Goal: Information Seeking & Learning: Learn about a topic

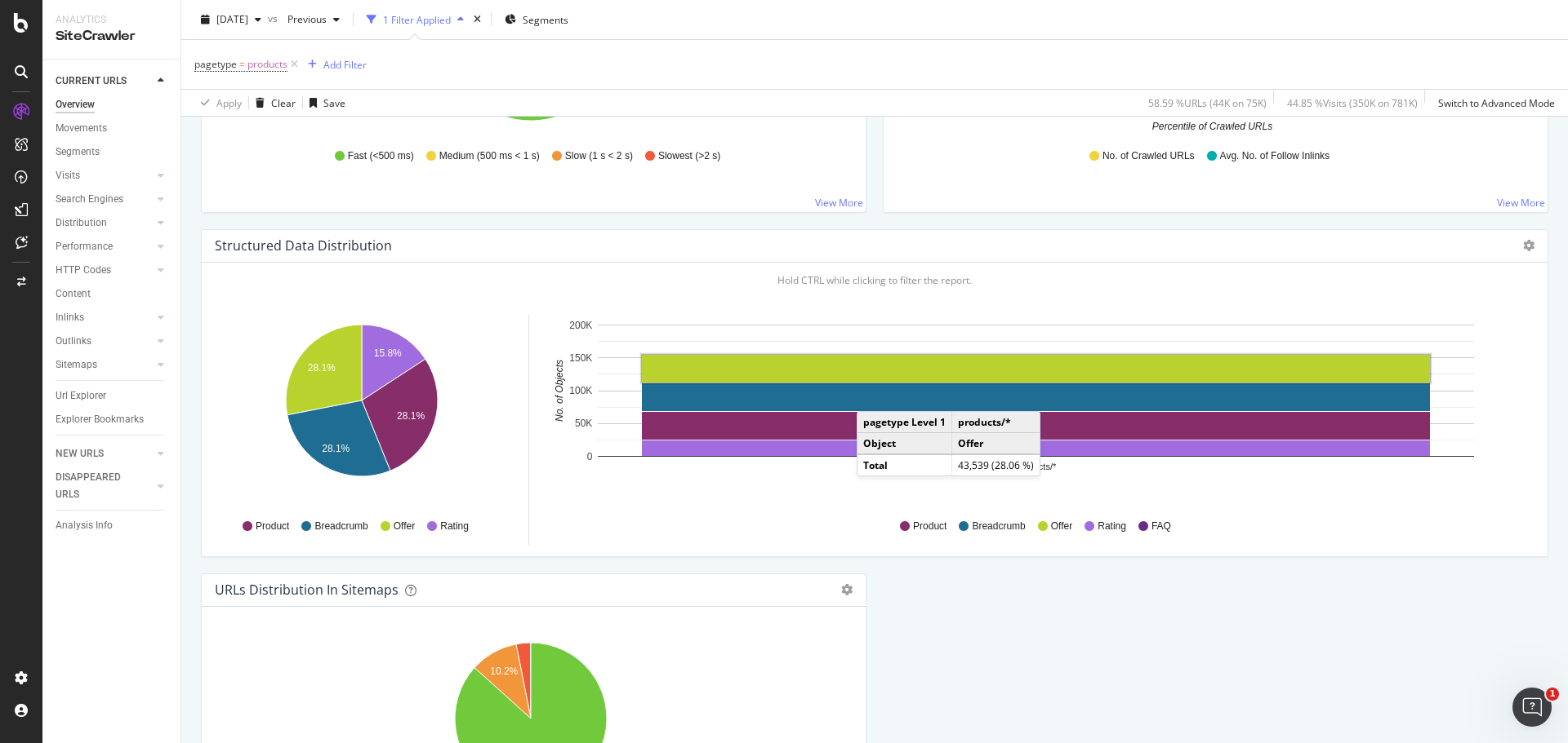
scroll to position [1701, 0]
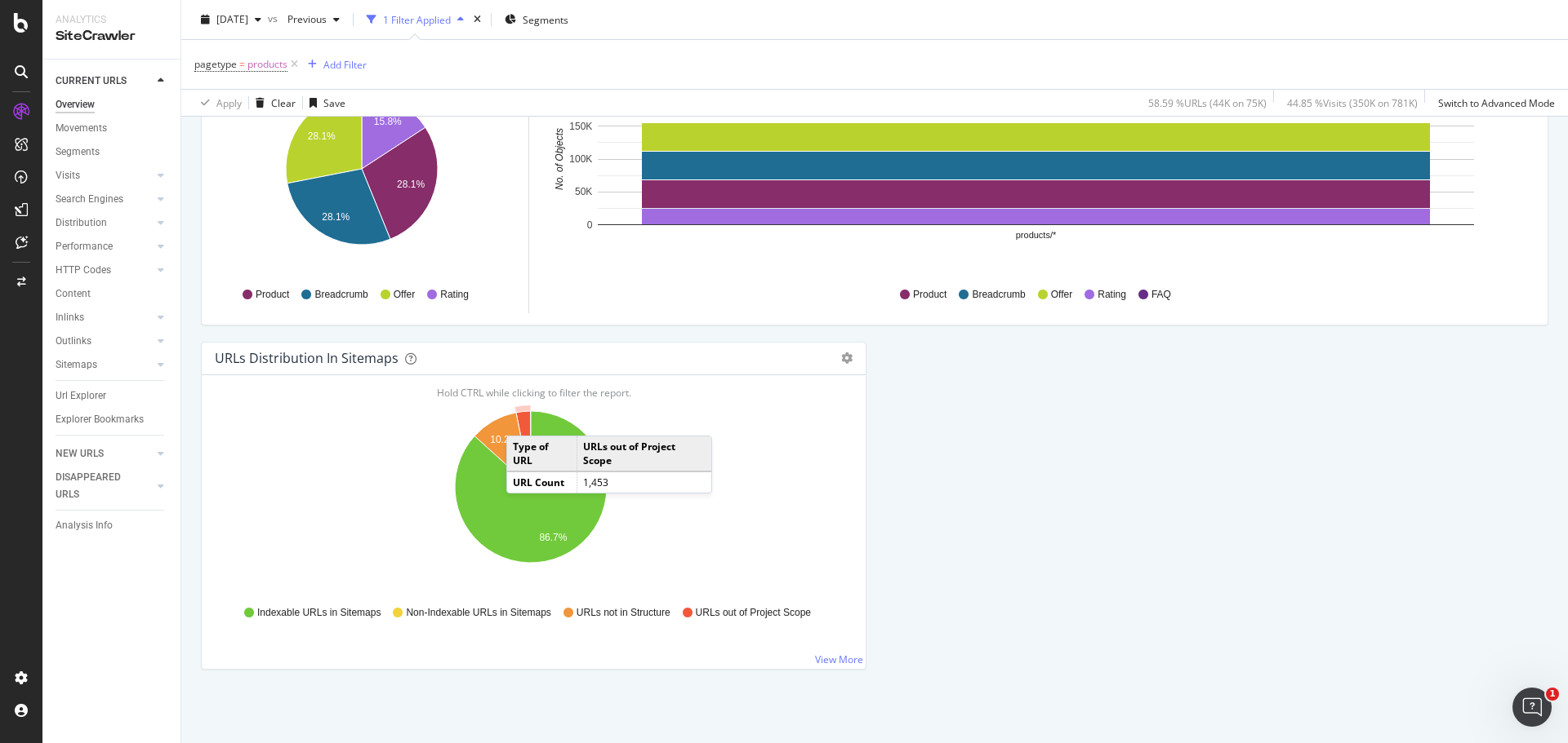
click at [523, 419] on icon "A chart." at bounding box center [524, 449] width 15 height 76
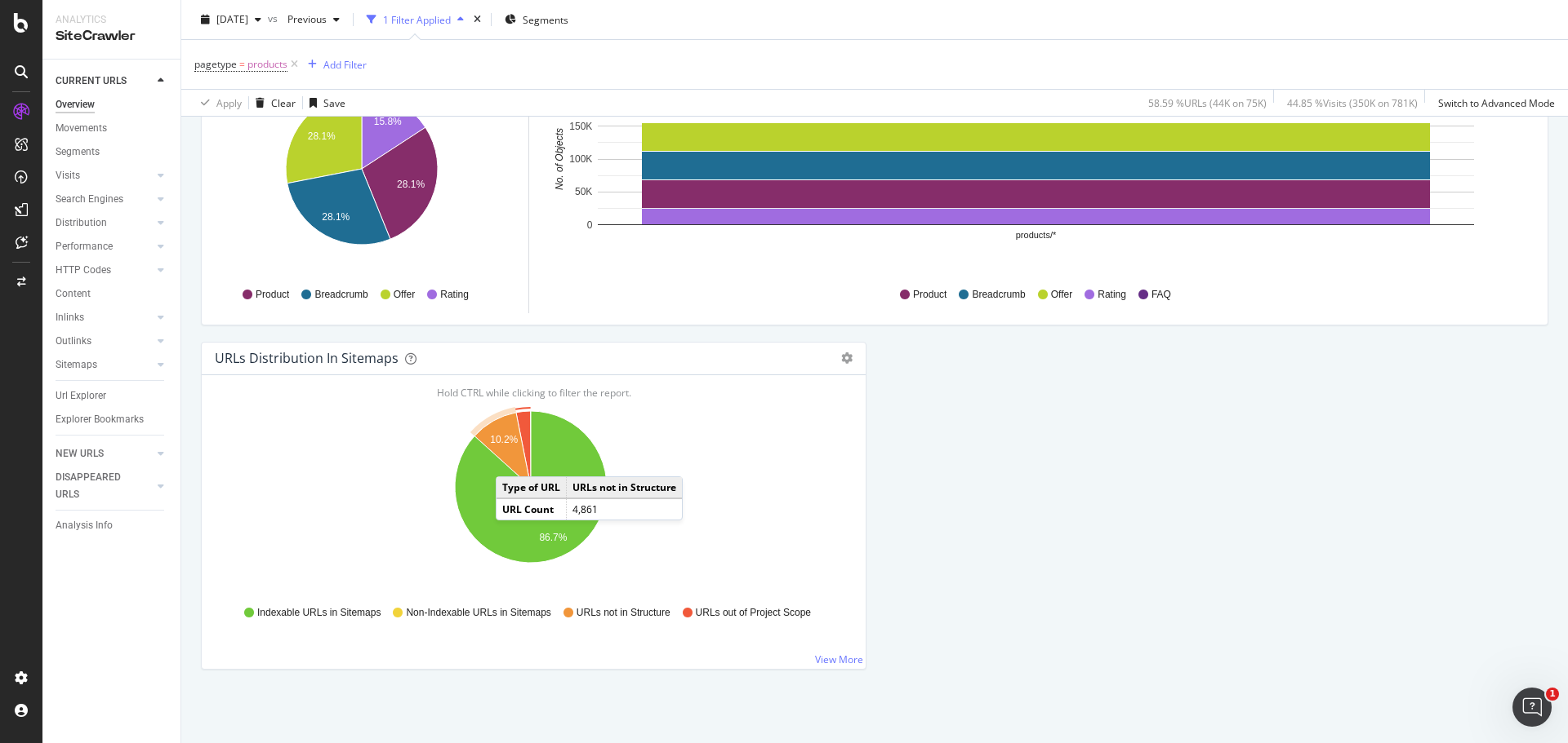
click at [512, 460] on icon "A chart." at bounding box center [502, 450] width 57 height 75
click at [844, 655] on link "View More" at bounding box center [839, 659] width 48 height 14
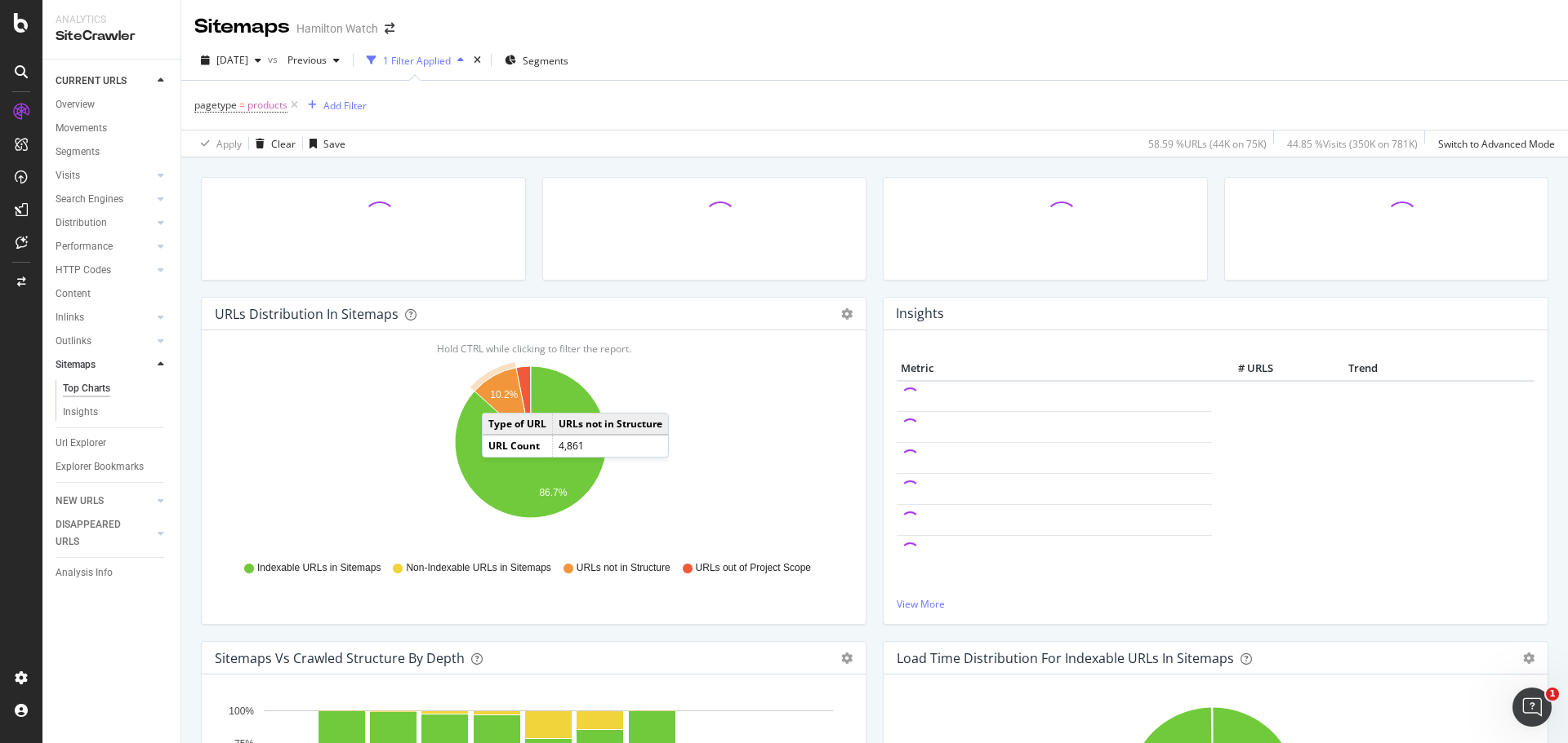
click at [498, 396] on text "10.2%" at bounding box center [504, 396] width 28 height 11
click at [488, 374] on icon "10.2% 86.7%" at bounding box center [530, 451] width 632 height 189
click at [500, 386] on icon "A chart." at bounding box center [502, 405] width 57 height 75
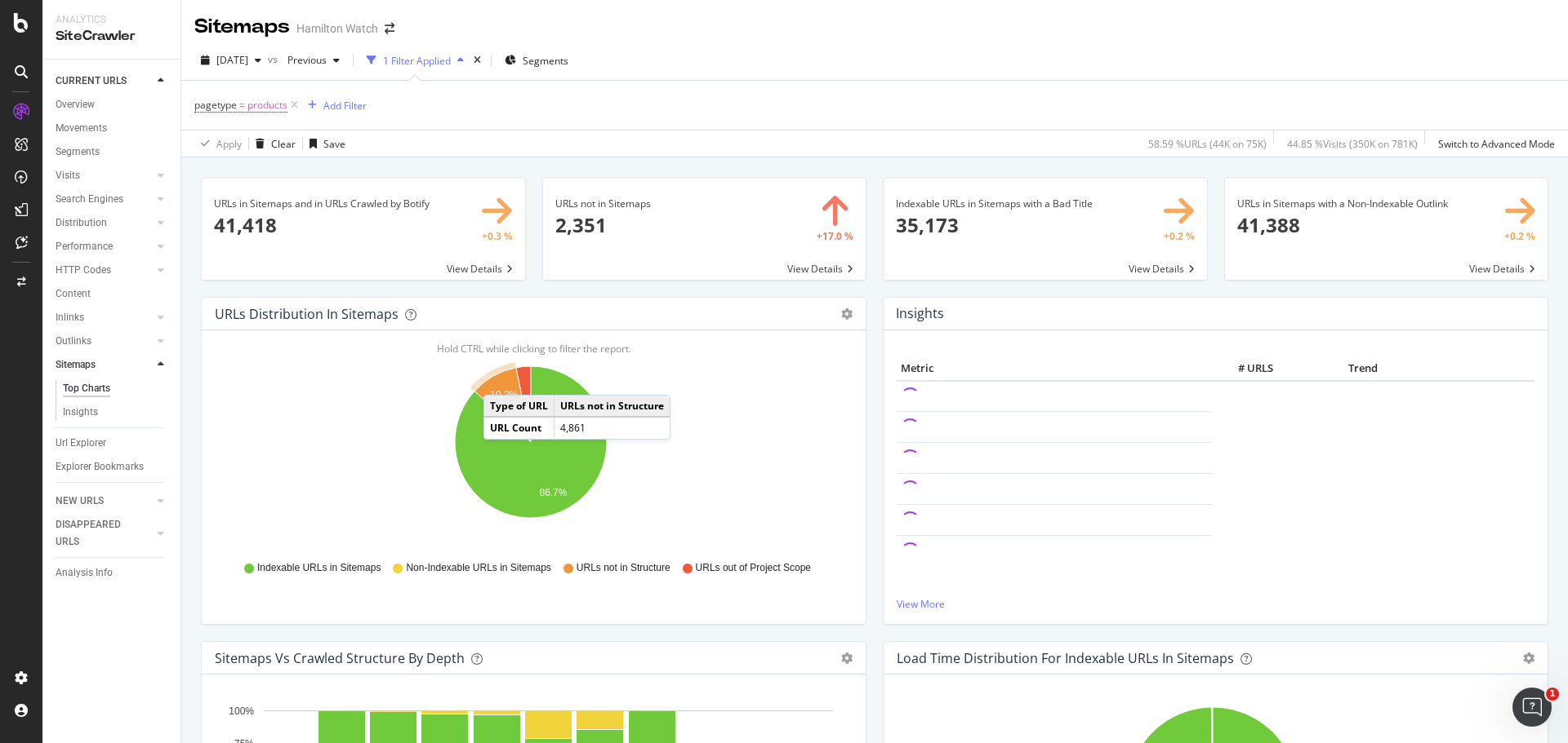
click at [500, 378] on icon "A chart." at bounding box center [502, 405] width 57 height 75
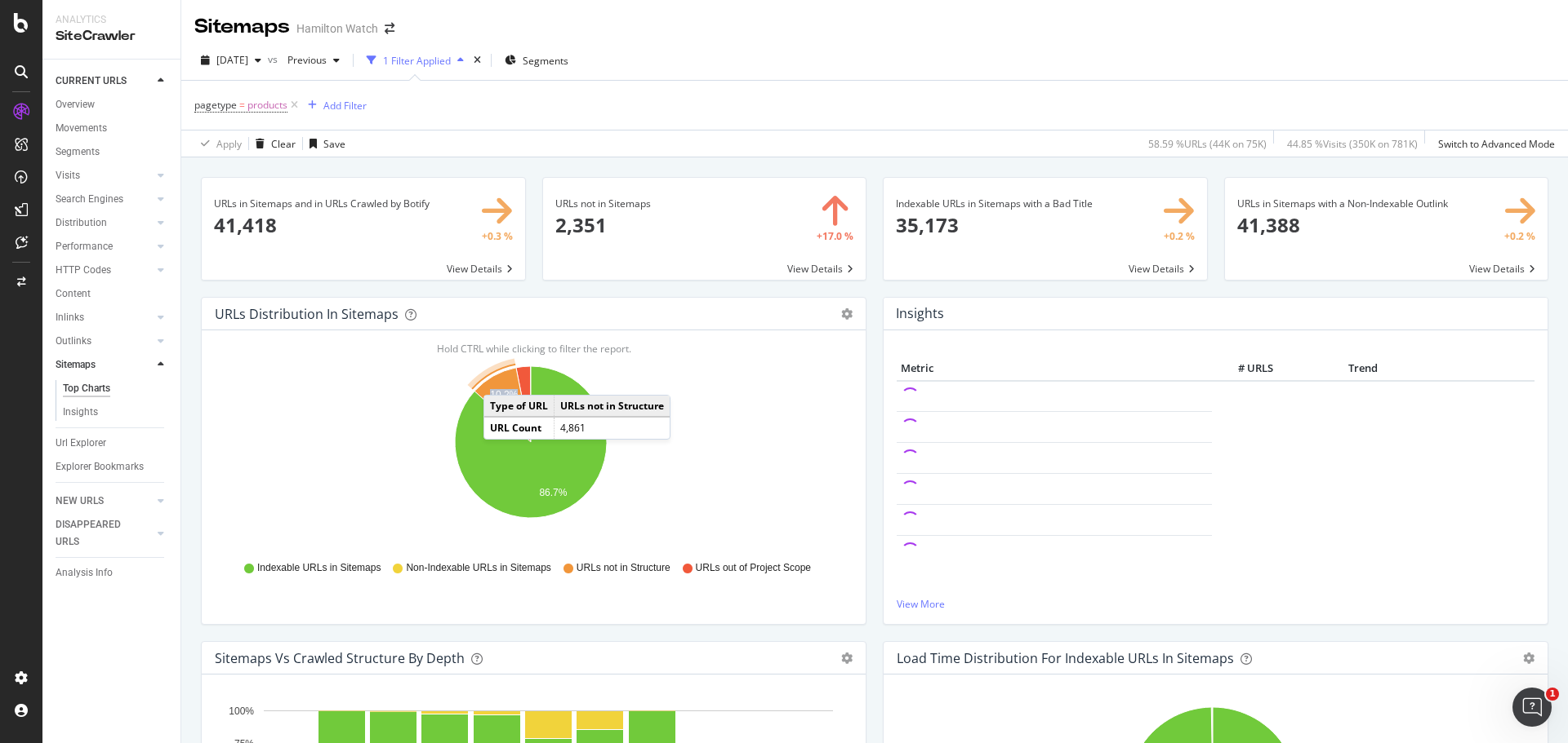
click at [500, 378] on icon "A chart." at bounding box center [502, 405] width 57 height 75
click at [342, 420] on icon "10.2% 86.7%" at bounding box center [530, 451] width 632 height 189
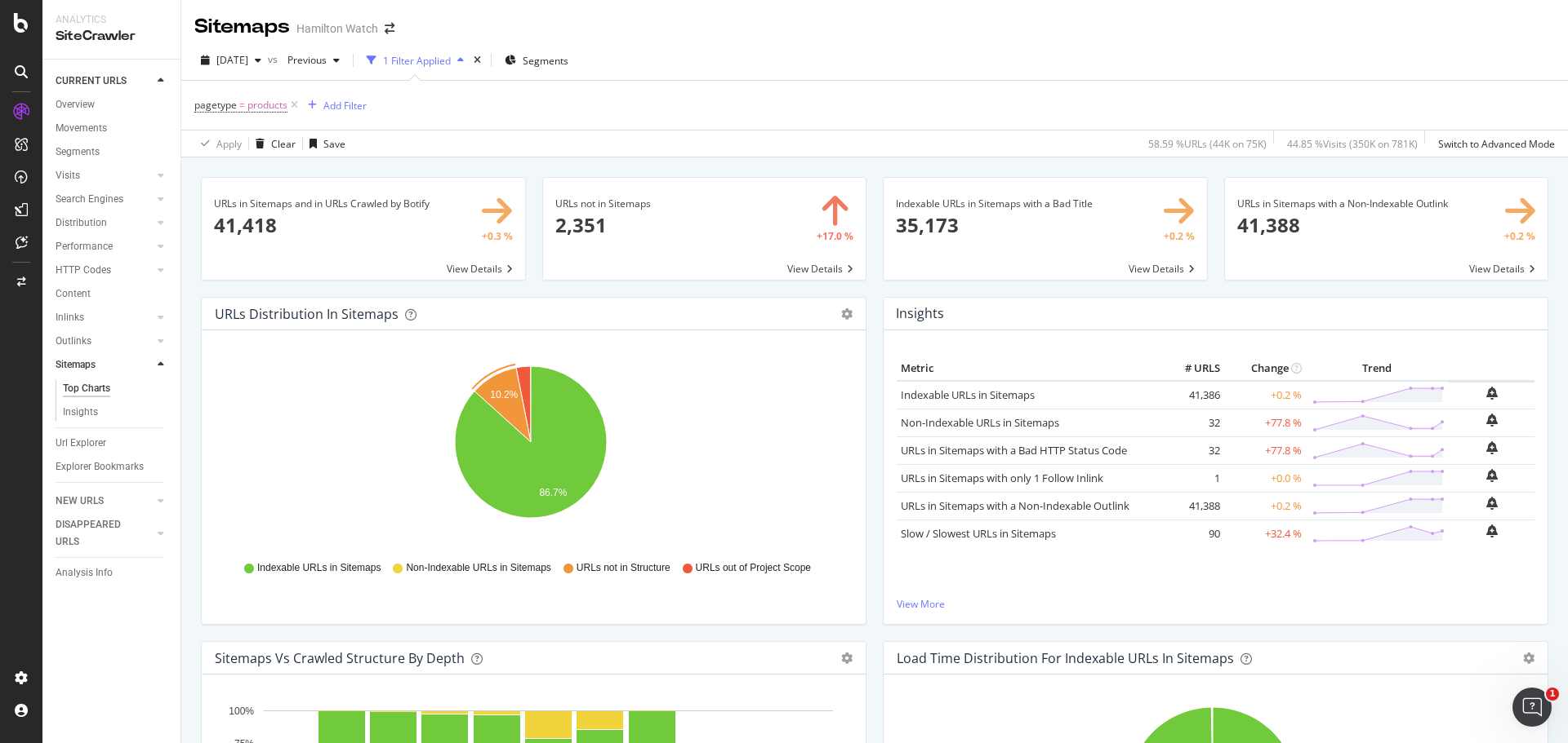
drag, startPoint x: 125, startPoint y: 368, endPoint x: 125, endPoint y: 352, distance: 16.0
click at [125, 368] on link "Sitemaps" at bounding box center [104, 365] width 98 height 17
click at [123, 290] on link "Content" at bounding box center [112, 294] width 113 height 17
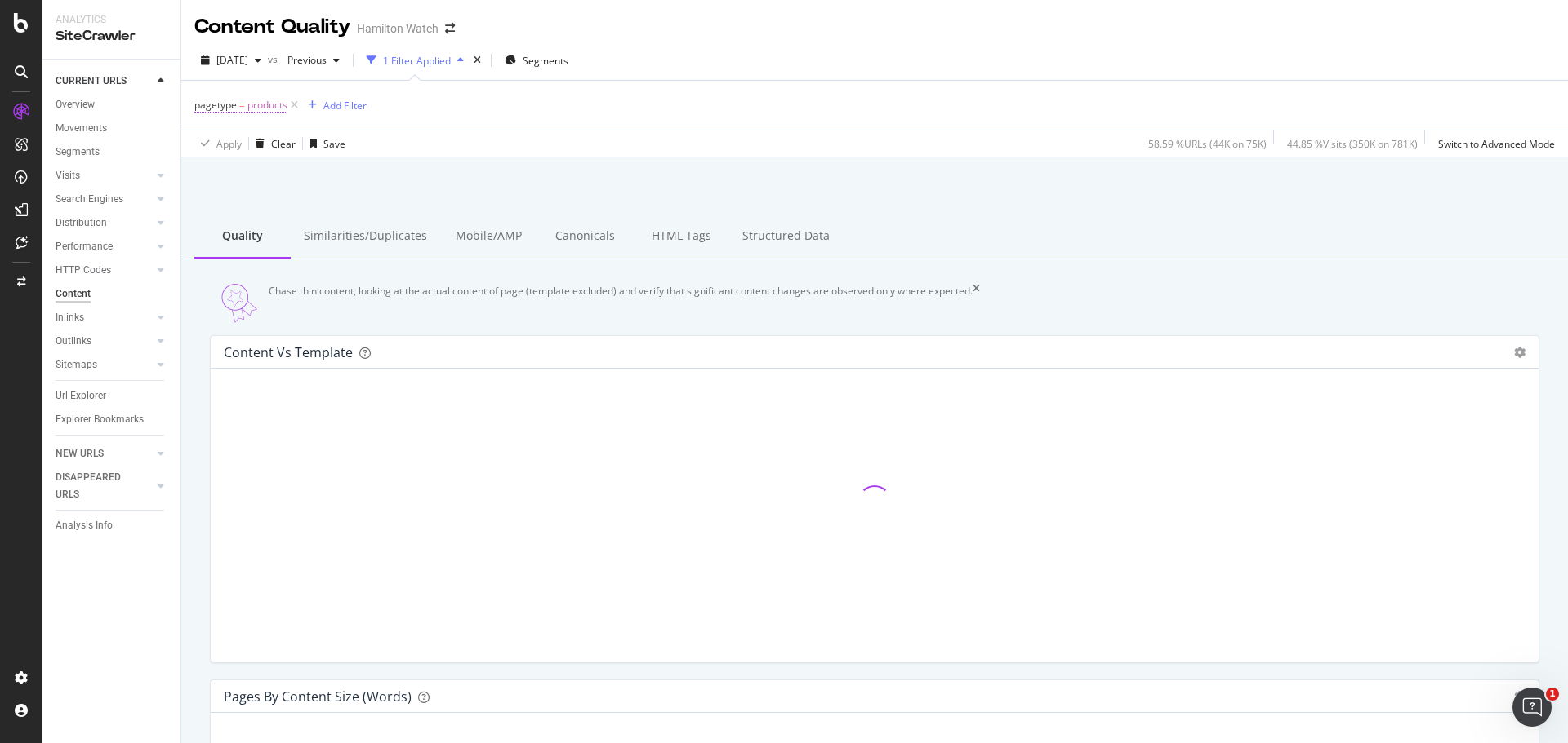
click at [265, 100] on span "products" at bounding box center [267, 106] width 40 height 23
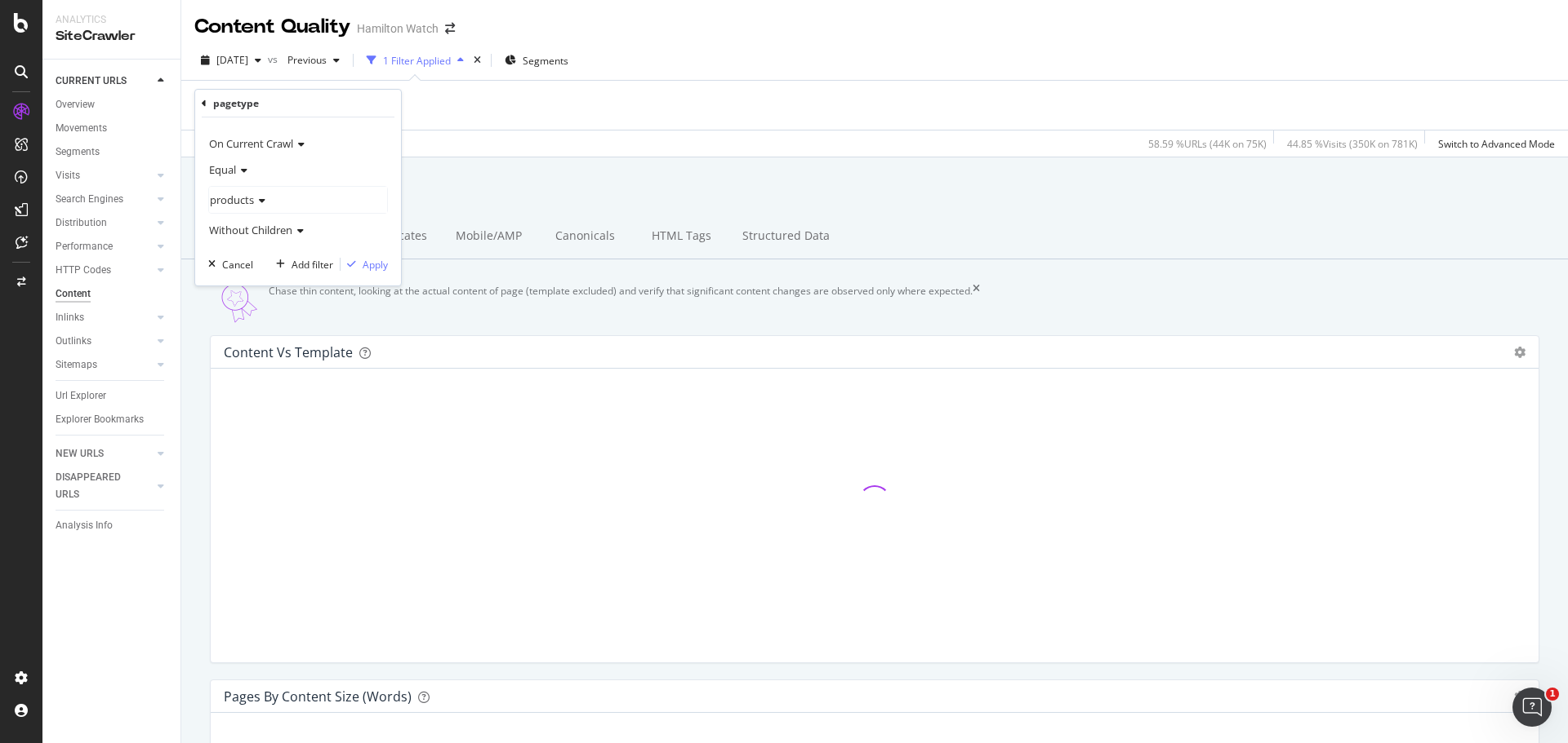
click at [266, 206] on div "products" at bounding box center [298, 200] width 178 height 26
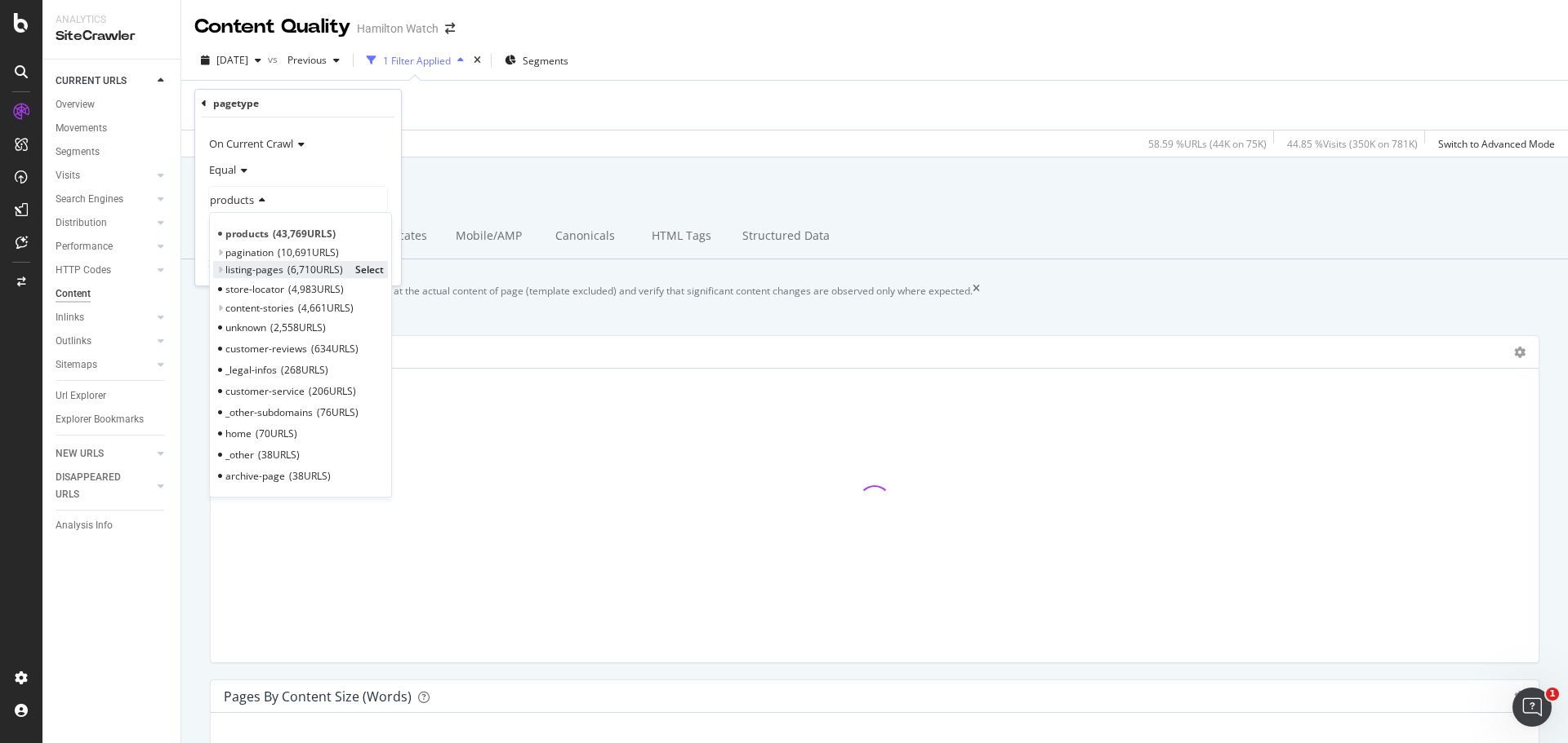
click at [259, 267] on span "listing-pages" at bounding box center [254, 270] width 58 height 14
click at [366, 271] on span "Select" at bounding box center [369, 270] width 29 height 14
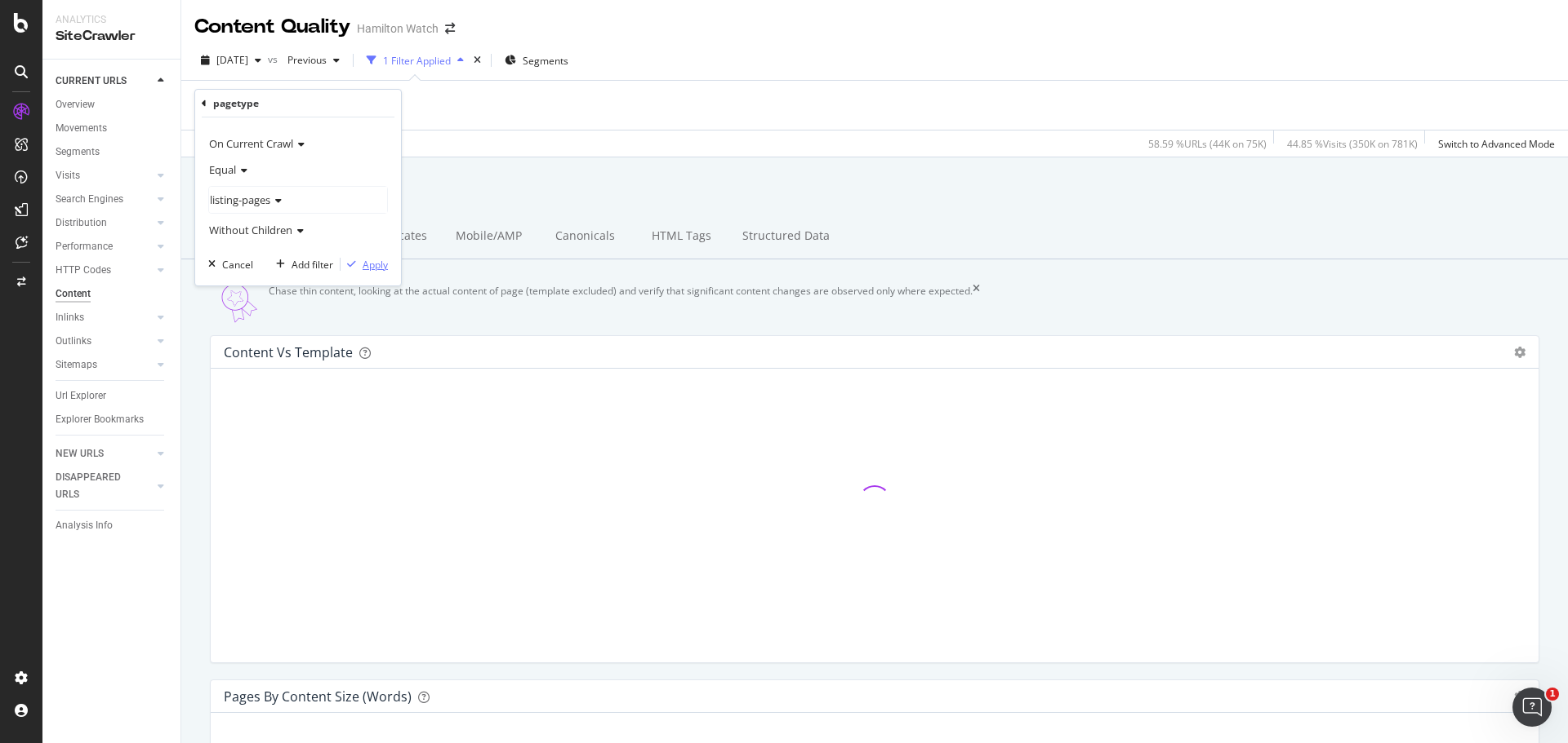
click at [379, 270] on div "Apply" at bounding box center [375, 265] width 25 height 14
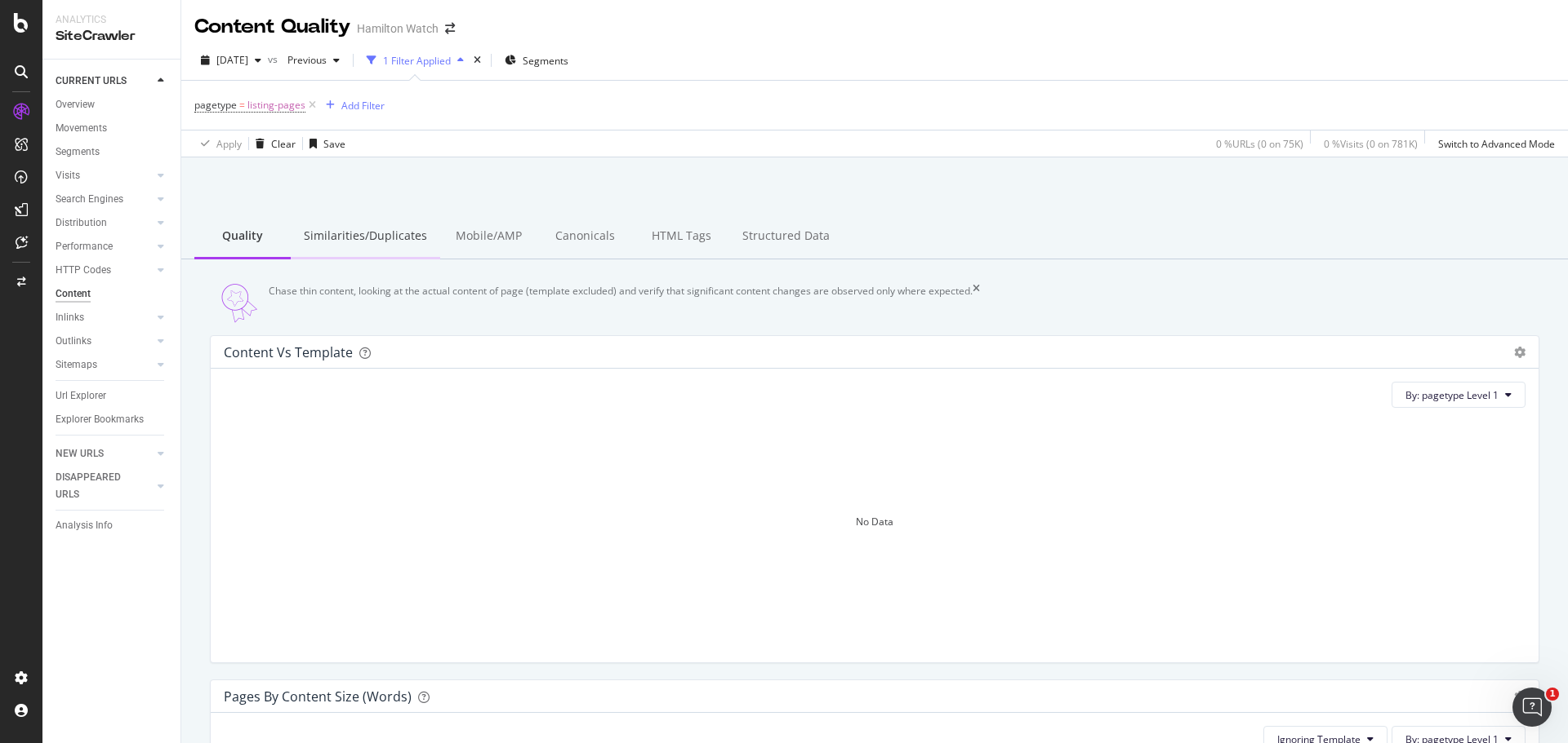
click at [366, 238] on div "Similarities/Duplicates" at bounding box center [366, 237] width 149 height 45
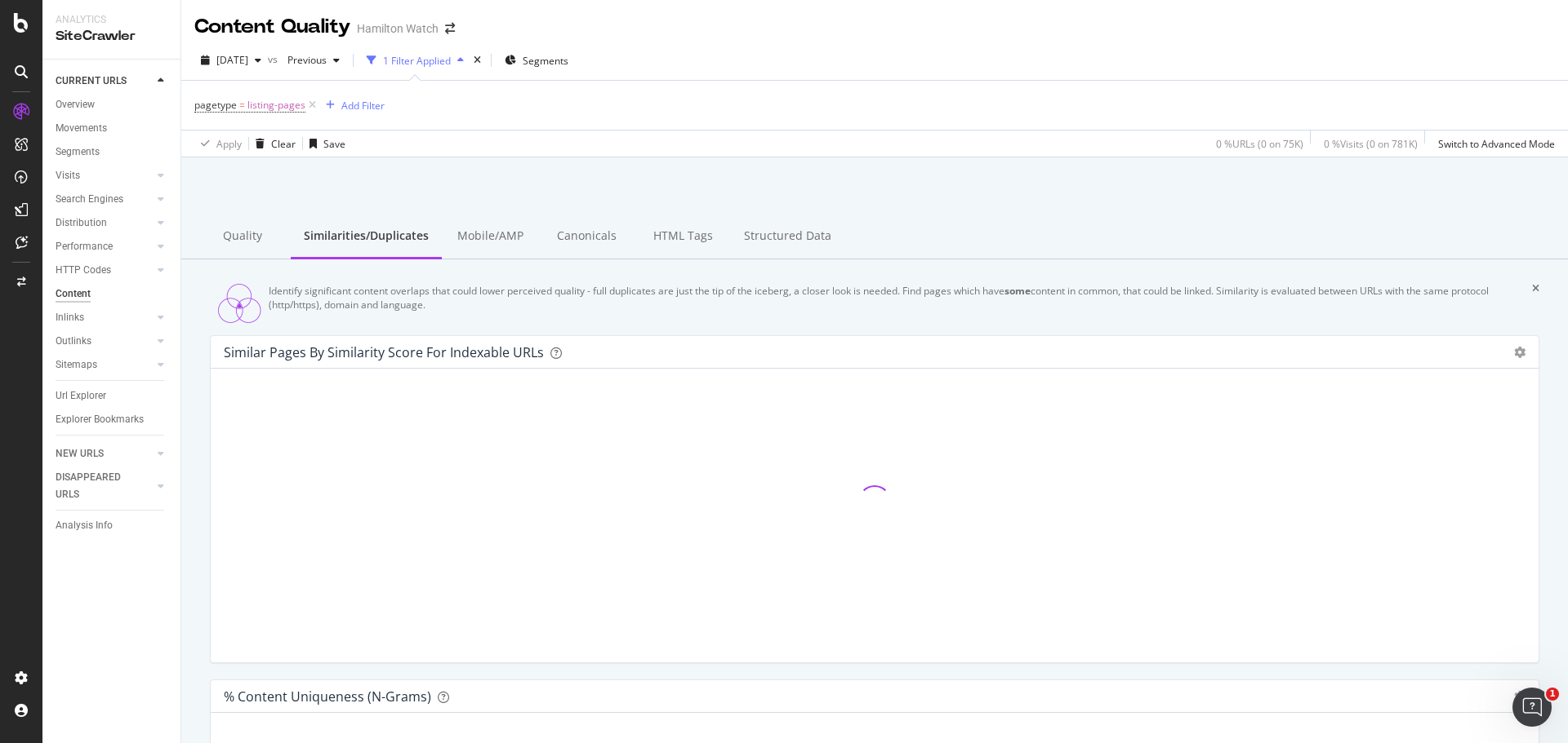
click at [451, 62] on div "1 Filter Applied" at bounding box center [416, 61] width 68 height 14
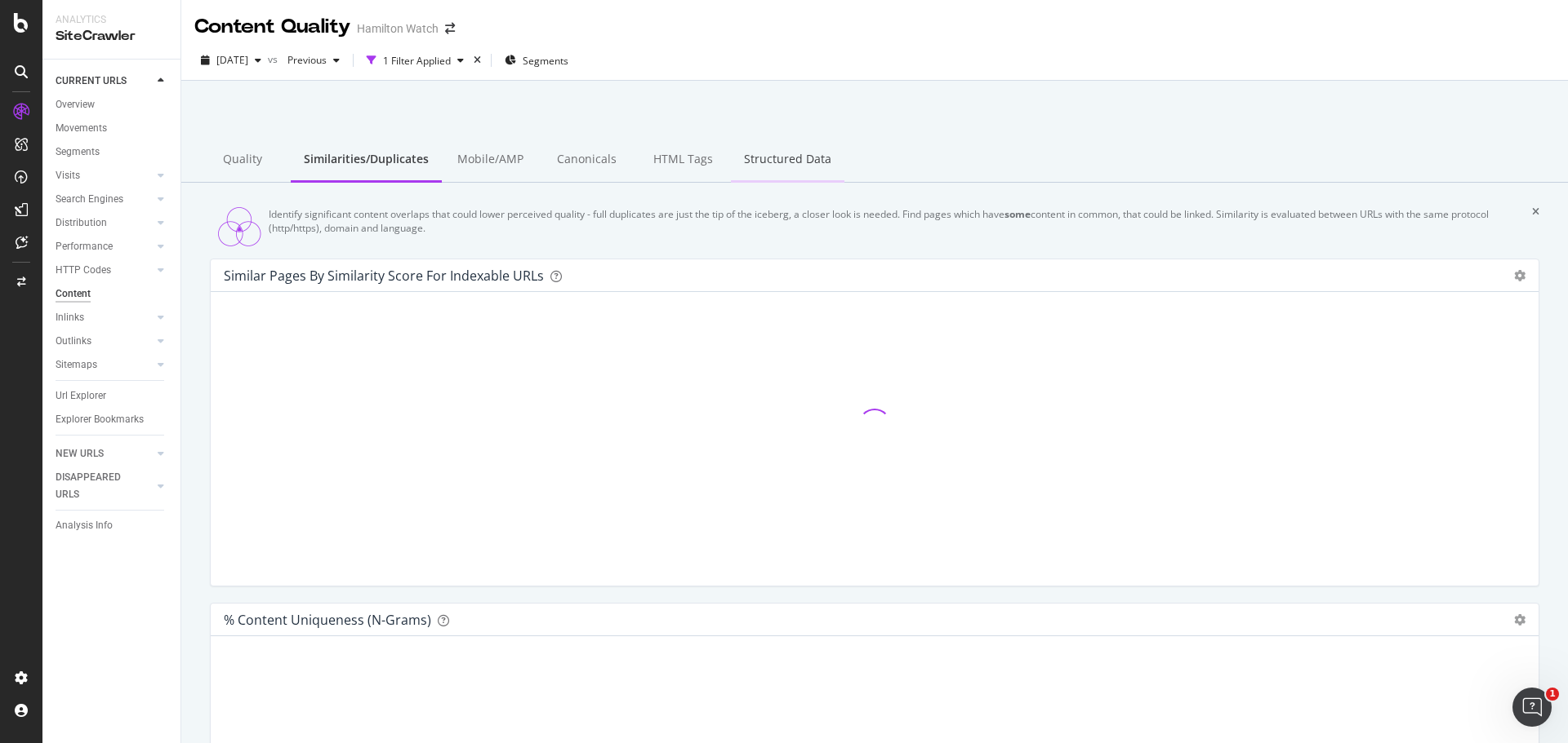
click at [784, 158] on div "Structured Data" at bounding box center [788, 160] width 113 height 45
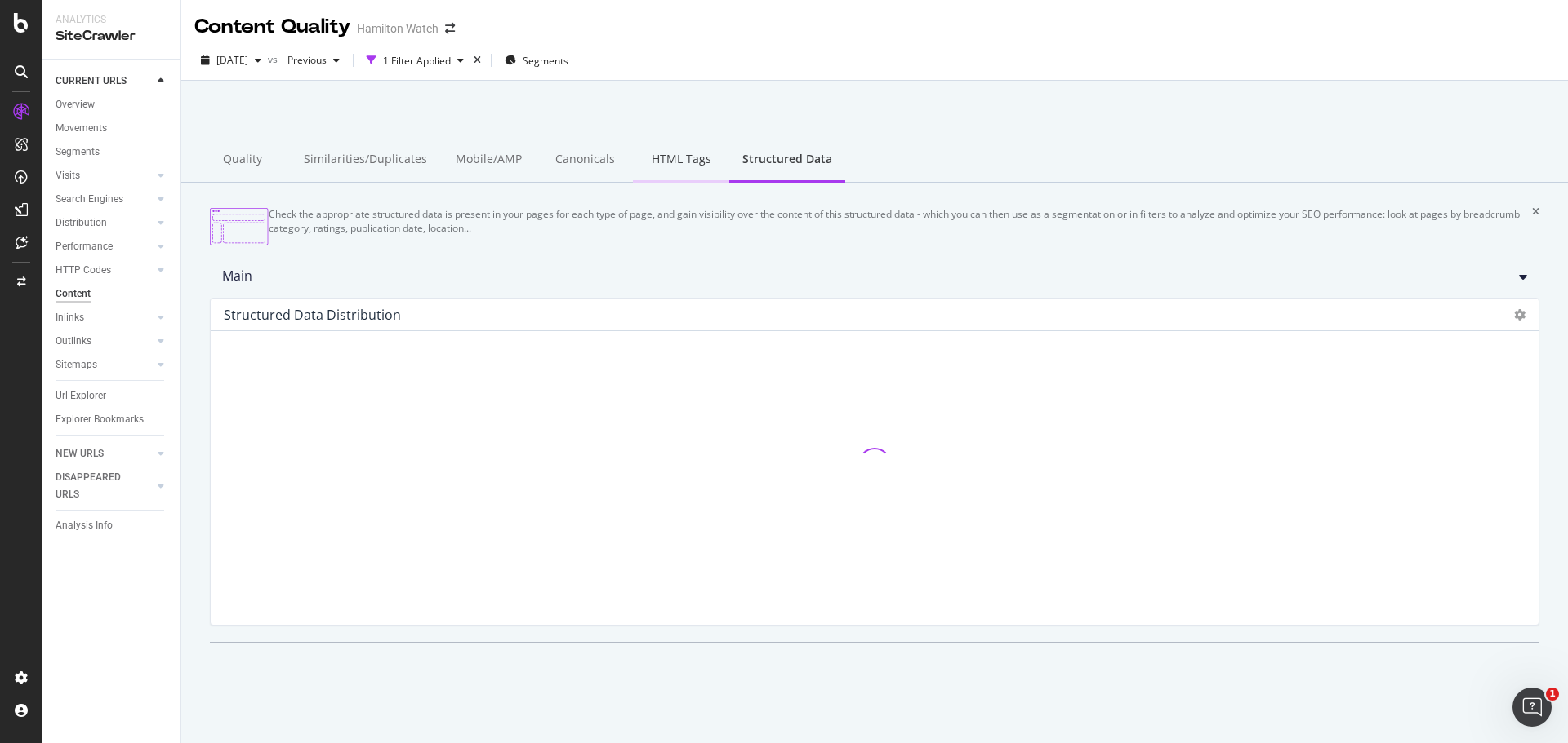
click at [670, 161] on div "HTML Tags" at bounding box center [681, 160] width 97 height 45
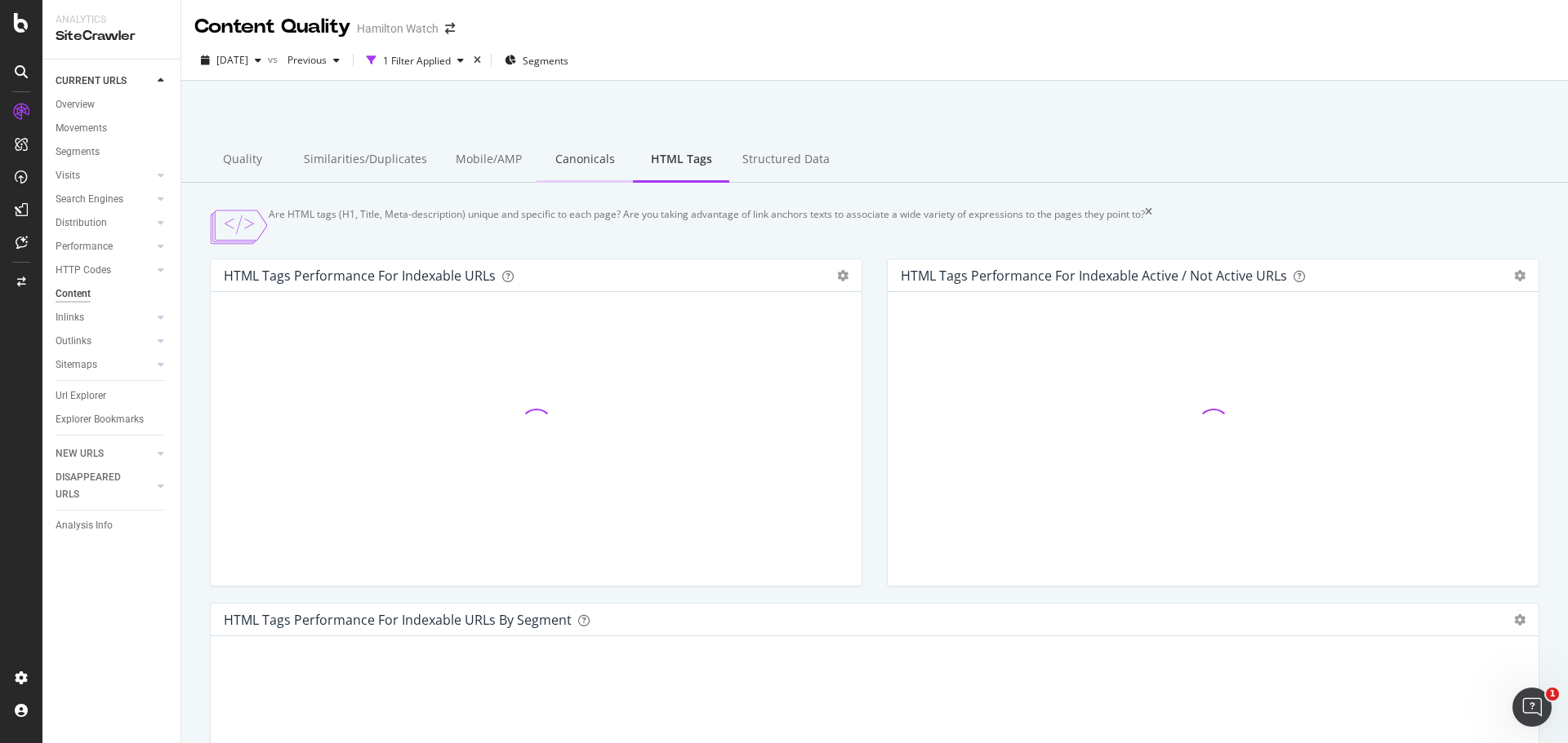
click at [586, 163] on div "Canonicals" at bounding box center [584, 160] width 97 height 45
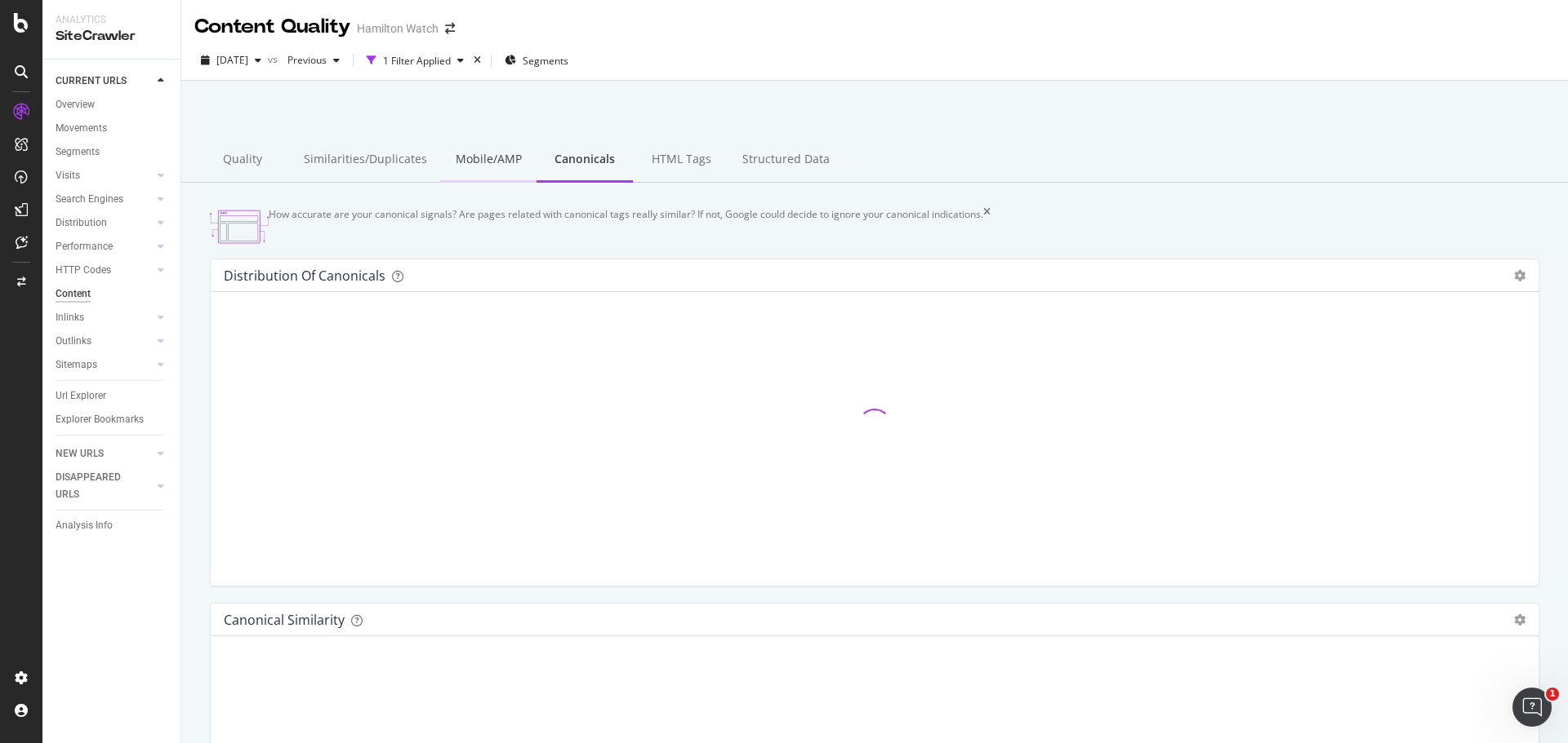
click at [475, 163] on div "Mobile/AMP" at bounding box center [489, 160] width 97 height 45
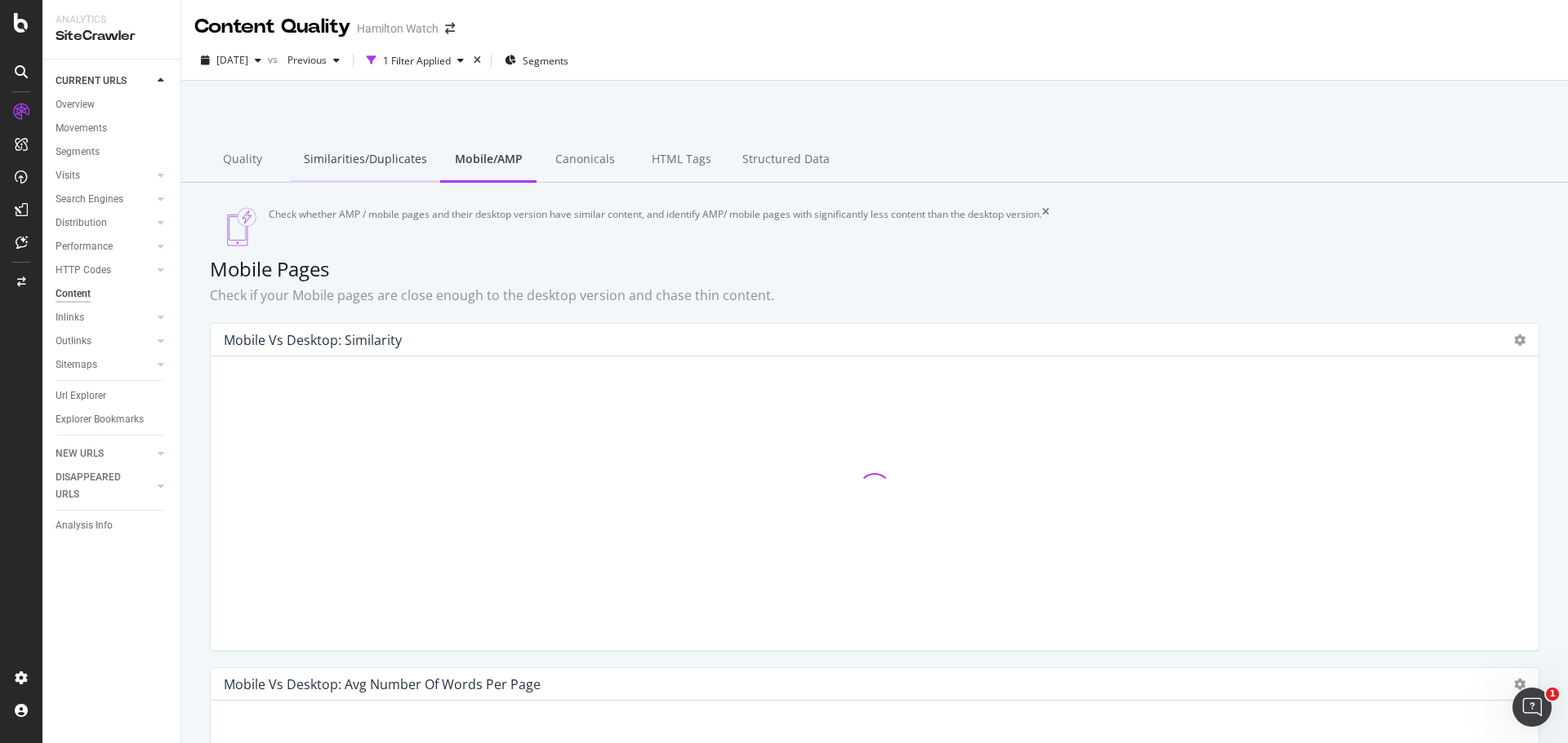
click at [377, 170] on div "Similarities/Duplicates" at bounding box center [366, 160] width 149 height 45
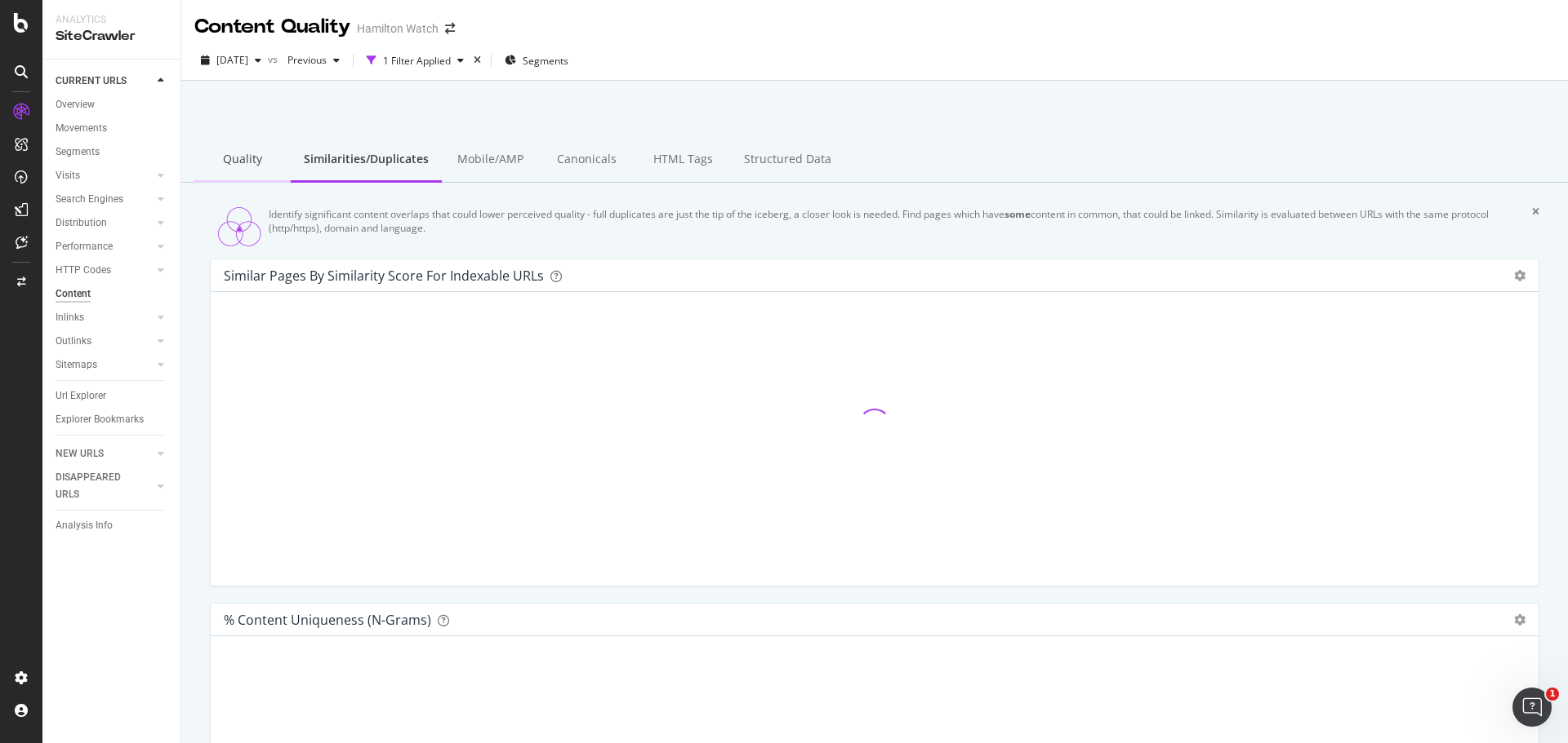
click at [248, 168] on div "Quality" at bounding box center [243, 160] width 97 height 45
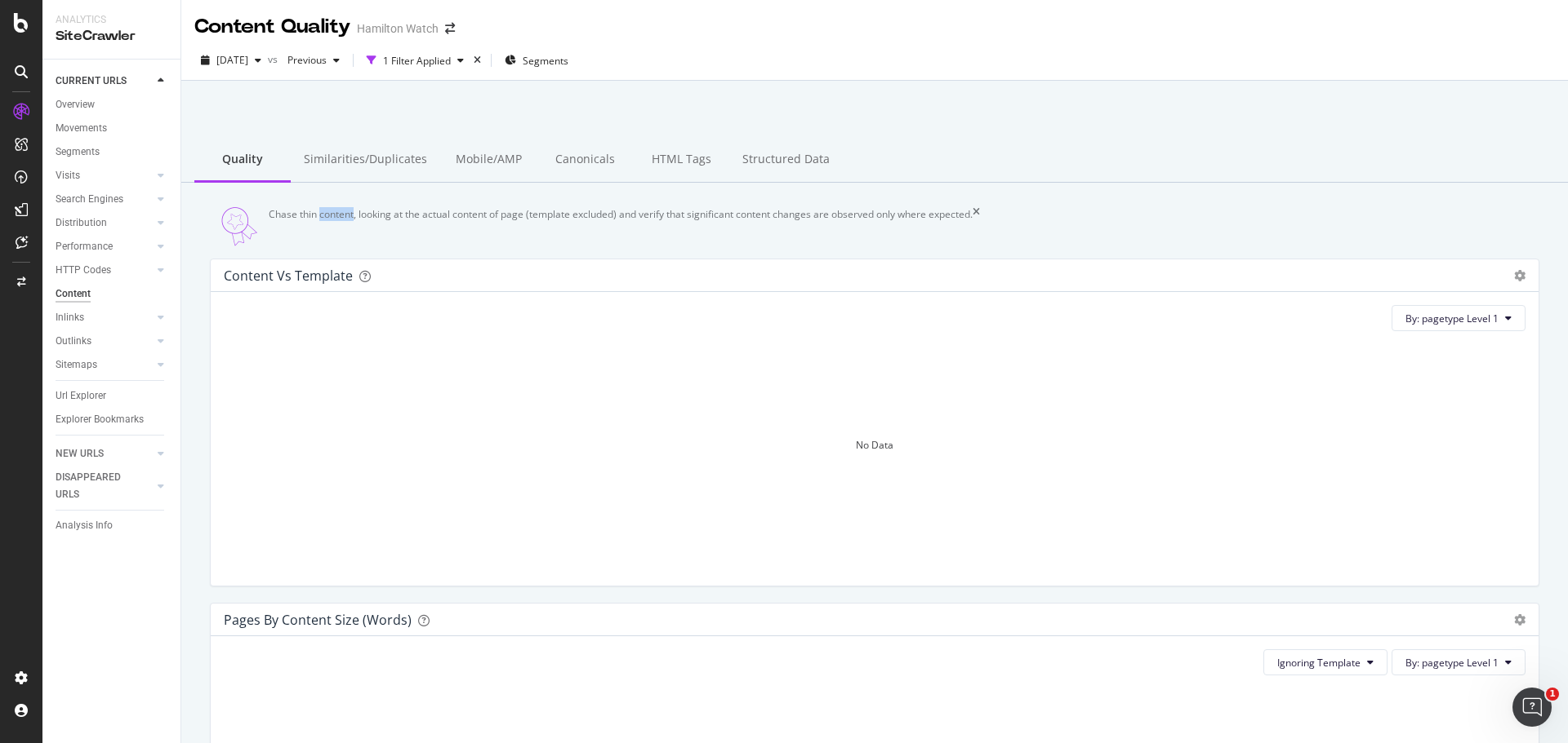
drag, startPoint x: 333, startPoint y: 231, endPoint x: 374, endPoint y: 233, distance: 41.0
click at [368, 231] on div "Chase thin content, looking at the actual content of page (template excluded) a…" at bounding box center [620, 227] width 704 height 39
click at [388, 233] on div "Chase thin content, looking at the actual content of page (template excluded) a…" at bounding box center [620, 227] width 704 height 39
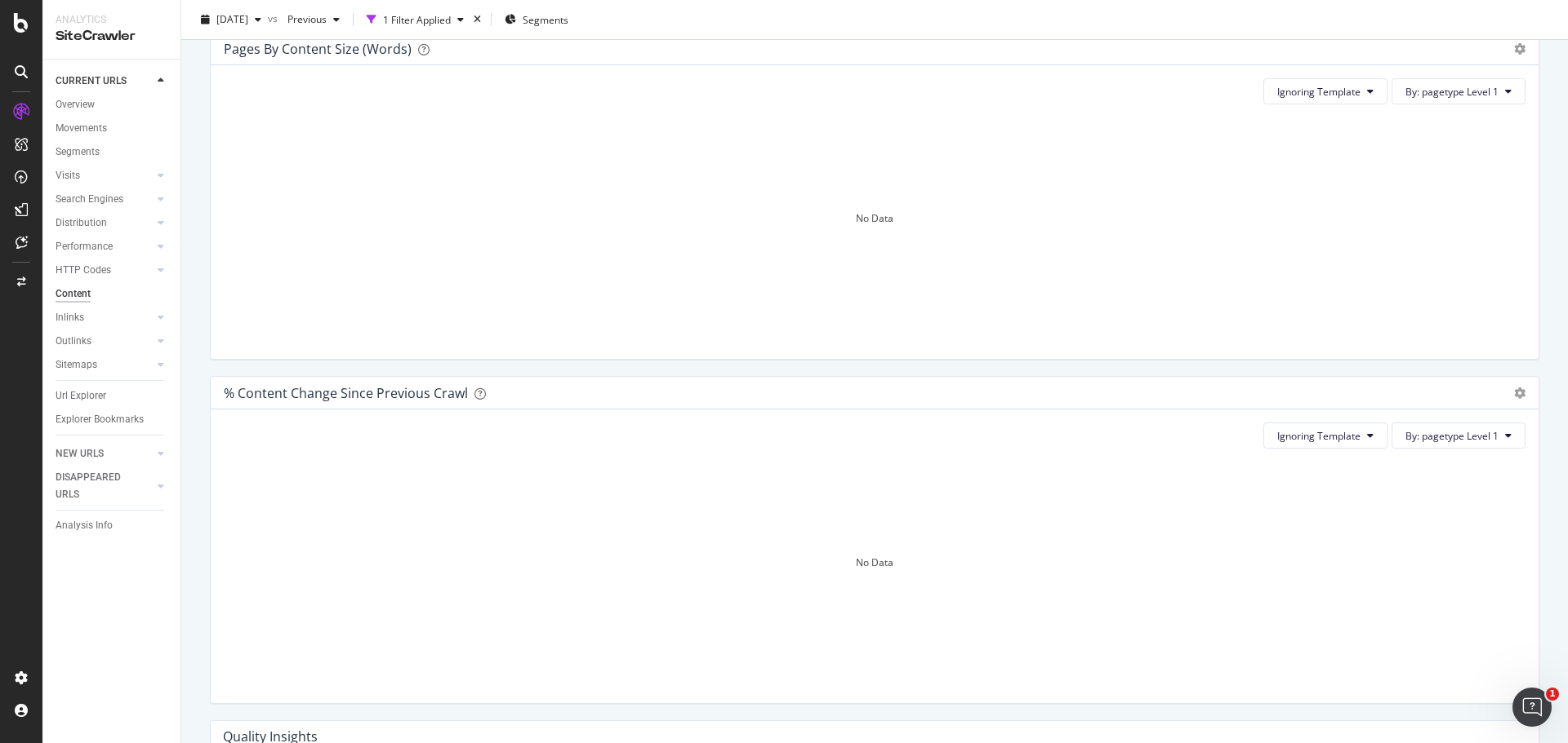
scroll to position [914, 0]
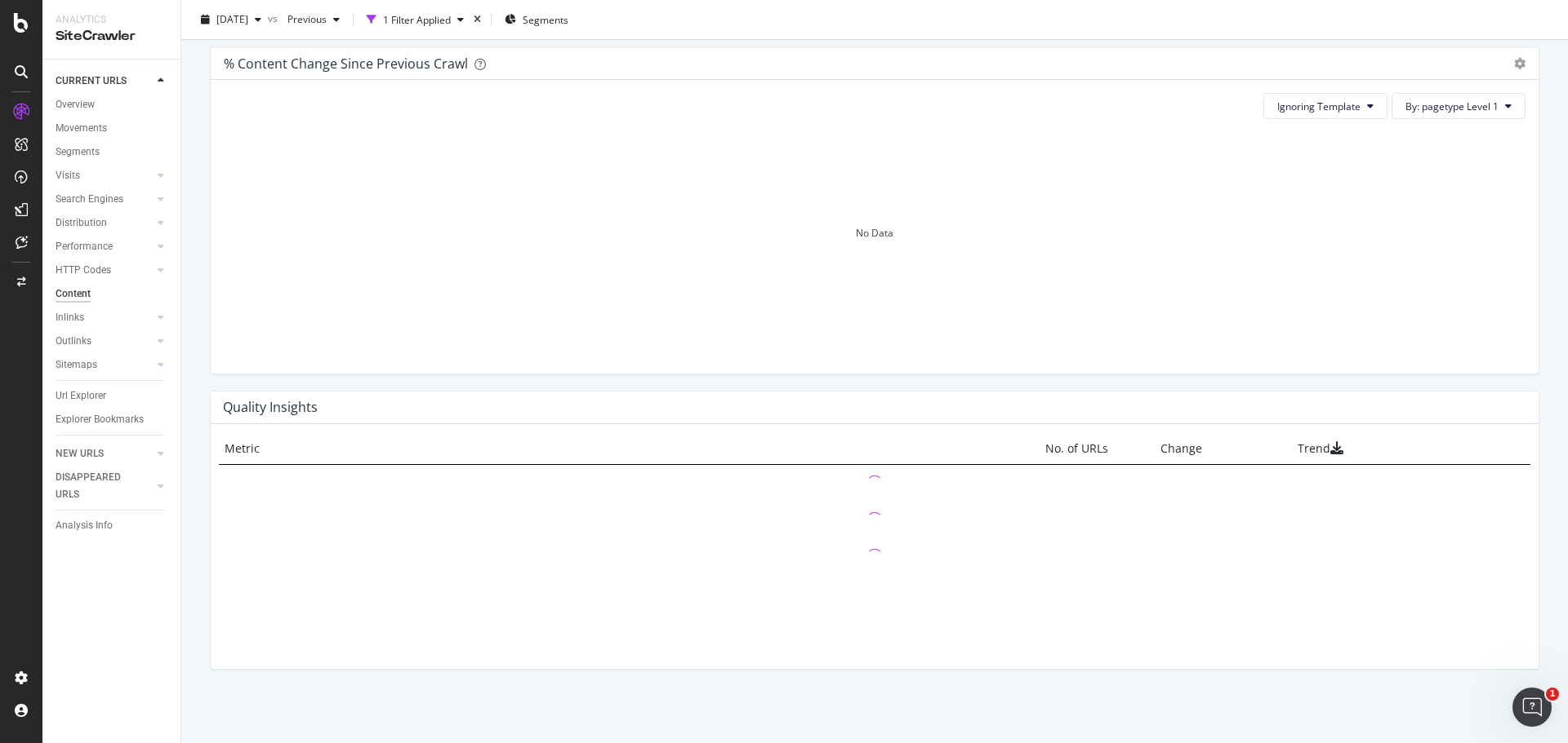
click at [834, 381] on div "% Content Change since Previous Crawl Pie Table Add to Custom Report Ignoring T…" at bounding box center [875, 219] width 1354 height 344
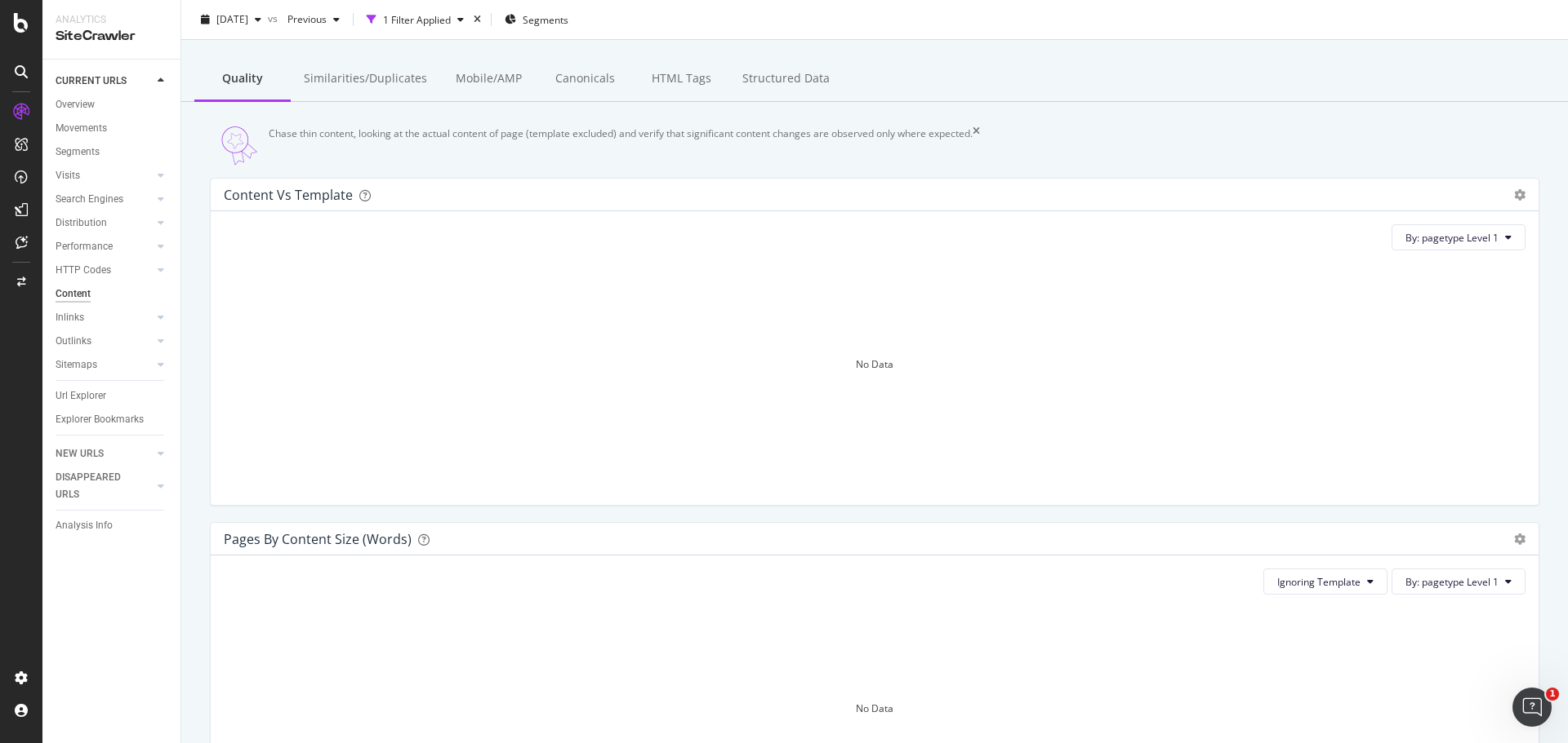
scroll to position [0, 0]
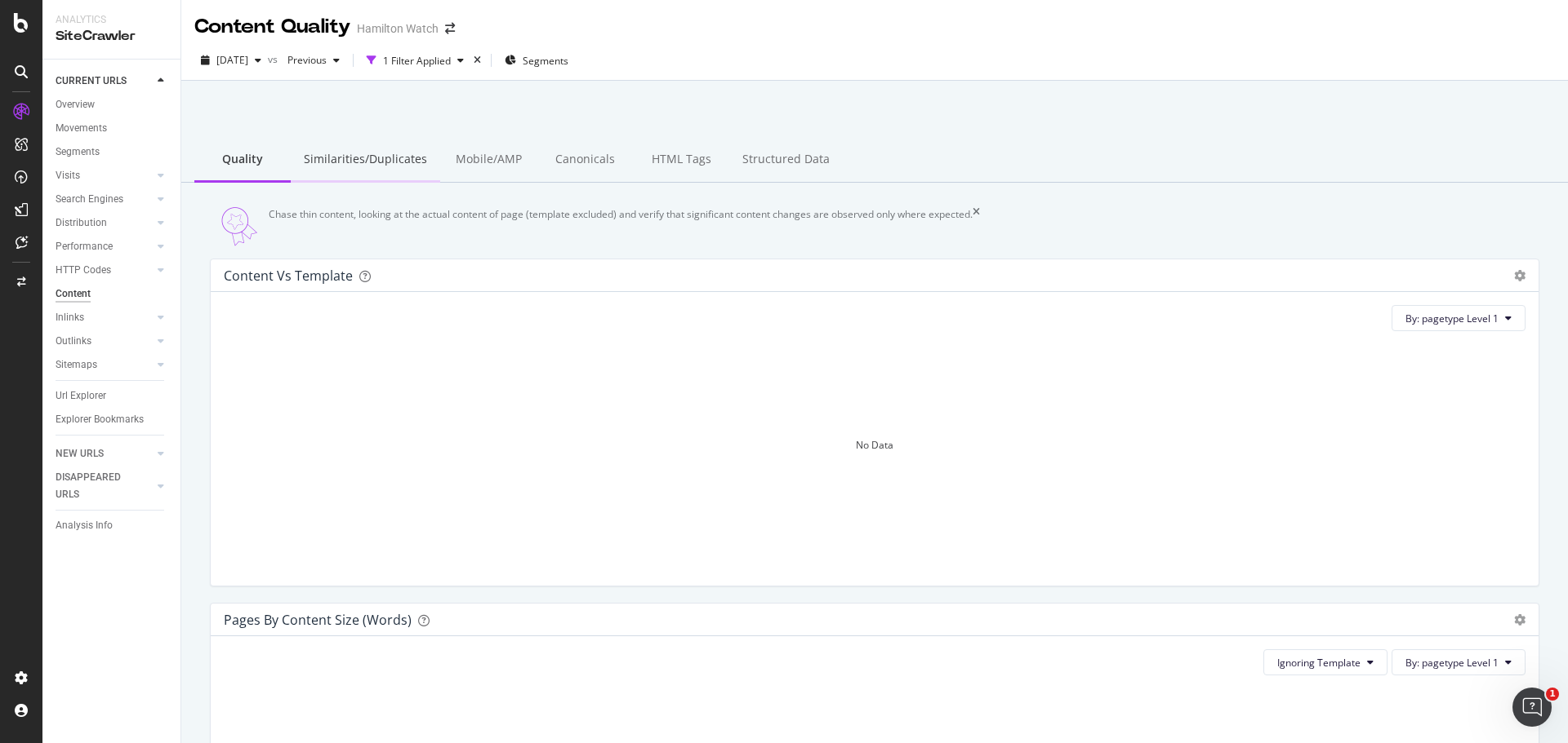
click at [349, 159] on div "Similarities/Duplicates" at bounding box center [366, 160] width 149 height 45
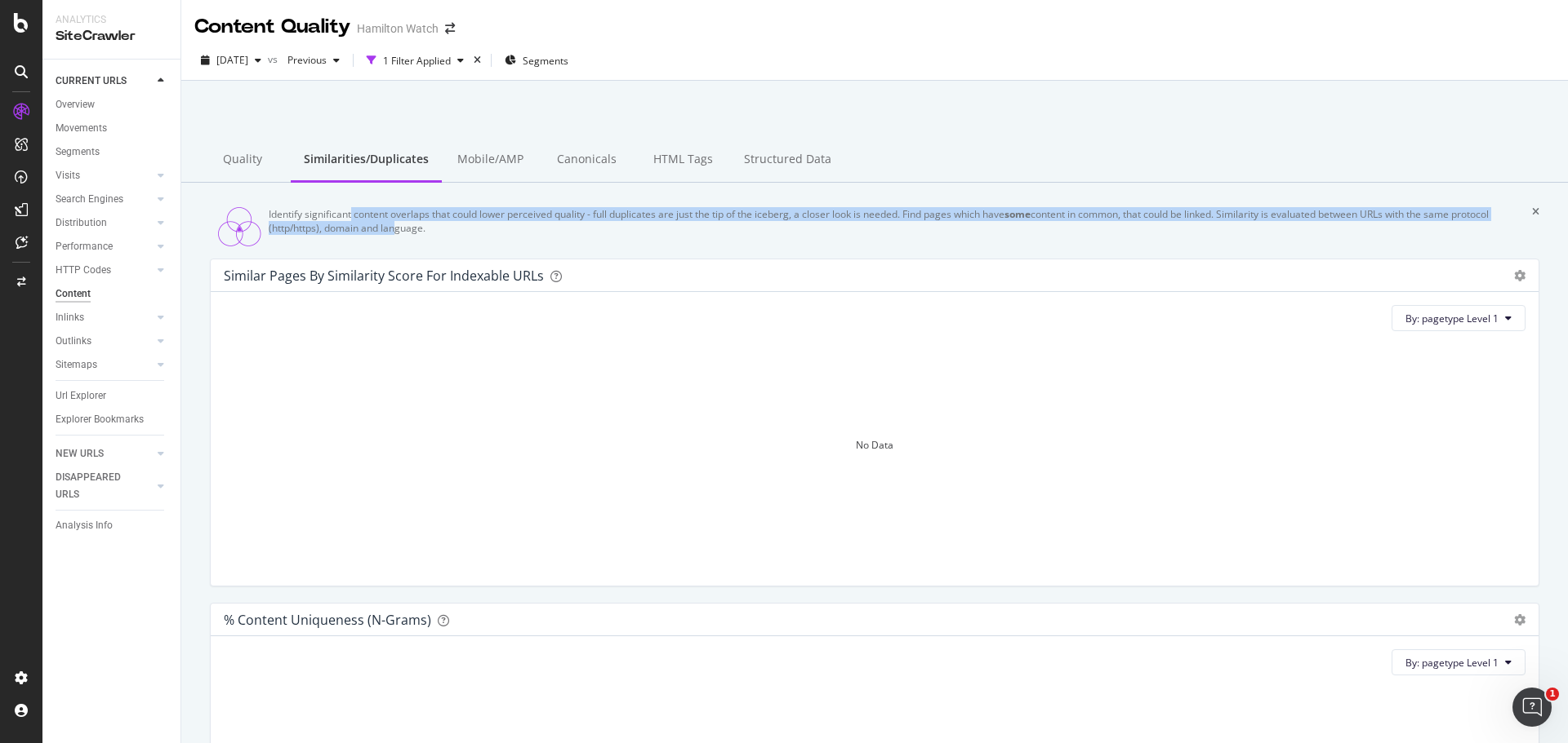
drag, startPoint x: 366, startPoint y: 226, endPoint x: 443, endPoint y: 239, distance: 78.1
click at [443, 235] on div "Identify significant content overlaps that could lower perceived quality - full…" at bounding box center [900, 221] width 1263 height 28
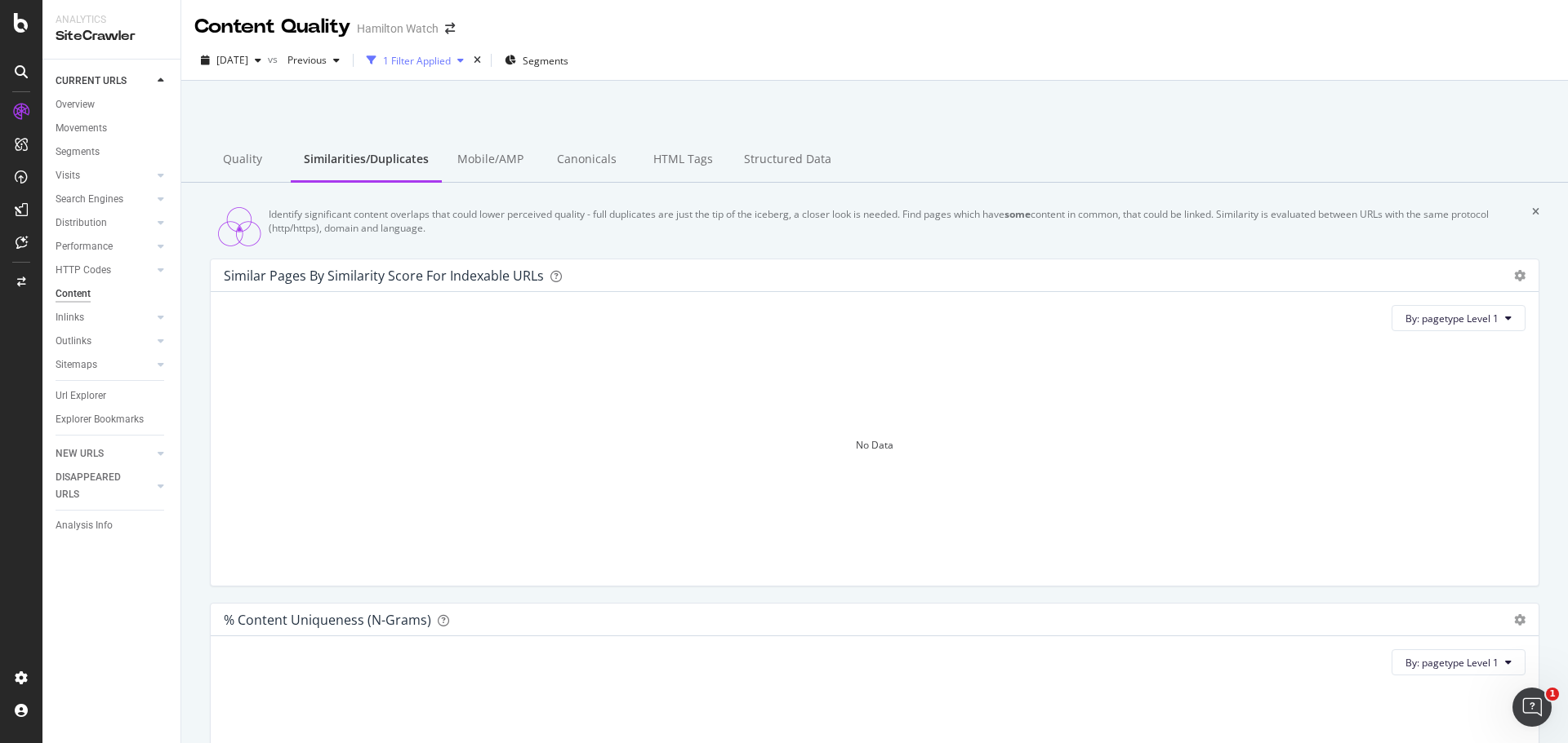
click at [451, 63] on div "1 Filter Applied" at bounding box center [416, 61] width 68 height 14
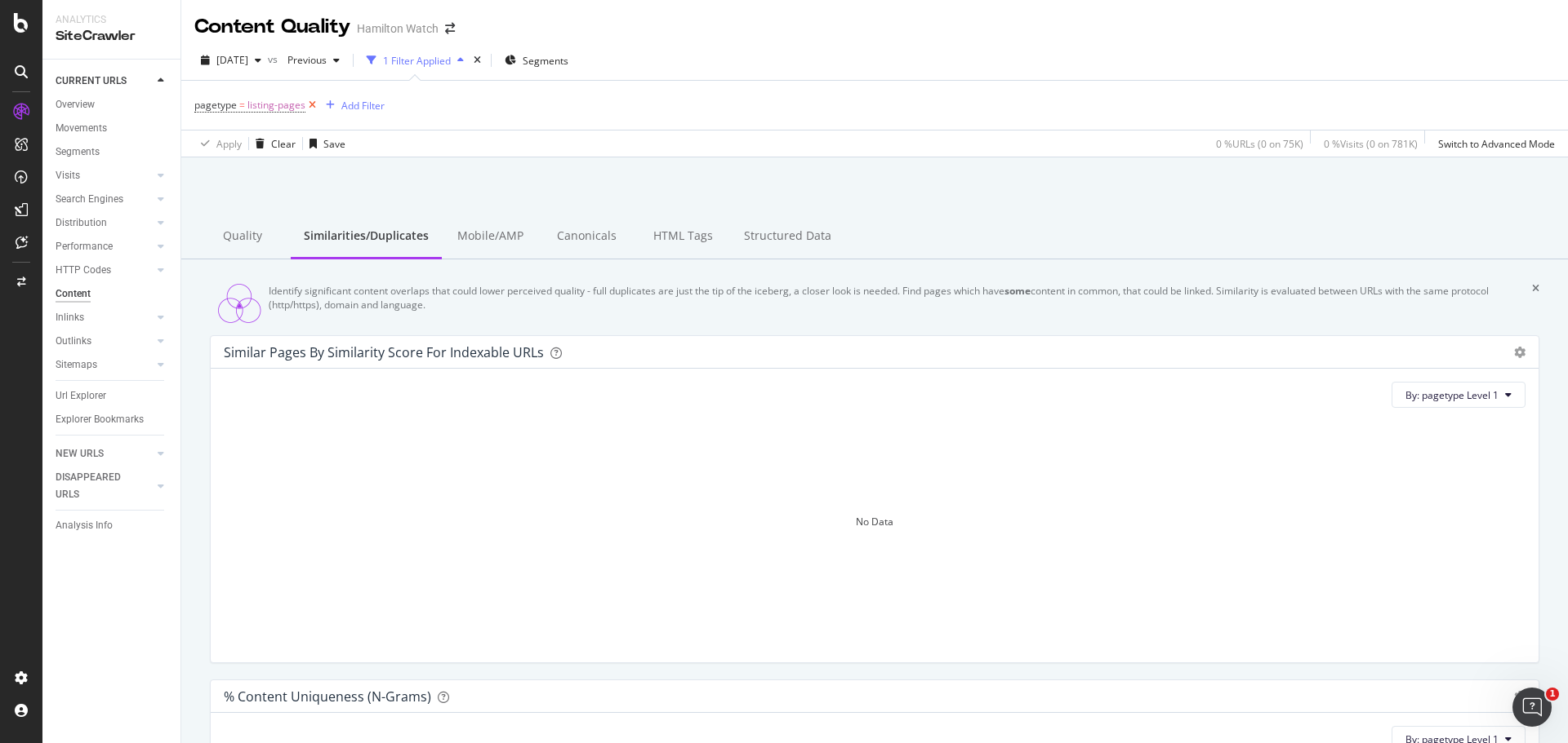
click at [308, 105] on icon at bounding box center [312, 106] width 14 height 16
click at [250, 235] on div "Quality" at bounding box center [243, 234] width 97 height 45
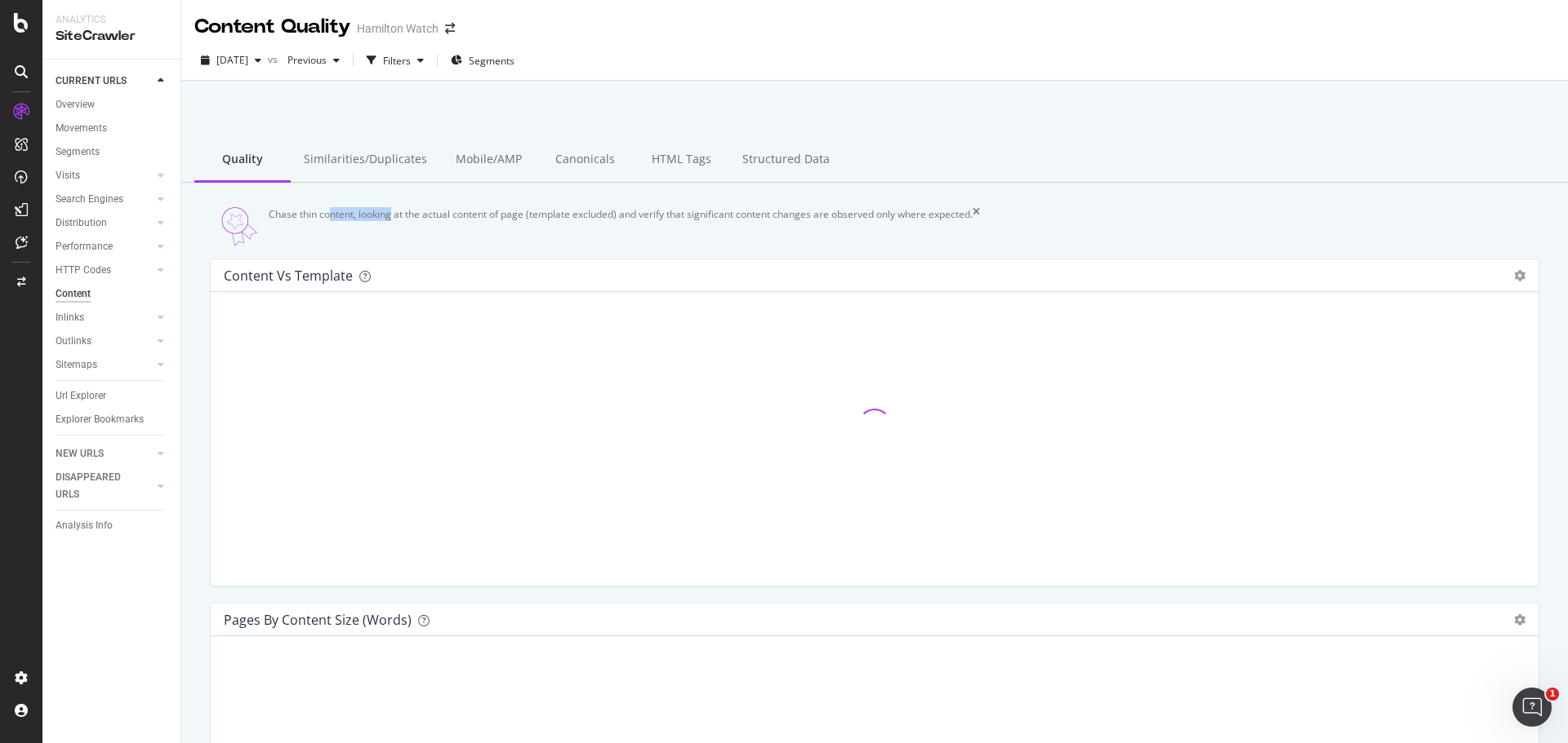
drag, startPoint x: 349, startPoint y: 233, endPoint x: 407, endPoint y: 225, distance: 58.5
click at [407, 225] on div "Chase thin content, looking at the actual content of page (template excluded) a…" at bounding box center [875, 227] width 1329 height 39
click at [416, 230] on div "Chase thin content, looking at the actual content of page (template excluded) a…" at bounding box center [620, 227] width 704 height 39
drag, startPoint x: 425, startPoint y: 235, endPoint x: 518, endPoint y: 236, distance: 93.0
click at [512, 237] on div "Chase thin content, looking at the actual content of page (template excluded) a…" at bounding box center [620, 227] width 704 height 39
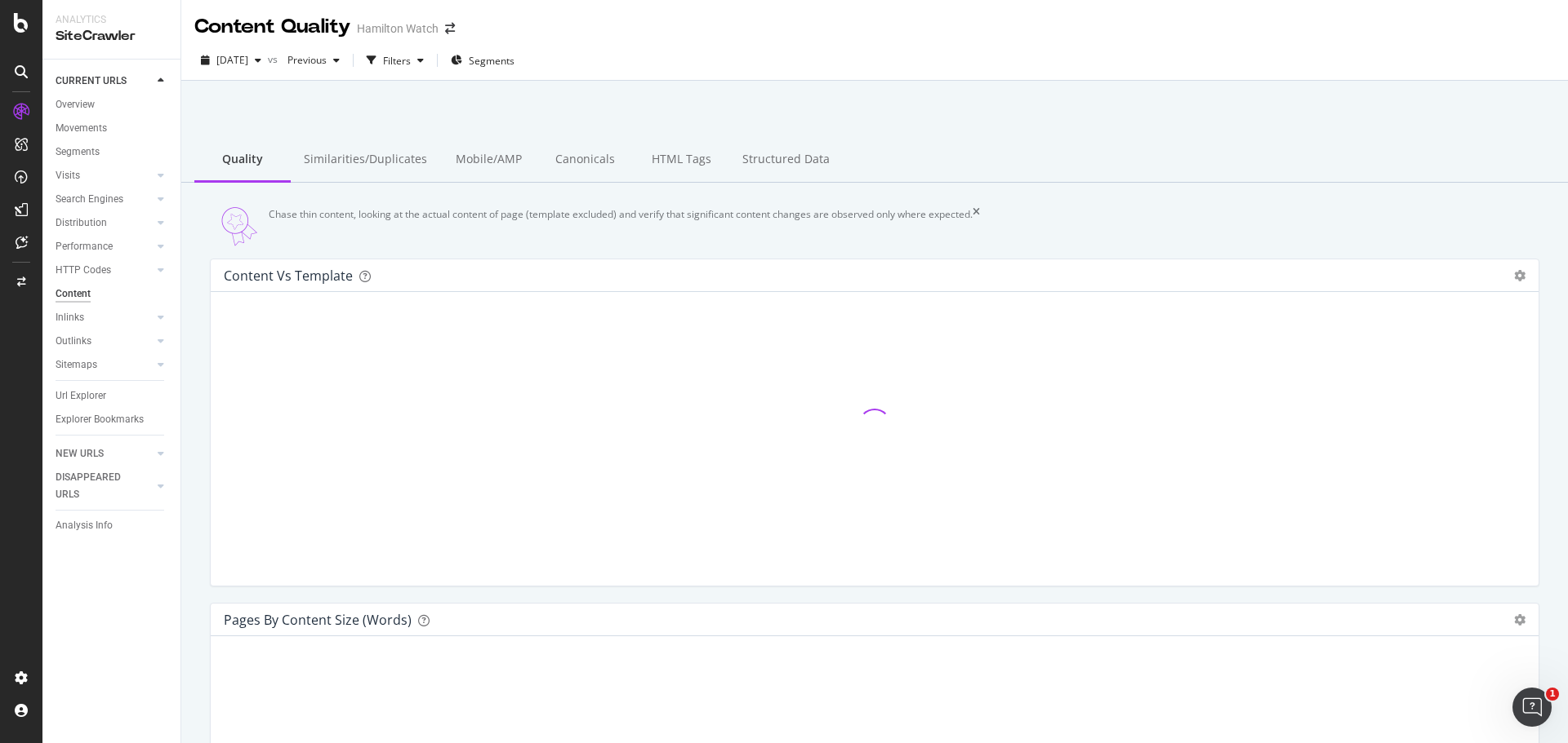
click at [526, 235] on div "Chase thin content, looking at the actual content of page (template excluded) a…" at bounding box center [620, 227] width 704 height 39
click at [348, 157] on div "Similarities/Duplicates" at bounding box center [366, 160] width 149 height 45
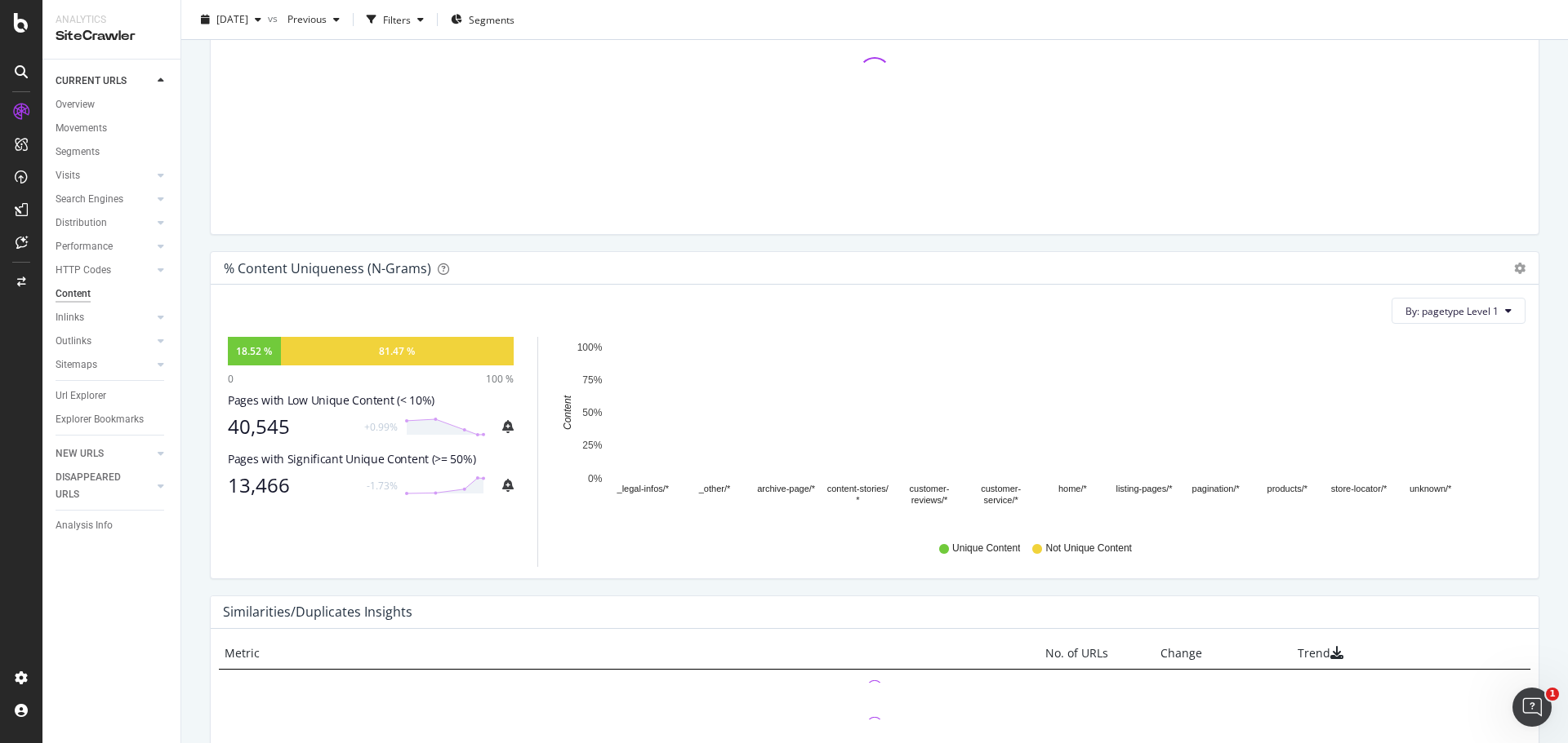
scroll to position [490, 0]
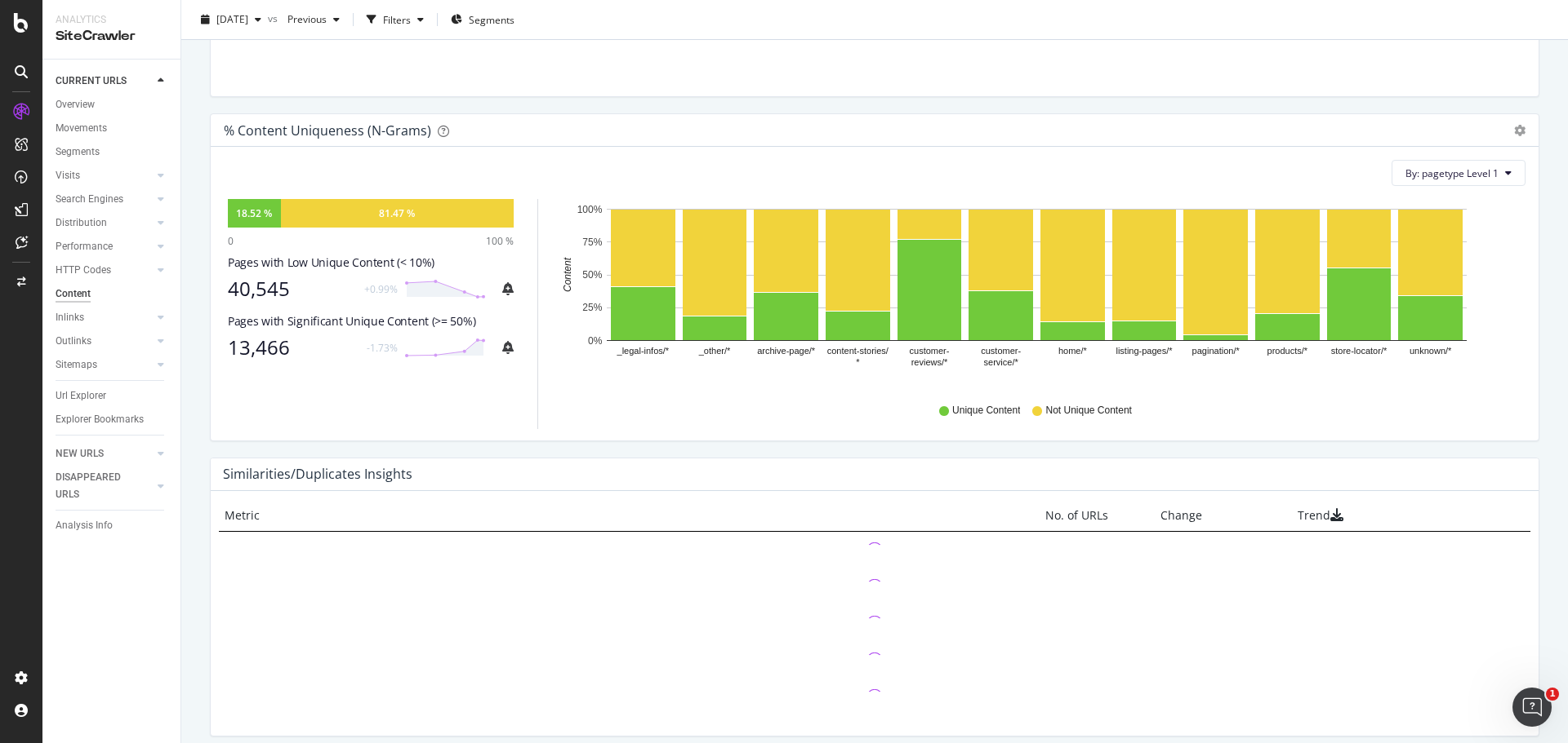
click at [190, 285] on div "Identify significant content overlaps that could lower perceived quality - full…" at bounding box center [874, 251] width 1386 height 1117
drag, startPoint x: 300, startPoint y: 274, endPoint x: 343, endPoint y: 274, distance: 43.0
click at [341, 271] on div "Pages with Low Unique Content (< 10%)" at bounding box center [370, 263] width 286 height 16
click at [352, 271] on div "Pages with Low Unique Content (< 10%)" at bounding box center [370, 263] width 286 height 16
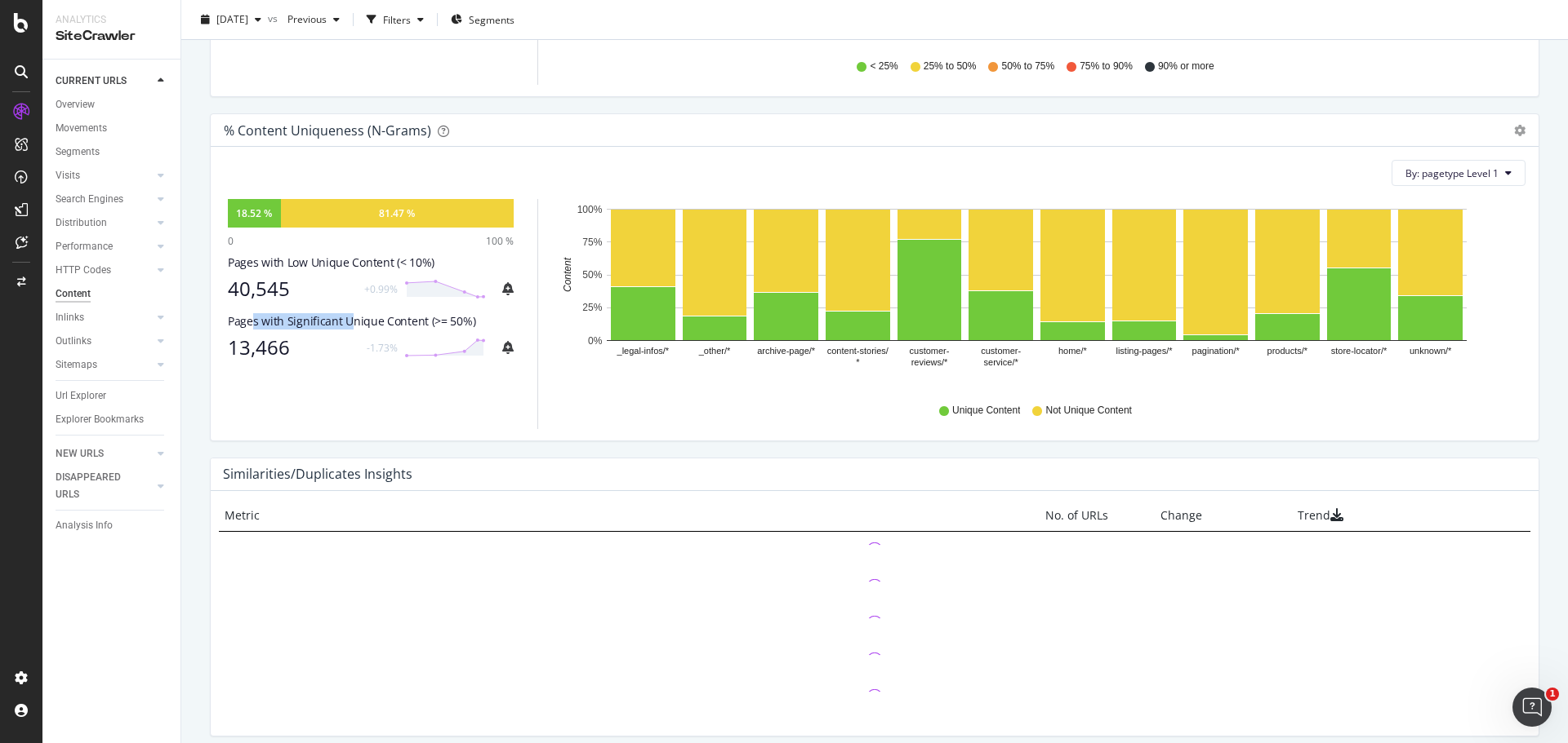
drag, startPoint x: 253, startPoint y: 335, endPoint x: 349, endPoint y: 333, distance: 96.0
click at [348, 329] on div "Pages with Significant Unique Content (>= 50%)" at bounding box center [370, 322] width 286 height 16
click at [370, 329] on div "Pages with Significant Unique Content (>= 50%)" at bounding box center [370, 322] width 286 height 16
drag, startPoint x: 404, startPoint y: 333, endPoint x: 283, endPoint y: 328, distance: 121.1
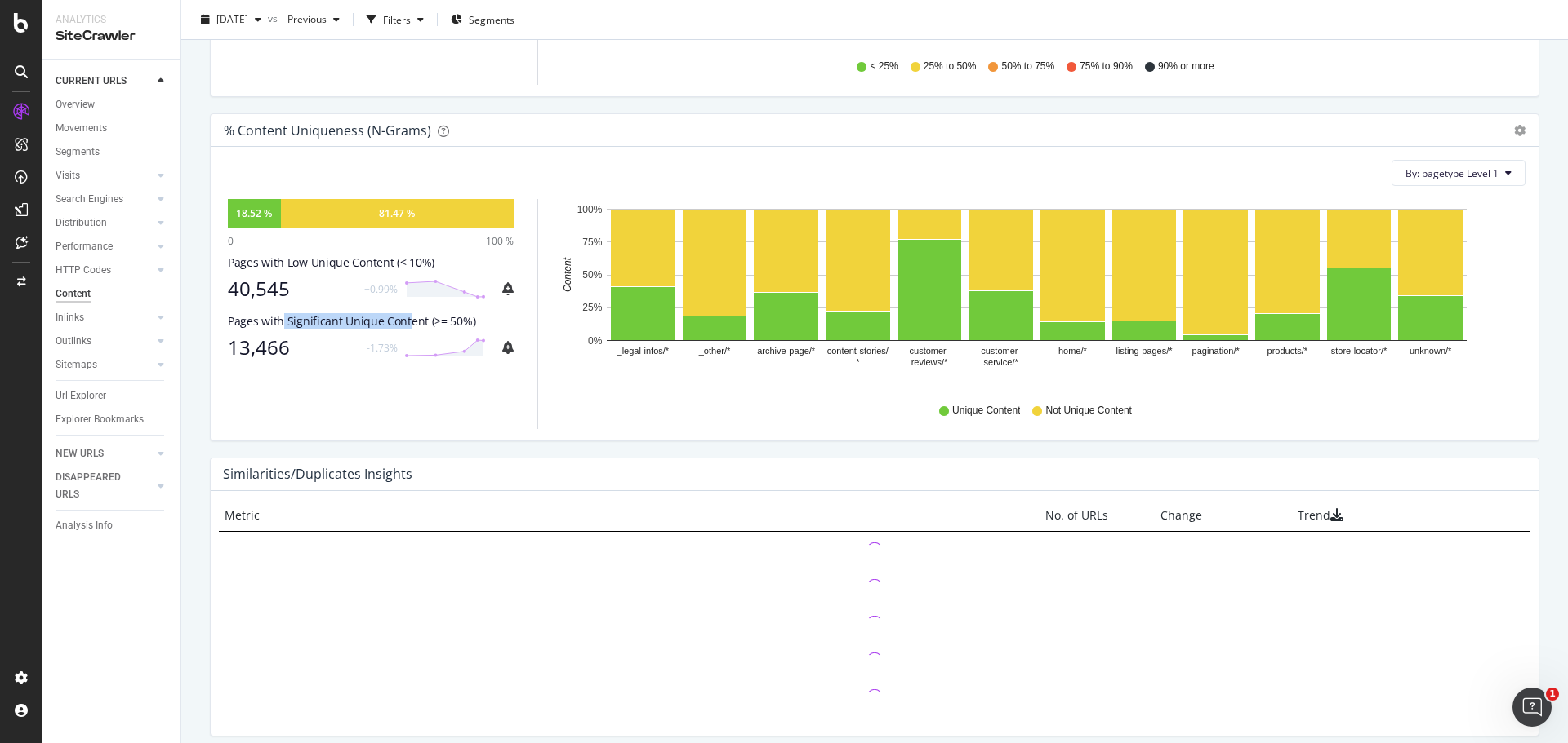
click at [283, 328] on div "Pages with Significant Unique Content (>= 50%)" at bounding box center [370, 322] width 286 height 16
click at [260, 329] on div "Pages with Significant Unique Content (>= 50%)" at bounding box center [370, 322] width 286 height 16
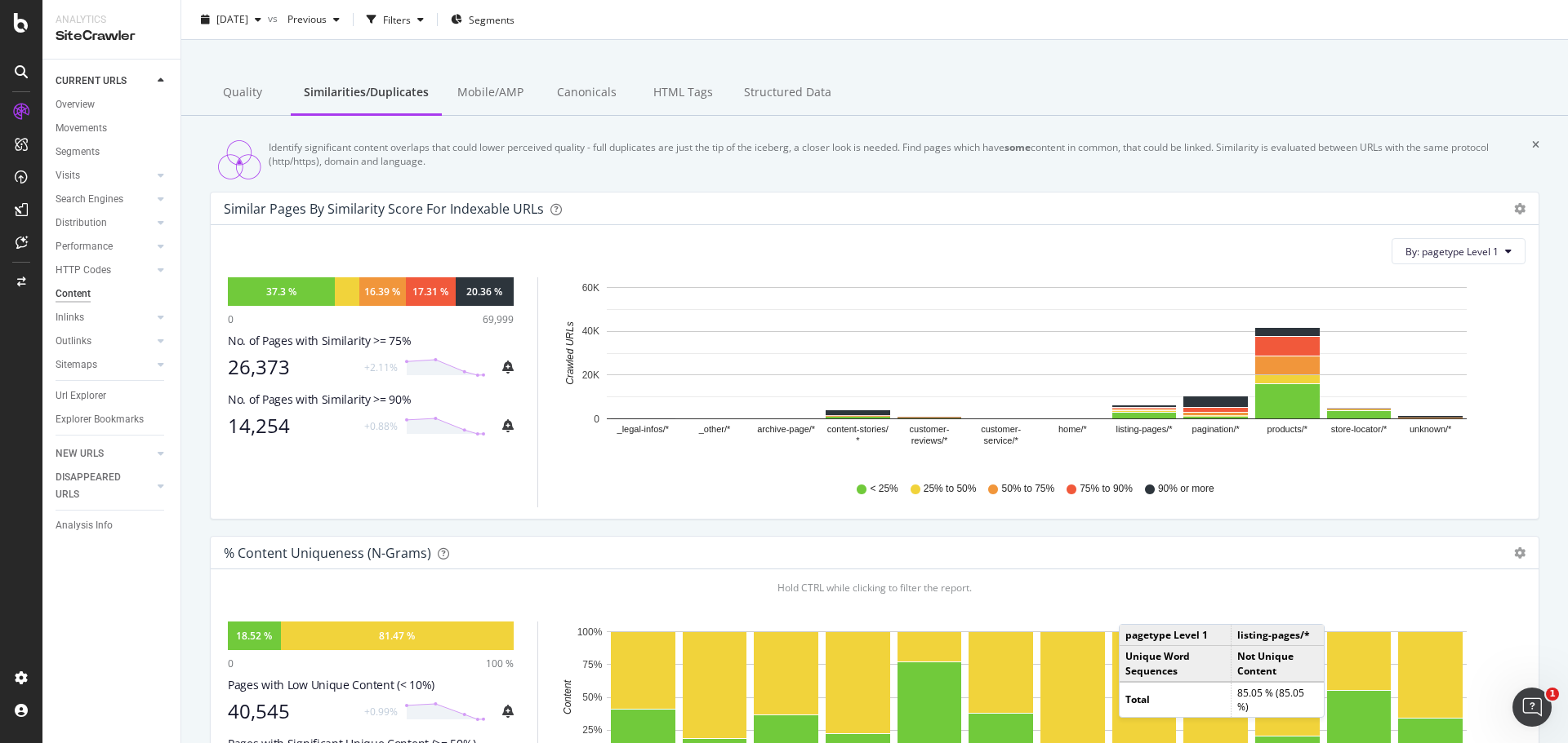
scroll to position [0, 0]
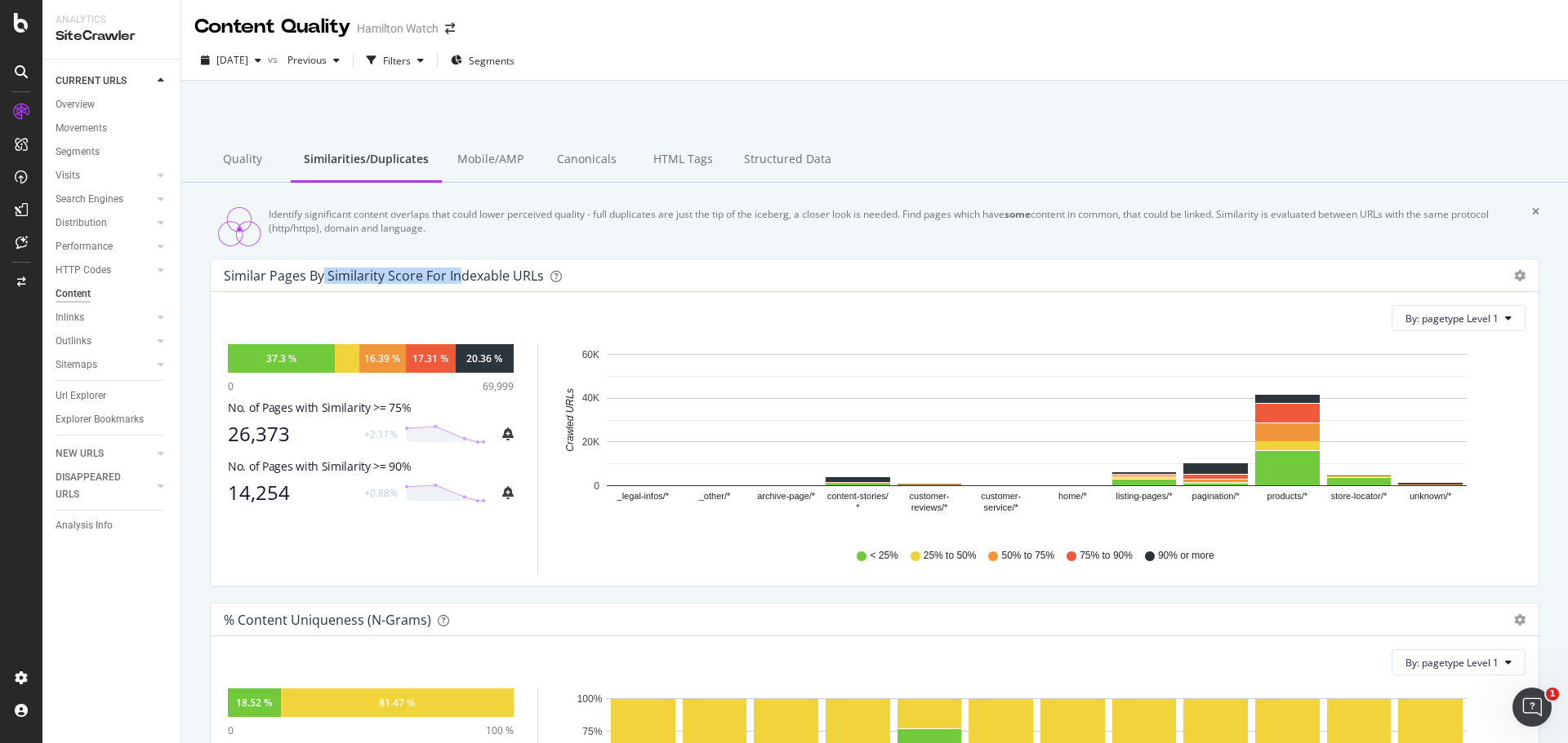
drag, startPoint x: 320, startPoint y: 288, endPoint x: 462, endPoint y: 284, distance: 142.1
click at [462, 284] on div "Similar Pages by Similarity Score For Indexable URLs" at bounding box center [384, 276] width 320 height 16
click at [472, 284] on div "Similar Pages by Similarity Score For Indexable URLs" at bounding box center [384, 276] width 320 height 16
click at [482, 284] on div "Similar Pages by Similarity Score For Indexable URLs" at bounding box center [384, 276] width 320 height 16
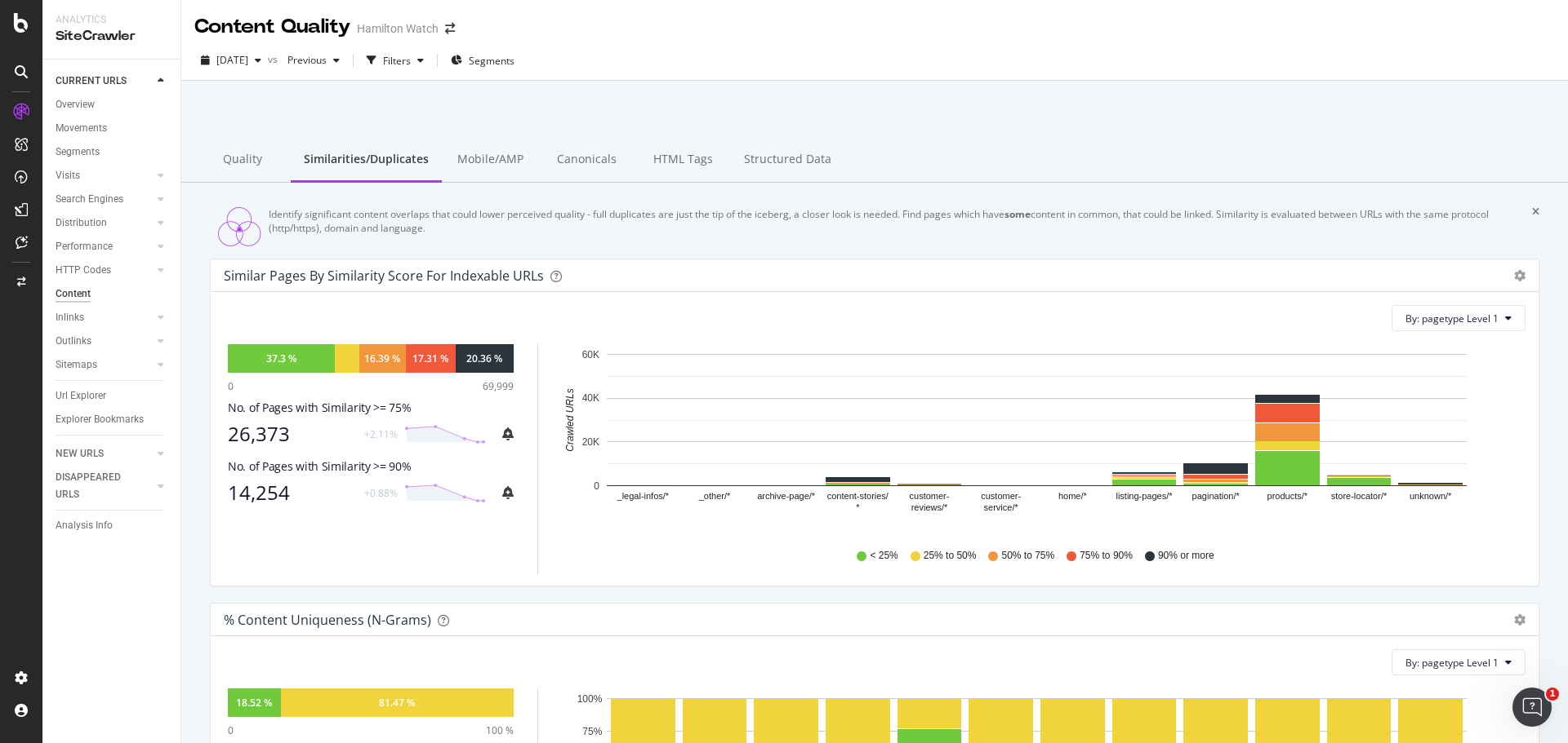
click at [432, 306] on div "By: pagetype Level 1 Hold CTRL while clicking to filter the report. 37.3 % 16.3…" at bounding box center [875, 439] width 1328 height 294
click at [342, 416] on div "No. of Pages with Similarity >= 75%" at bounding box center [370, 408] width 286 height 16
drag, startPoint x: 239, startPoint y: 290, endPoint x: 347, endPoint y: 288, distance: 108.0
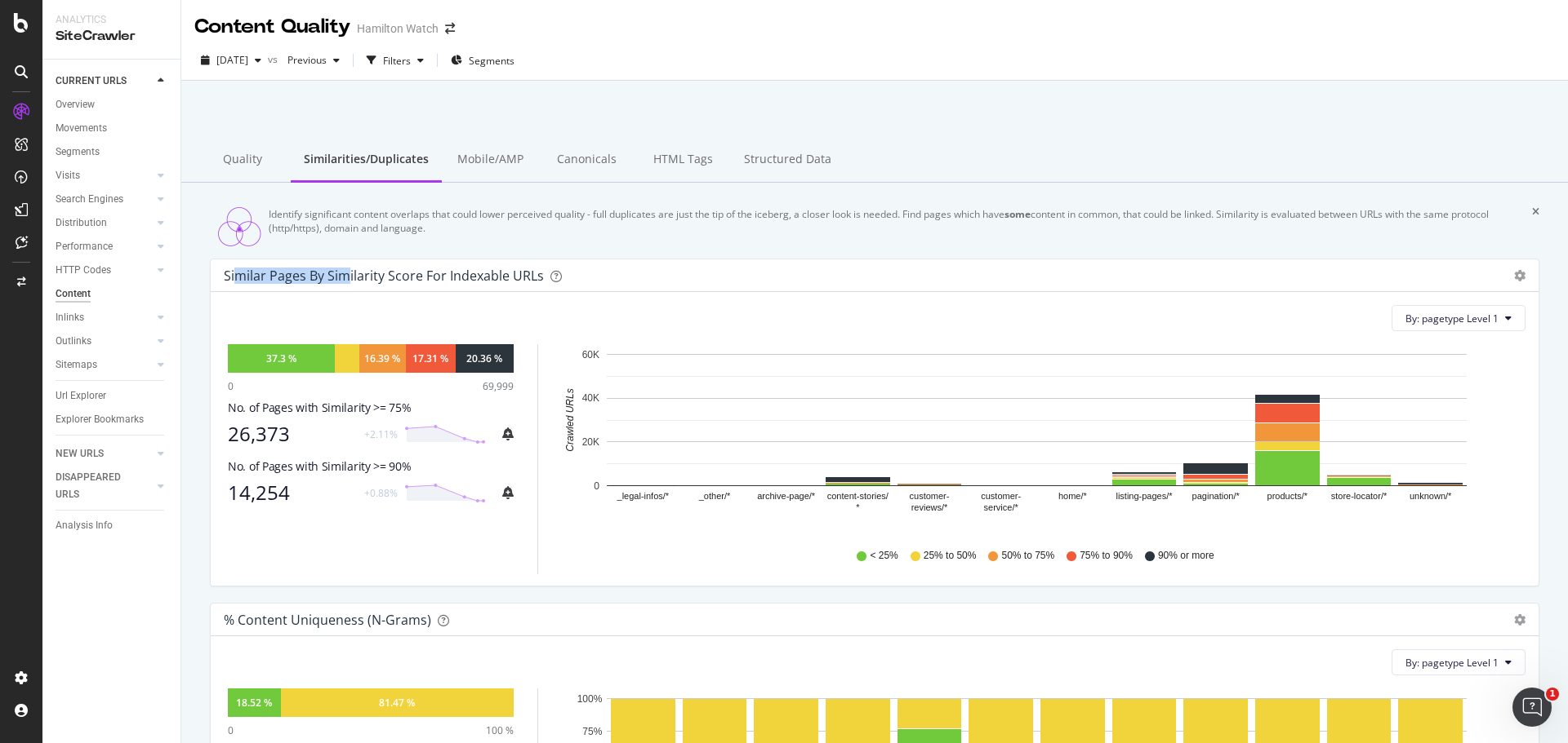
click at [347, 284] on div "Similar Pages by Similarity Score For Indexable URLs" at bounding box center [384, 276] width 320 height 16
drag, startPoint x: 477, startPoint y: 288, endPoint x: 331, endPoint y: 282, distance: 146.1
click at [331, 282] on div "Similar Pages by Similarity Score For Indexable URLs" at bounding box center [384, 276] width 320 height 16
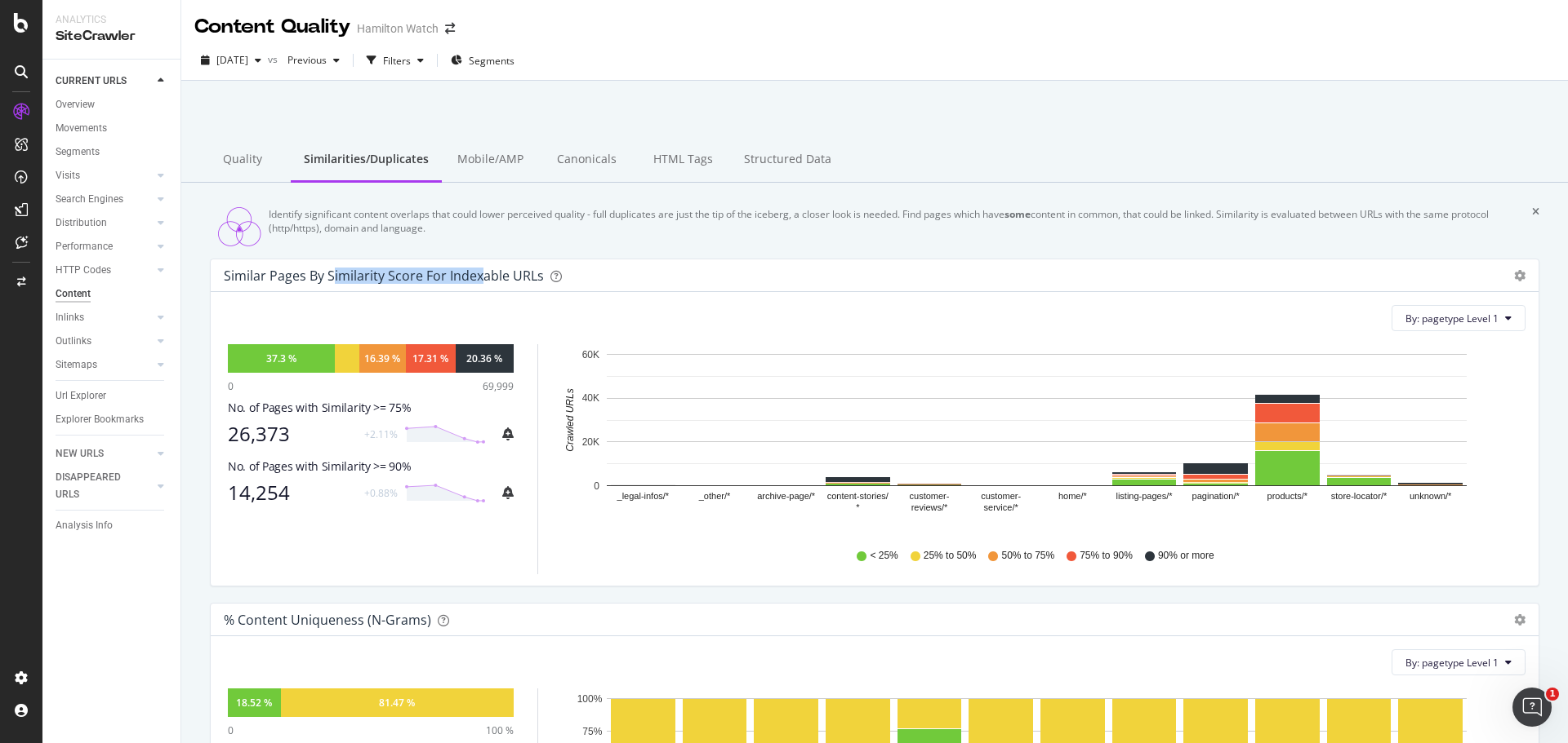
click at [350, 280] on div "Similar Pages by Similarity Score For Indexable URLs" at bounding box center [384, 276] width 320 height 16
click at [666, 284] on div "Similar Pages by Similarity Score For Indexable URLs" at bounding box center [857, 276] width 1266 height 16
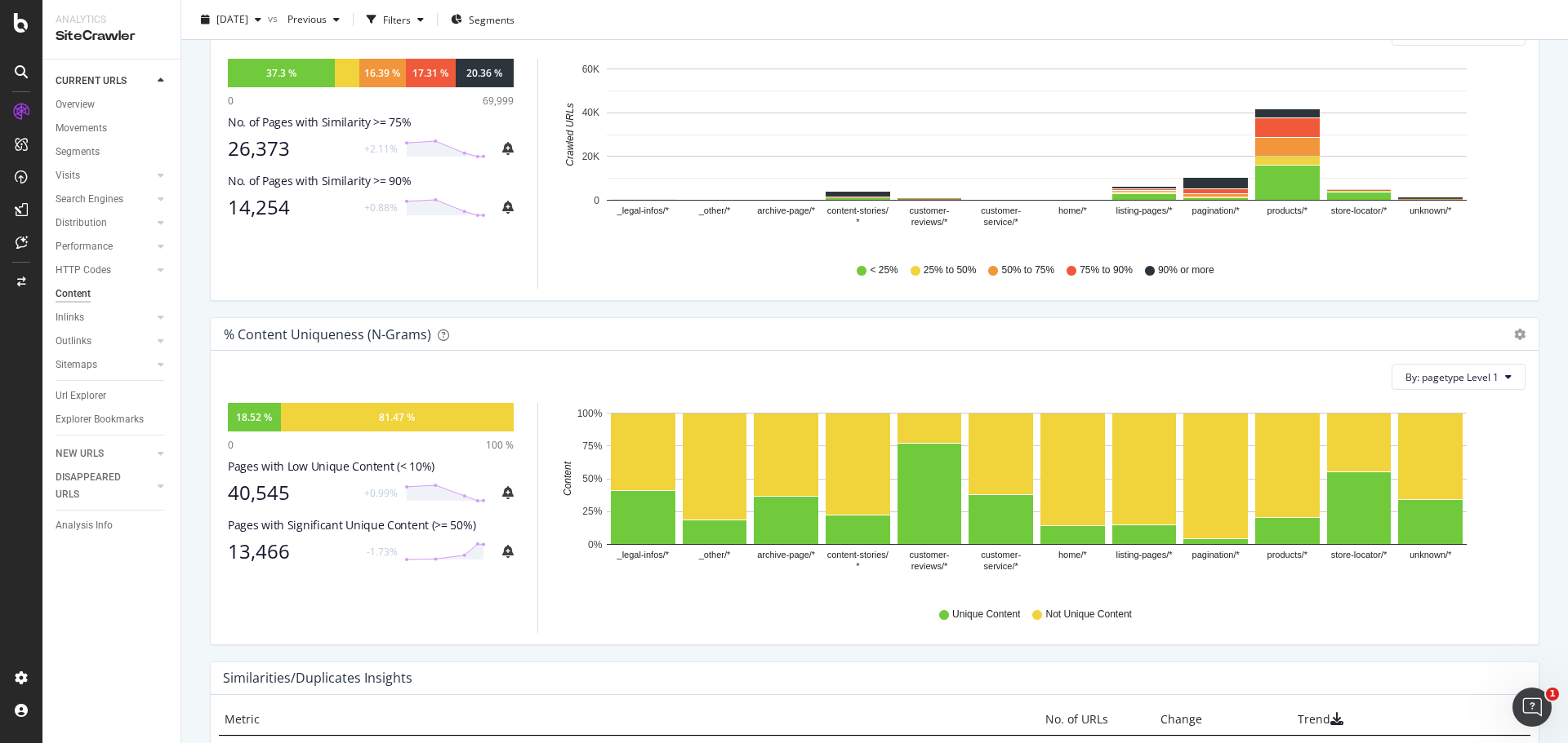
scroll to position [569, 0]
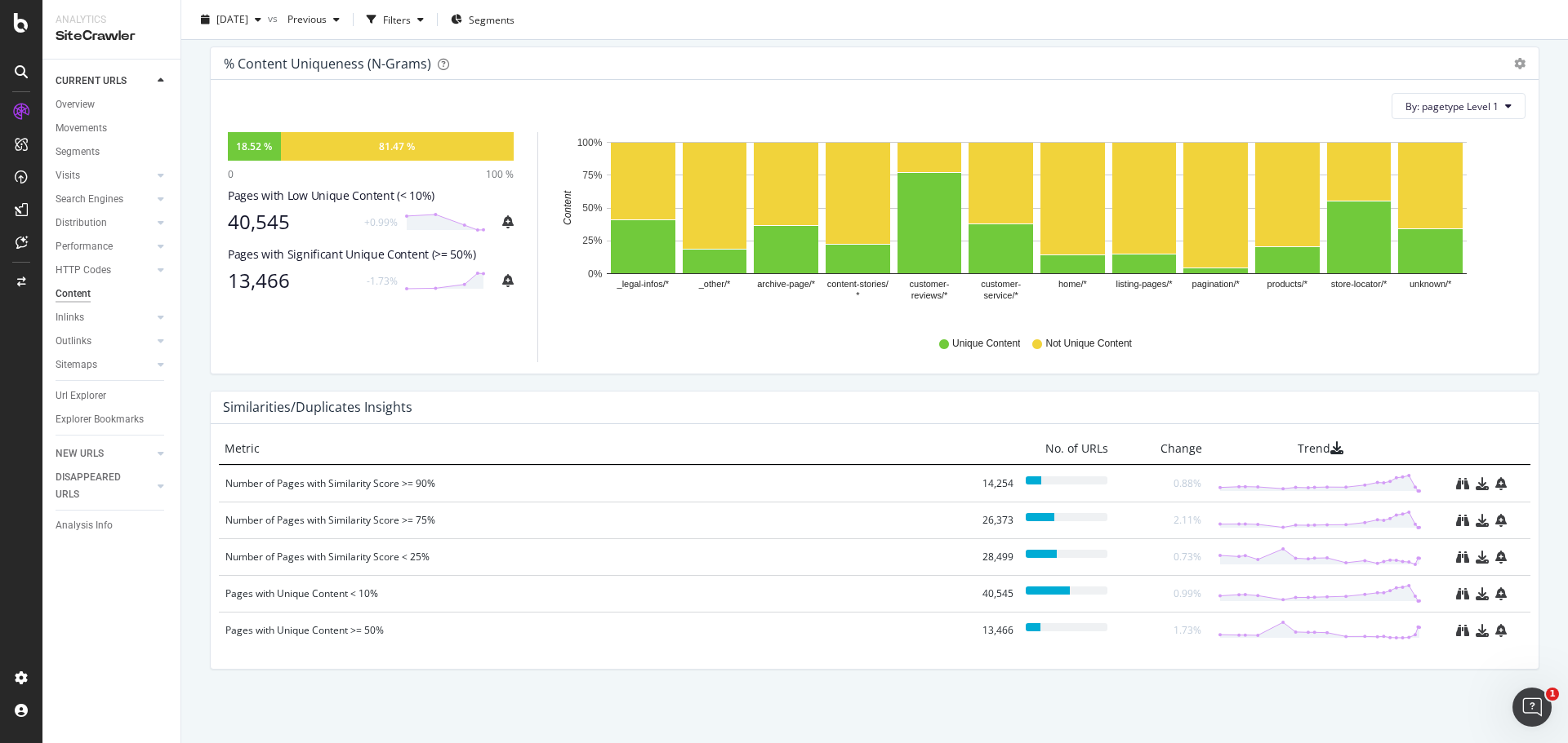
click at [570, 378] on div "% Content Uniqueness (N-Grams) Pie Table Export as CSV Add to Custom Report By:…" at bounding box center [875, 219] width 1354 height 344
click at [565, 382] on div "% Content Uniqueness (N-Grams) Pie Table Export as CSV Add to Custom Report By:…" at bounding box center [875, 219] width 1354 height 344
click at [557, 383] on div "% Content Uniqueness (N-Grams) Pie Table Export as CSV Add to Custom Report By:…" at bounding box center [875, 219] width 1354 height 344
click at [549, 383] on div "% Content Uniqueness (N-Grams) Pie Table Export as CSV Add to Custom Report By:…" at bounding box center [875, 219] width 1354 height 344
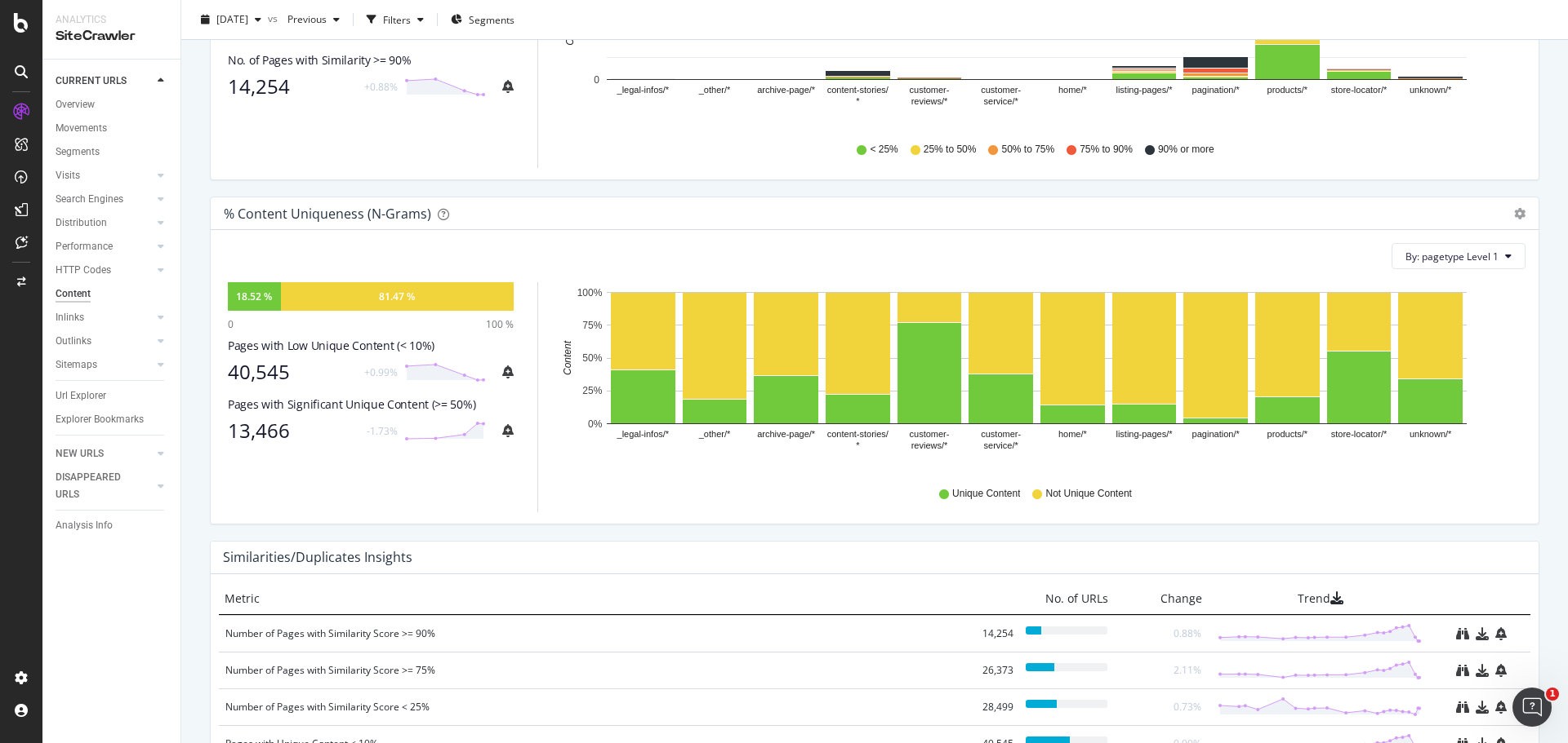
click at [766, 541] on div "% Content Uniqueness (N-Grams) Pie Table Export as CSV Add to Custom Report By:…" at bounding box center [875, 369] width 1354 height 344
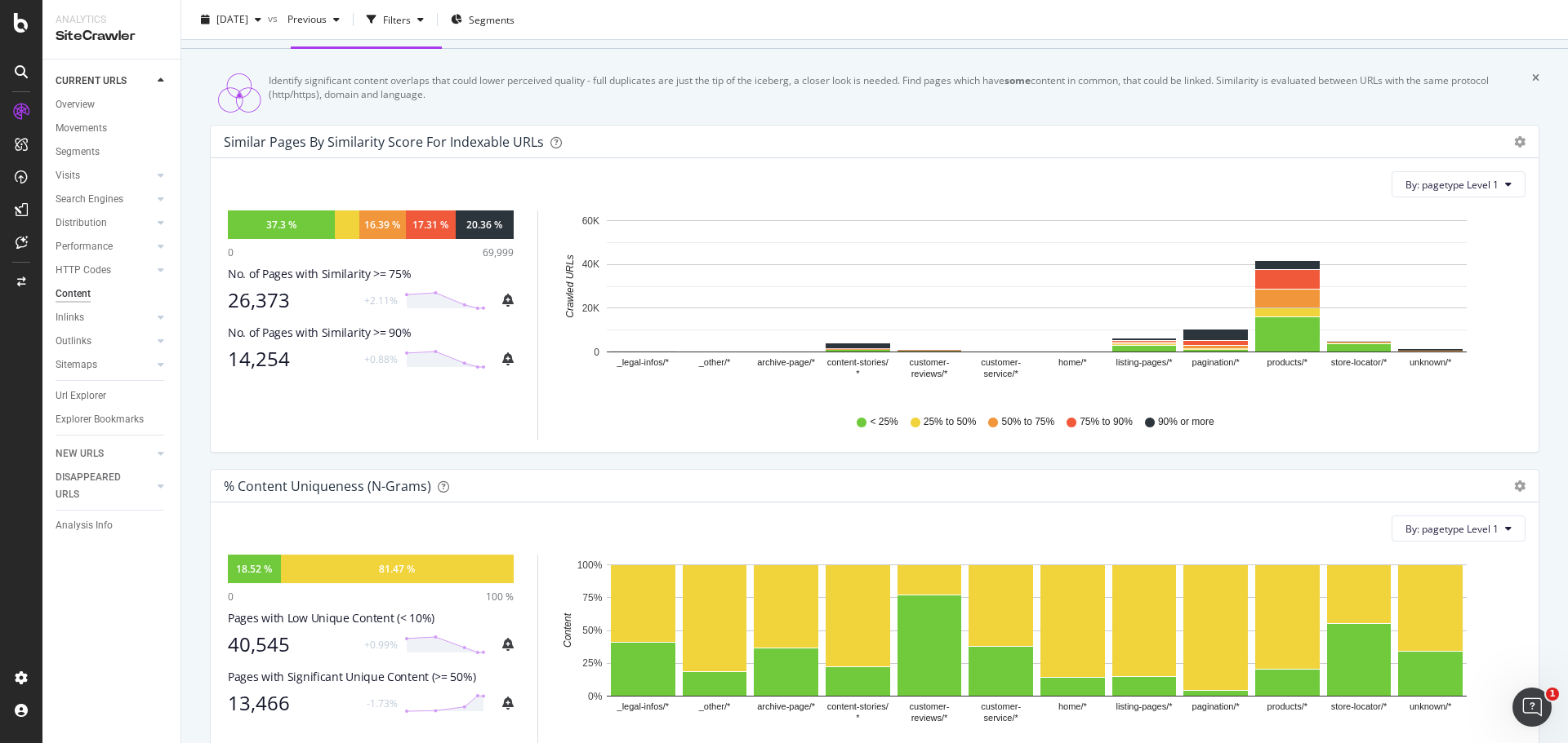
scroll to position [161, 0]
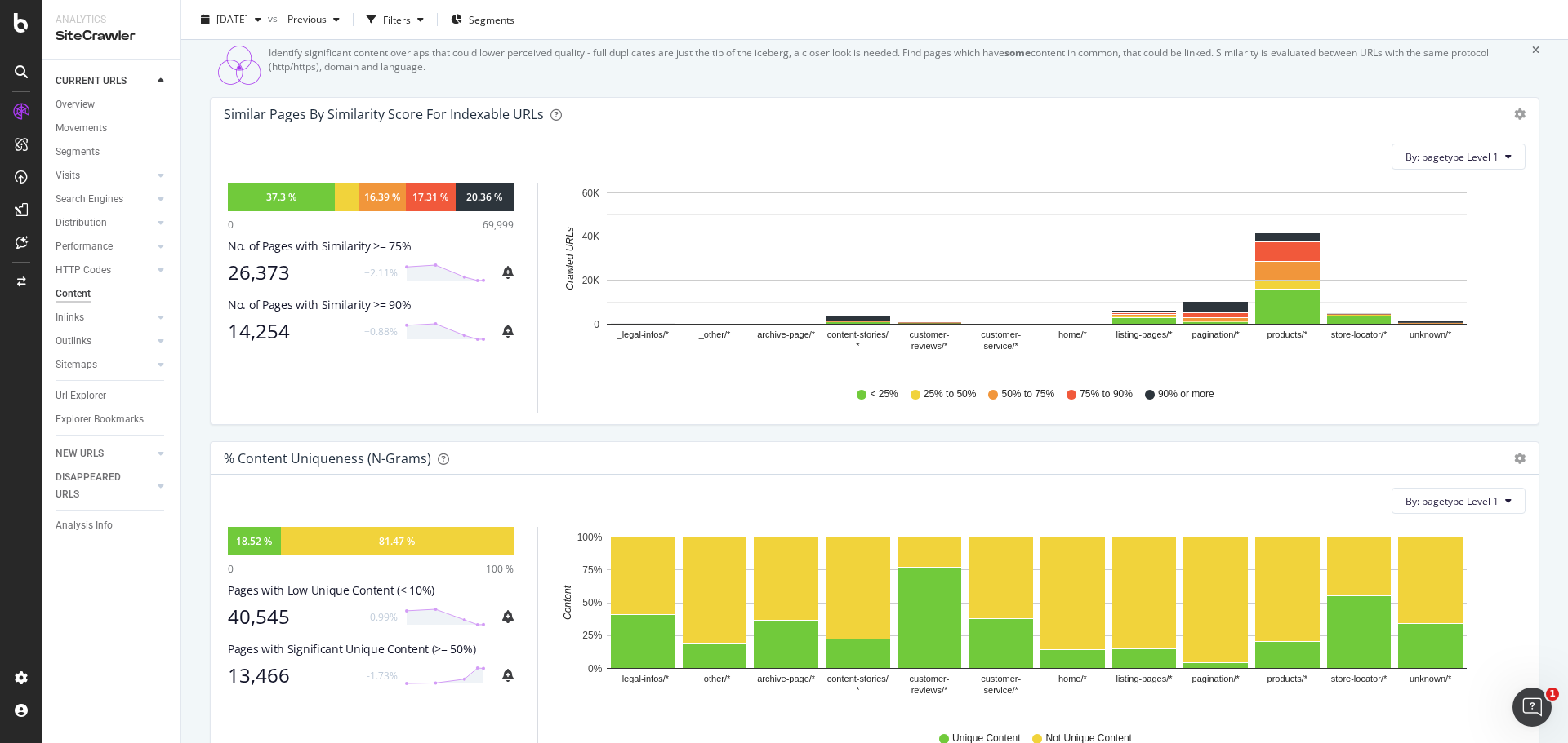
click at [546, 442] on div "Similar Pages by Similarity Score For Indexable URLs Pie Chart (by Percentage) …" at bounding box center [875, 270] width 1354 height 344
click at [541, 442] on div "Similar Pages by Similarity Score For Indexable URLs Pie Chart (by Percentage) …" at bounding box center [875, 270] width 1354 height 344
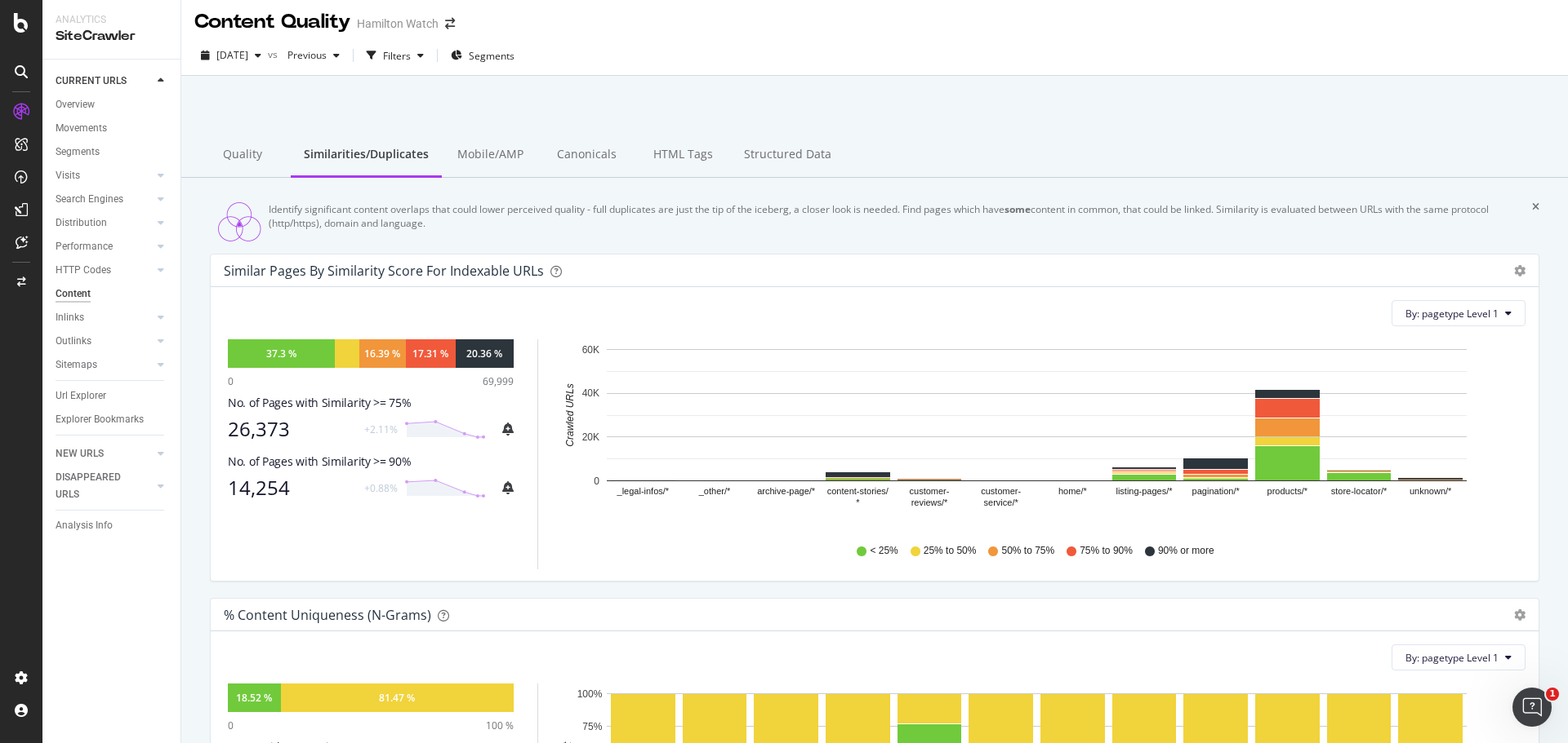
scroll to position [0, 0]
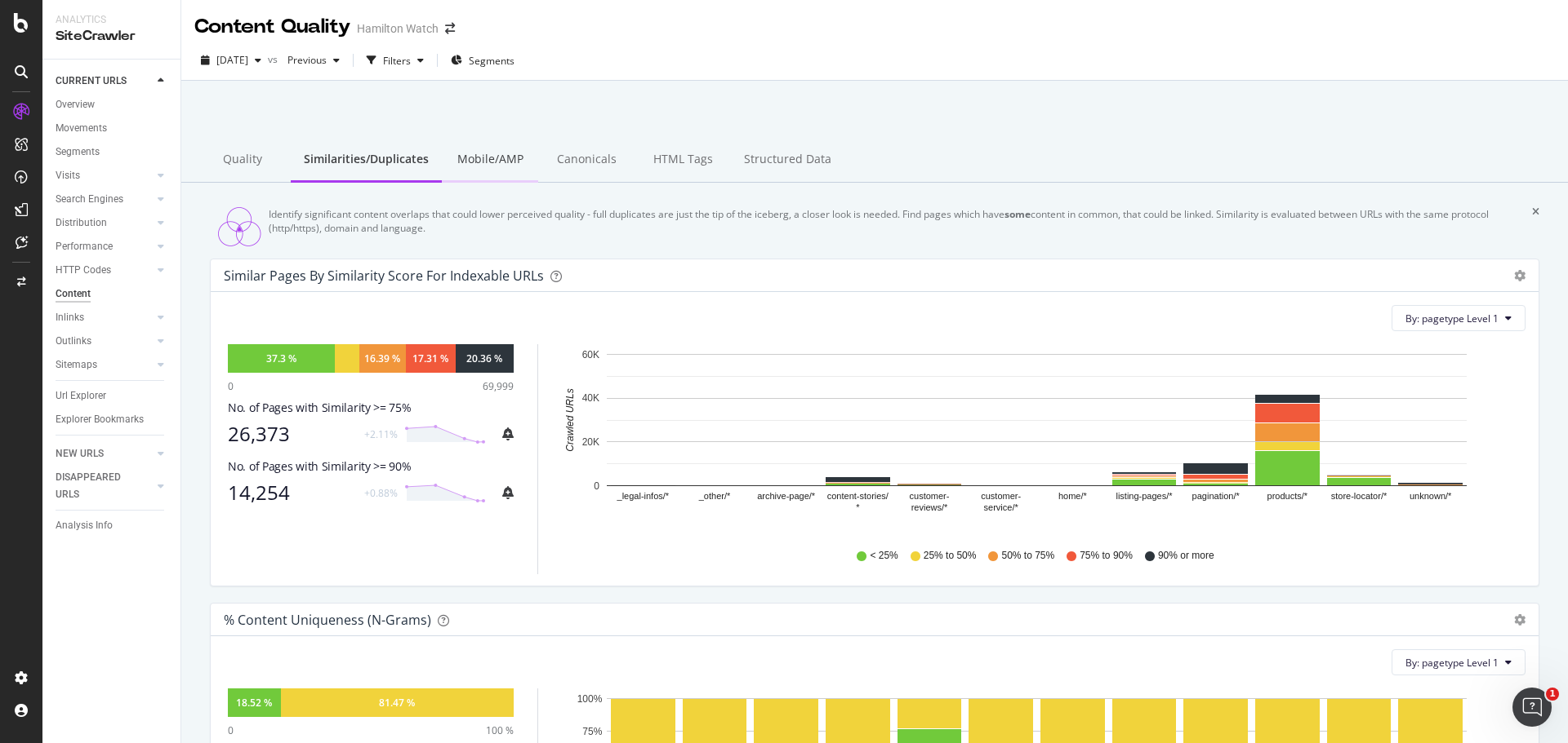
click at [479, 159] on div "Mobile/AMP" at bounding box center [490, 160] width 97 height 45
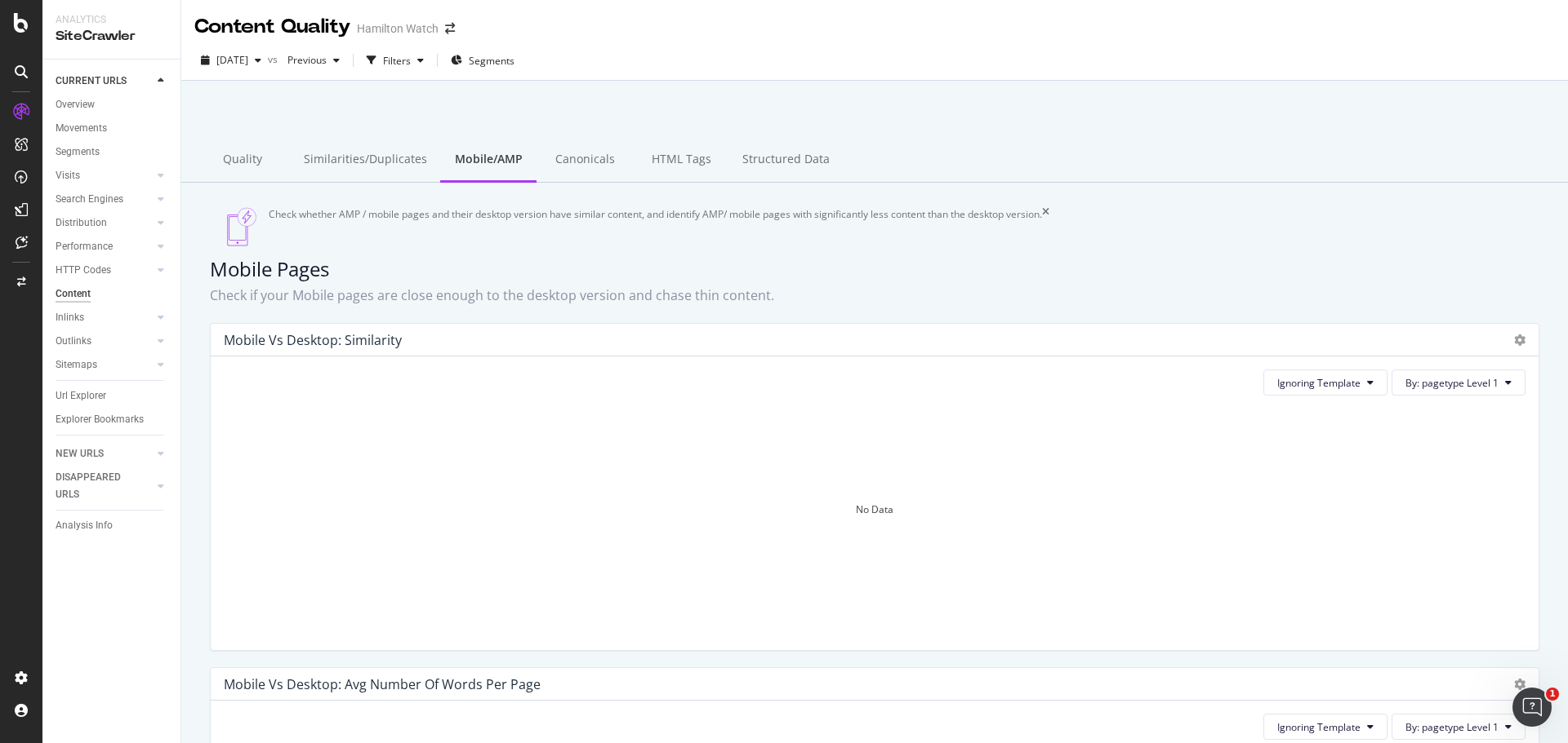
click at [748, 304] on h3 "Check if your Mobile pages are close enough to the desktop version and chase th…" at bounding box center [875, 297] width 1354 height 15
click at [799, 304] on h3 "Check if your Mobile pages are close enough to the desktop version and chase th…" at bounding box center [875, 297] width 1354 height 15
drag, startPoint x: 722, startPoint y: 310, endPoint x: 516, endPoint y: 311, distance: 206.0
click at [584, 304] on h3 "Check if your Mobile pages are close enough to the desktop version and chase th…" at bounding box center [875, 297] width 1354 height 15
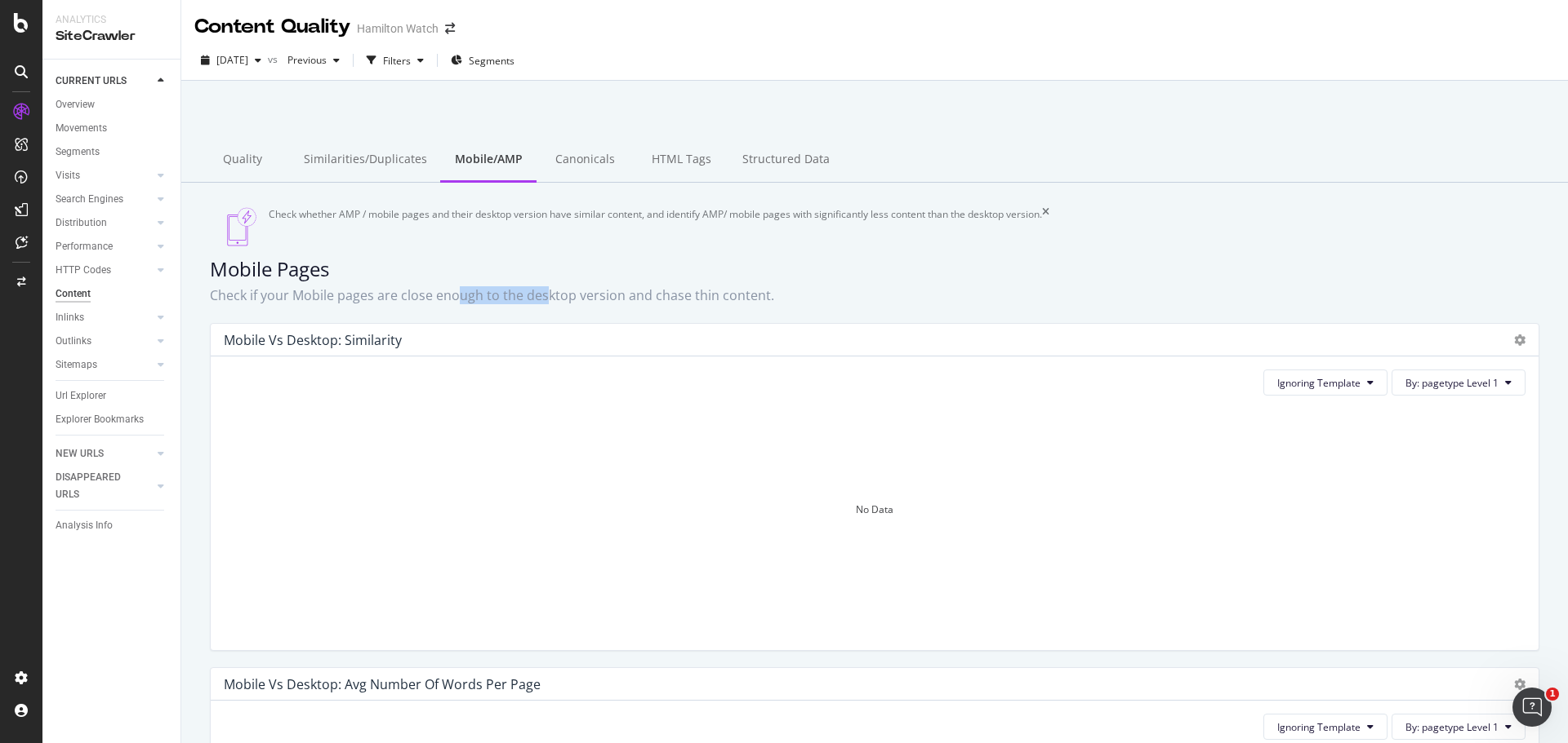
drag, startPoint x: 460, startPoint y: 310, endPoint x: 703, endPoint y: 311, distance: 243.0
click at [629, 304] on h3 "Check if your Mobile pages are close enough to the desktop version and chase th…" at bounding box center [875, 297] width 1354 height 15
click at [243, 165] on div "Quality" at bounding box center [243, 160] width 97 height 45
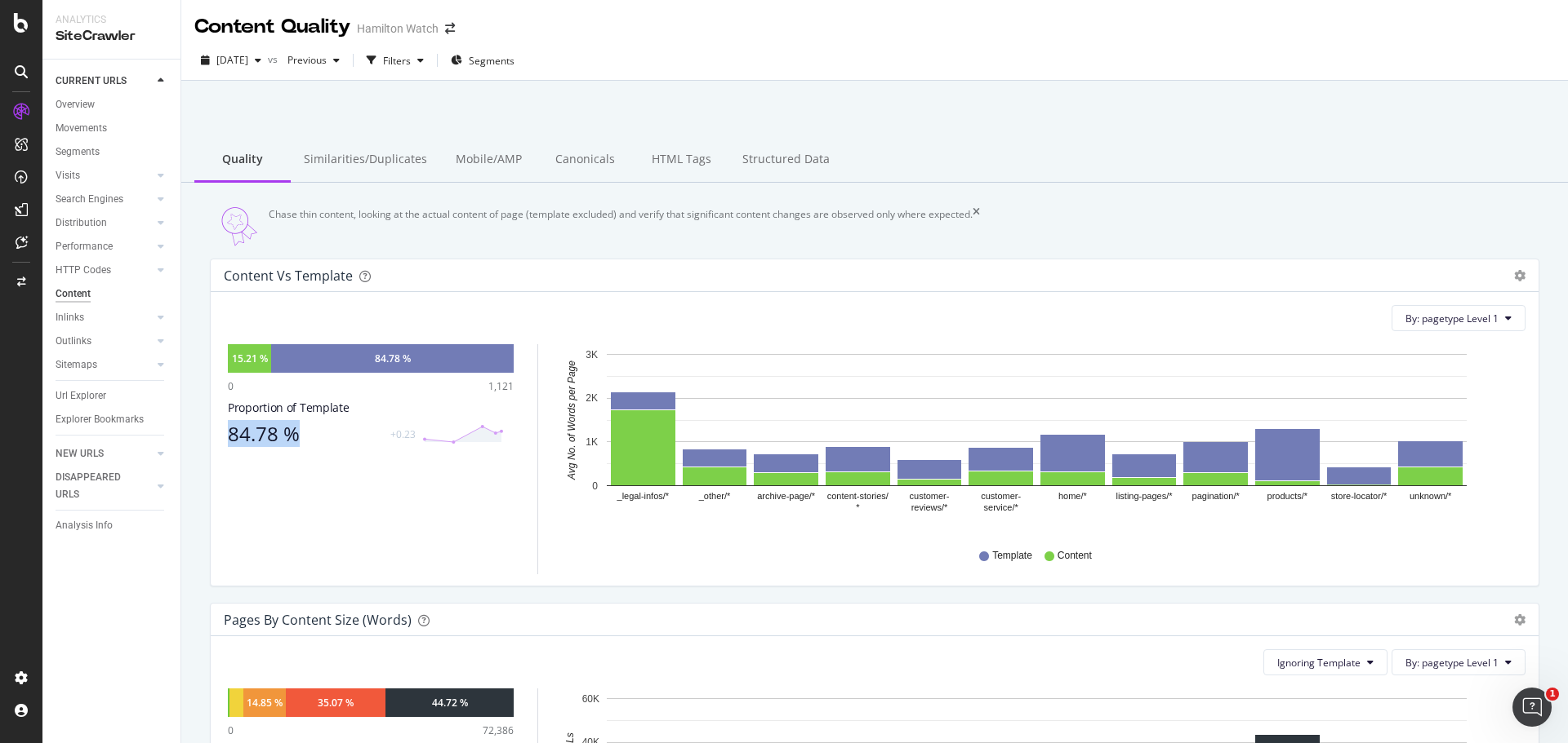
drag, startPoint x: 249, startPoint y: 441, endPoint x: 370, endPoint y: 547, distance: 160.9
click at [375, 528] on div "15.21 % 84.78 % 0 1,121 Proportion of Template 84.78 % +0.23" at bounding box center [370, 459] width 286 height 230
click at [355, 541] on div "15.21 % 84.78 % 0 1,121 Proportion of Template 84.78 % +0.23" at bounding box center [370, 459] width 286 height 230
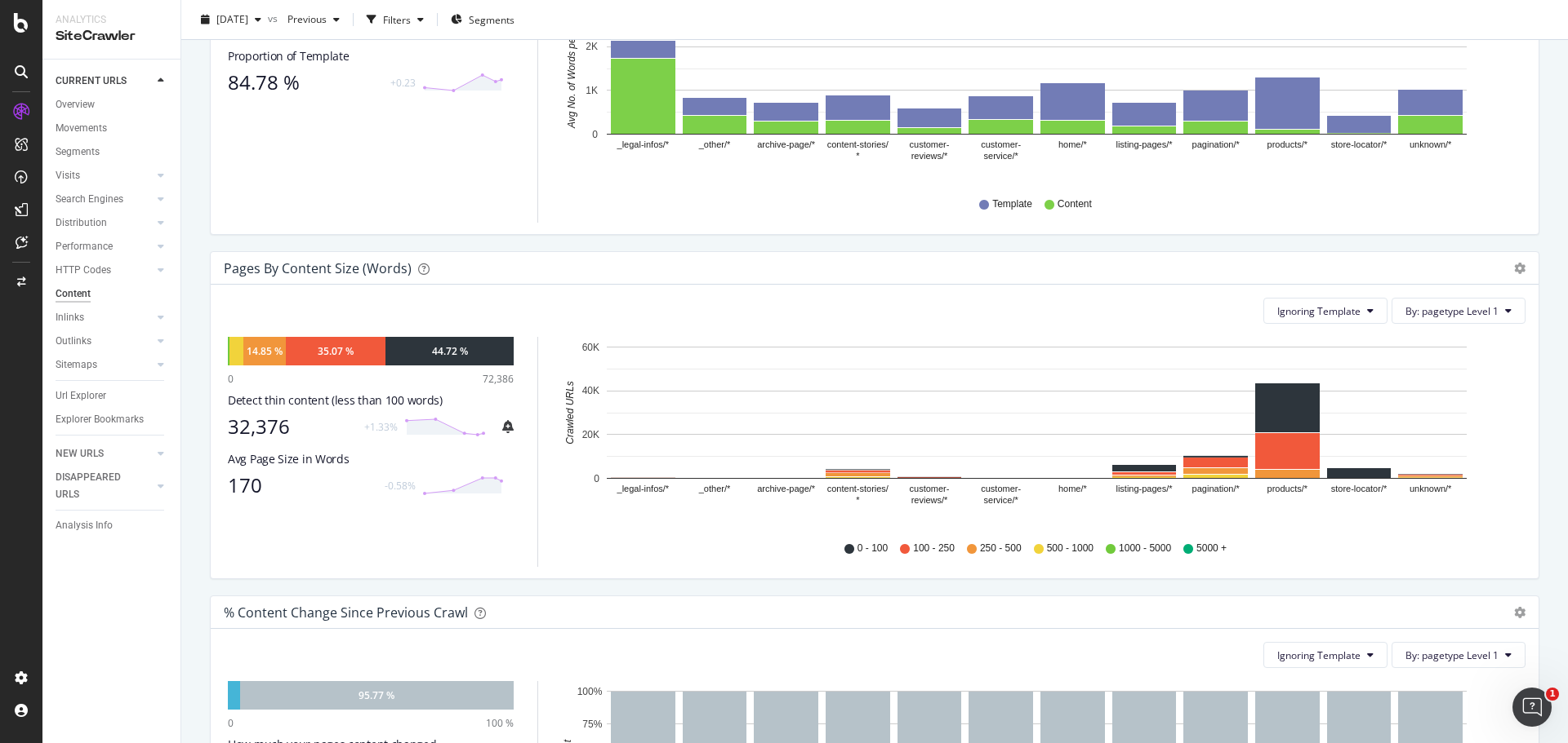
scroll to position [326, 0]
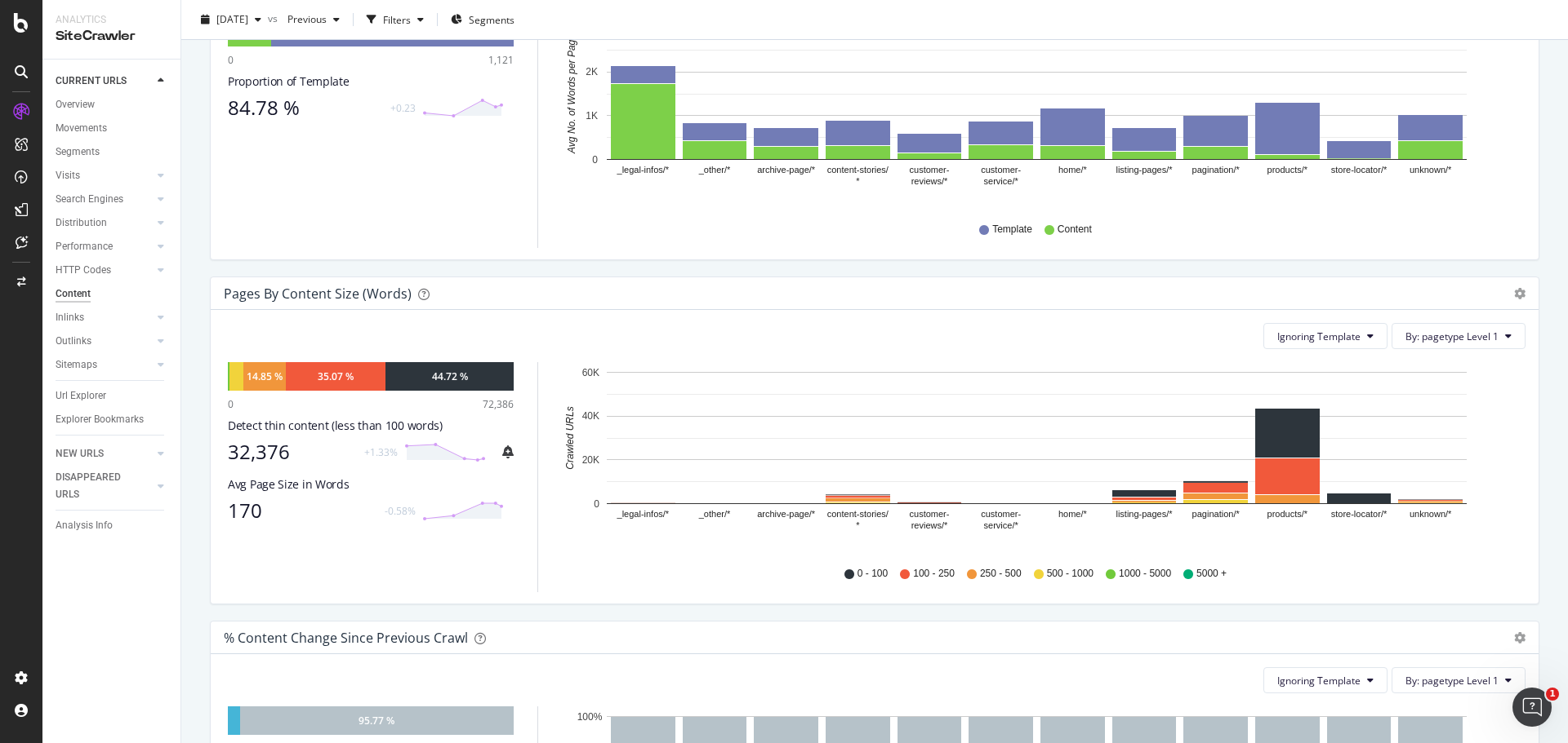
click at [532, 491] on div "14.85 % 35.07 % 44.72 % 0 72,386 Detect thin content (less than 100 words) 32,3…" at bounding box center [875, 477] width 1302 height 230
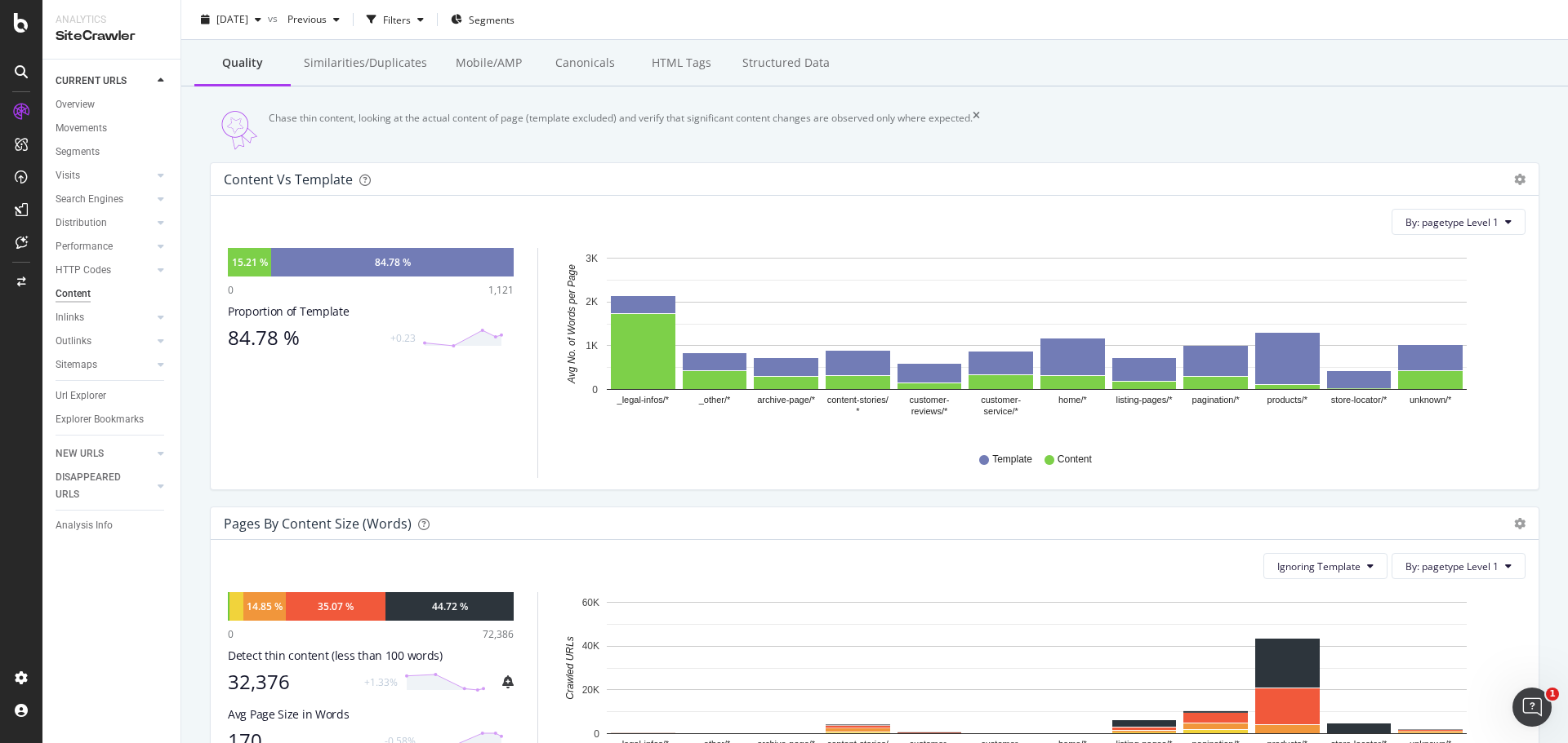
scroll to position [82, 0]
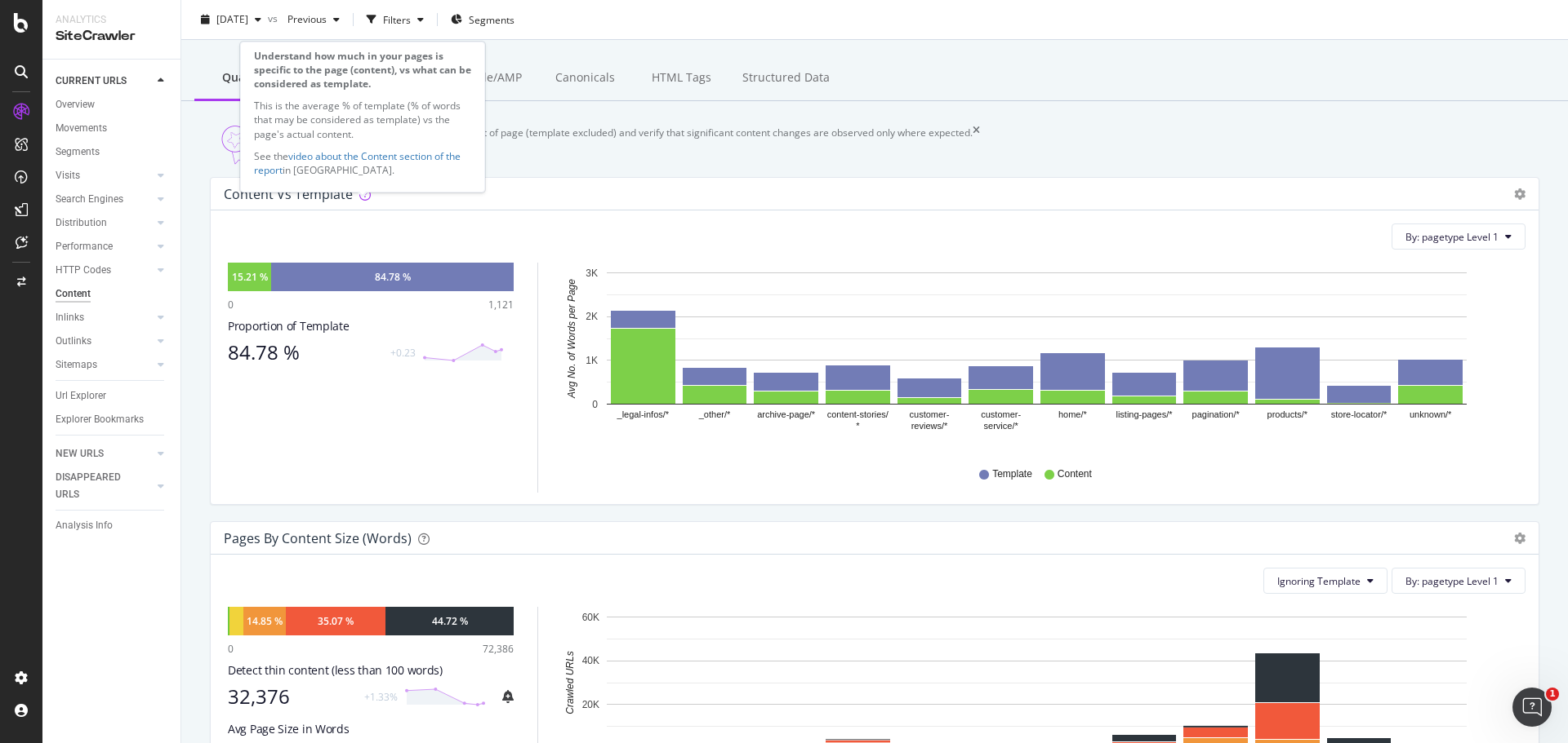
click at [370, 166] on p "See the video about the Content section of the report in [GEOGRAPHIC_DATA]." at bounding box center [362, 163] width 217 height 28
click at [369, 156] on link "video about the Content section of the report" at bounding box center [357, 163] width 207 height 28
click at [201, 334] on div "Content vs Template Pie Chart (by Percentage) Table Export as CSV Add to Custom…" at bounding box center [875, 349] width 1354 height 344
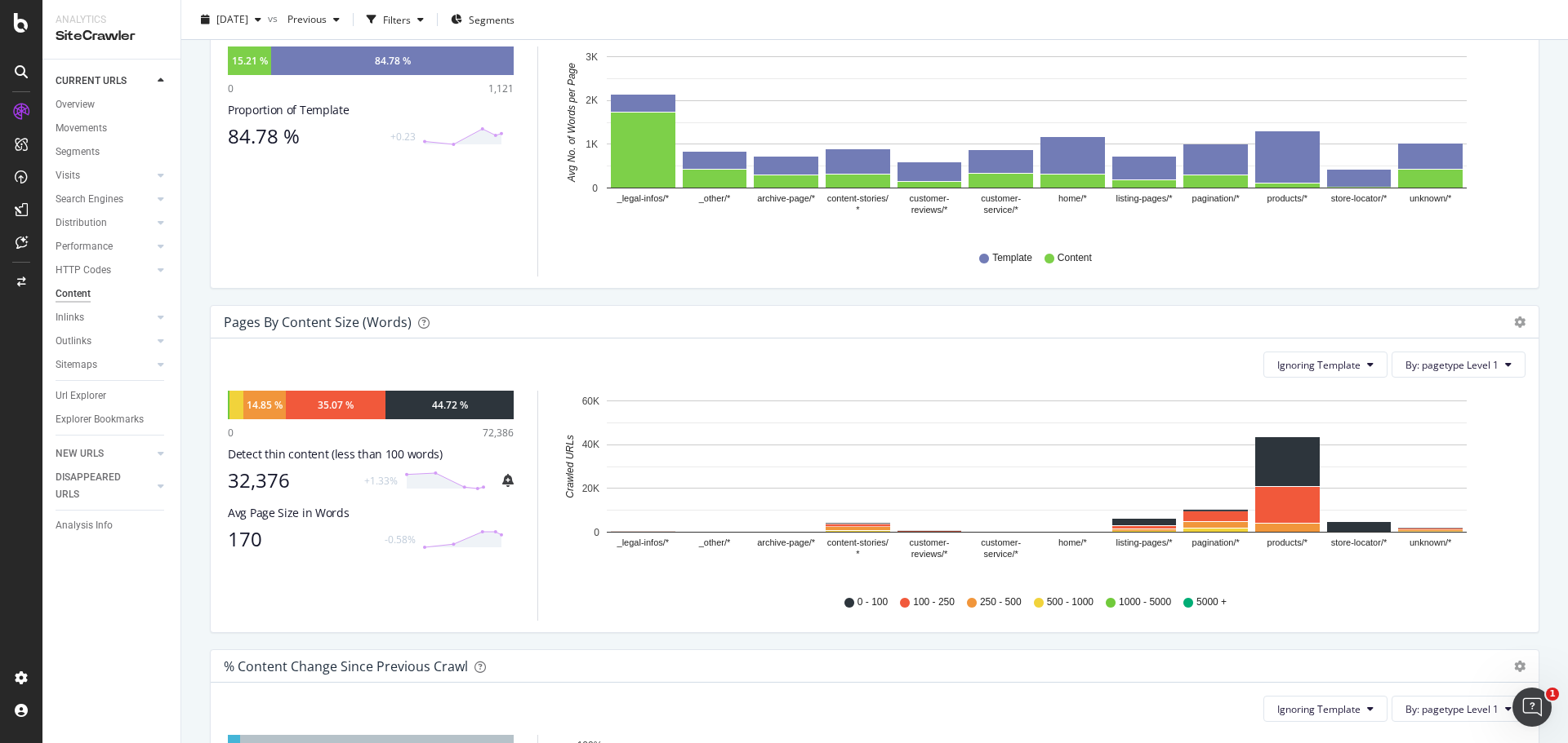
scroll to position [326, 0]
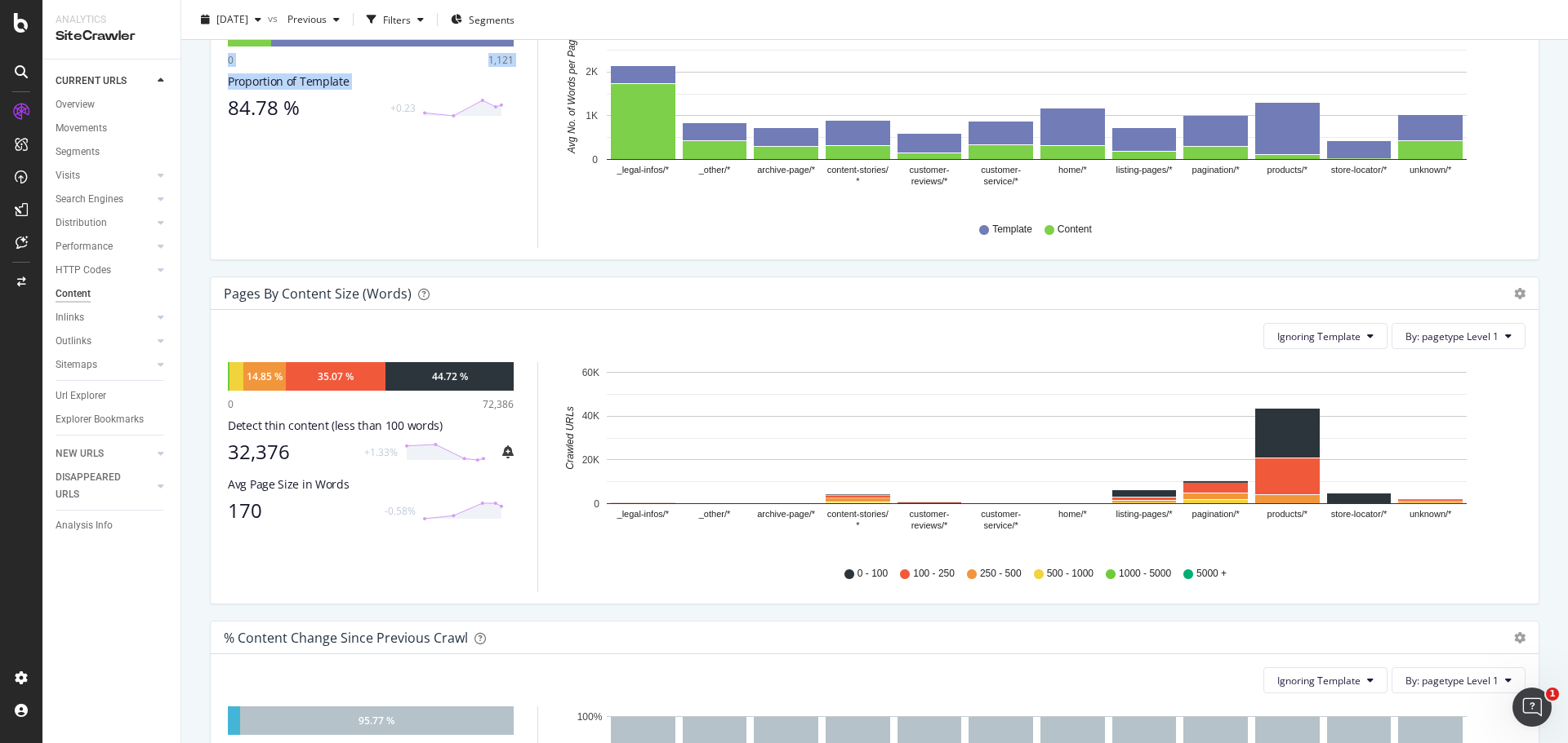
click at [198, 265] on div "Chase thin content, looking at the actual content of page (template excluded) a…" at bounding box center [874, 587] width 1386 height 1461
click at [195, 266] on div "Chase thin content, looking at the actual content of page (template excluded) a…" at bounding box center [874, 587] width 1386 height 1461
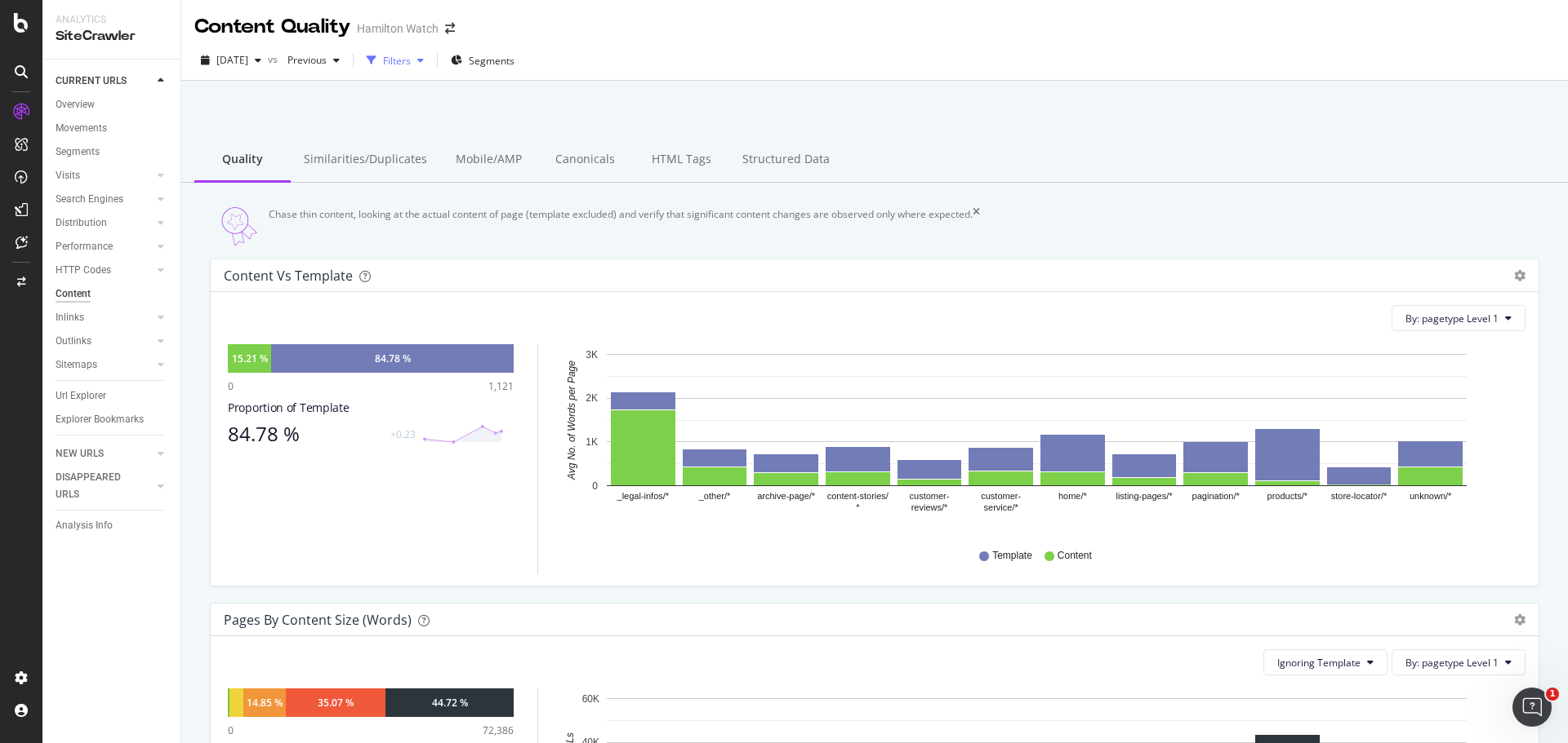
click at [411, 57] on div "Filters" at bounding box center [397, 61] width 28 height 14
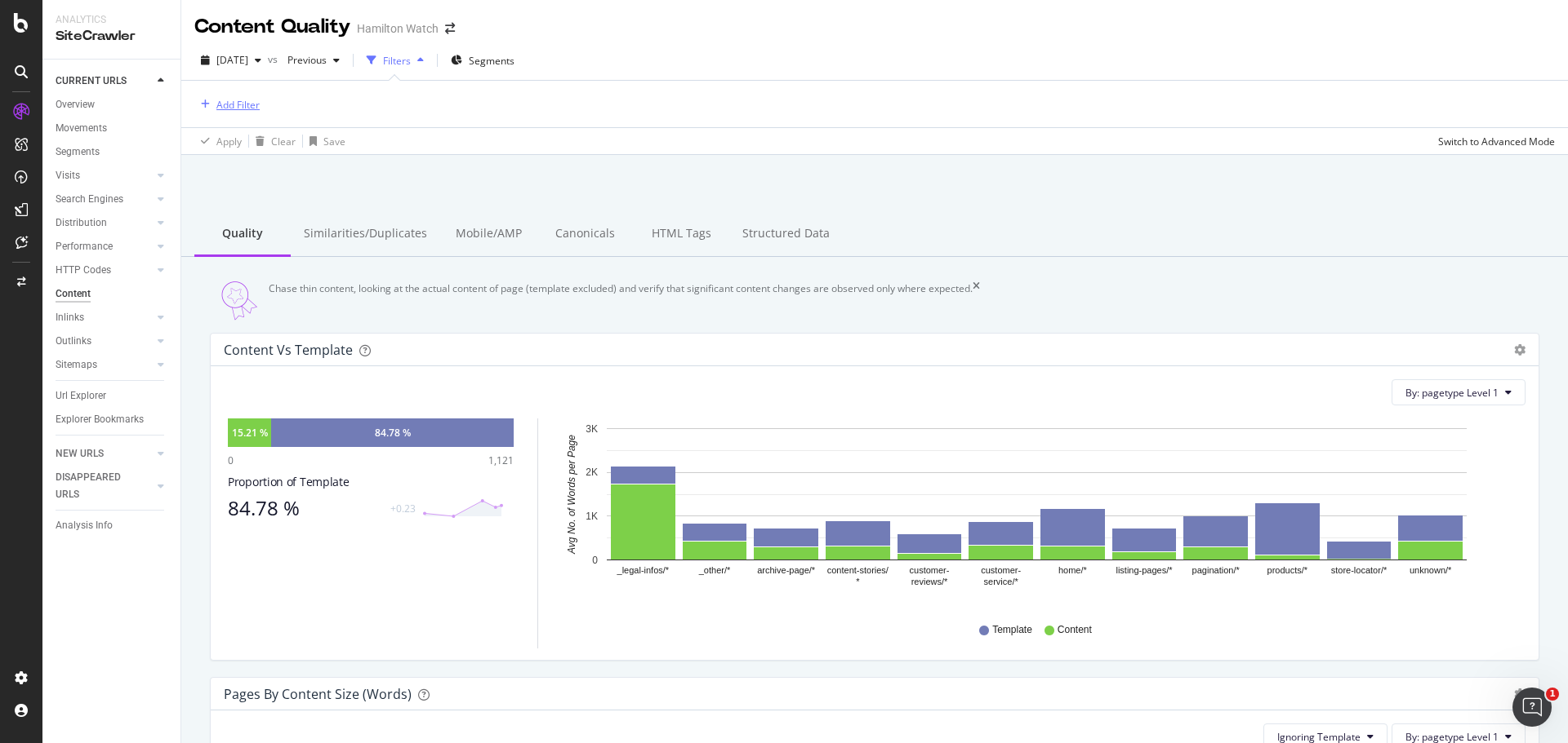
click at [234, 108] on div "Add Filter" at bounding box center [238, 105] width 43 height 14
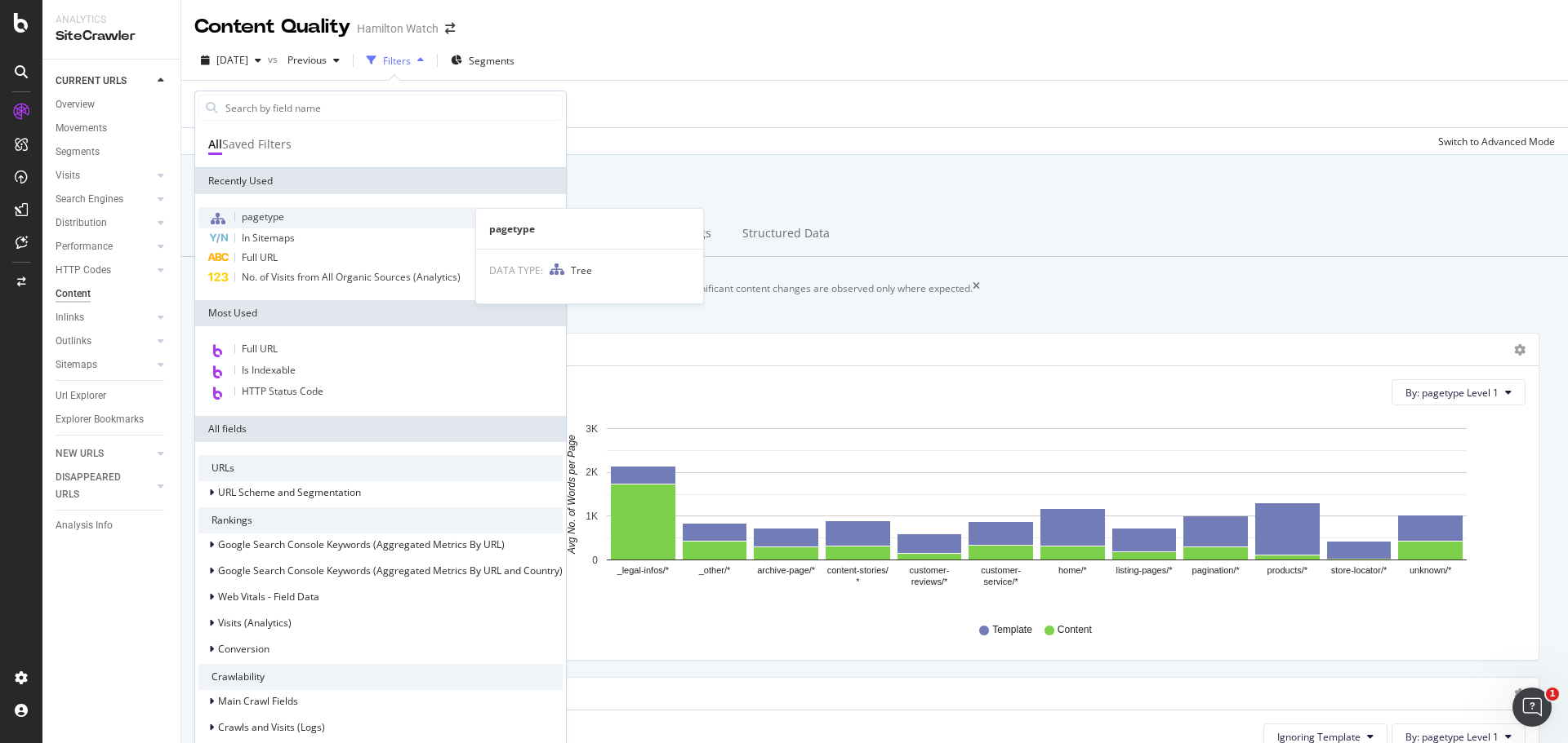
click at [272, 216] on span "pagetype" at bounding box center [263, 216] width 43 height 14
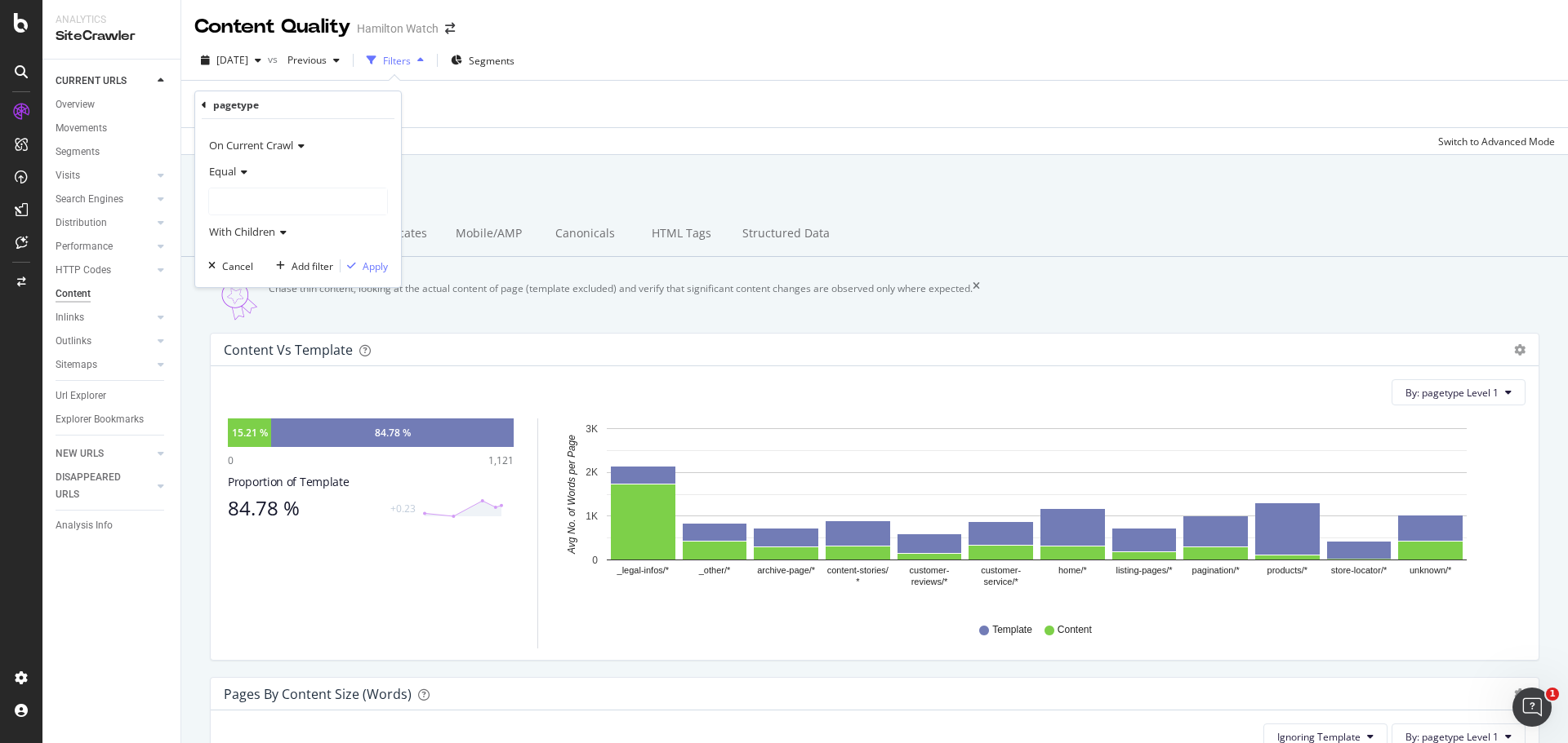
click at [267, 171] on div "Equal" at bounding box center [298, 171] width 180 height 26
click at [270, 173] on div "Equal" at bounding box center [298, 171] width 180 height 26
click at [280, 202] on div at bounding box center [298, 202] width 178 height 26
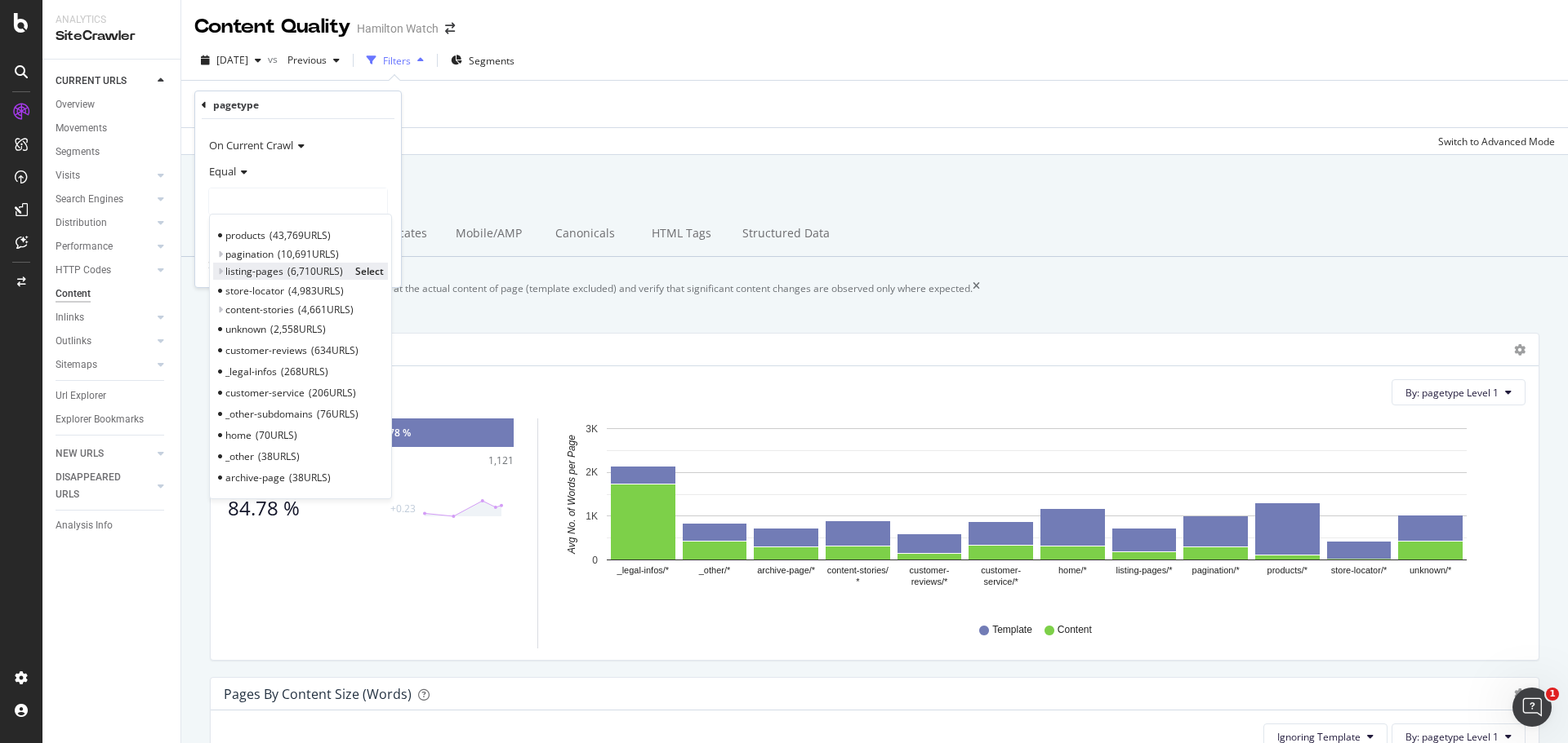
click at [299, 274] on span "6,710 URLS" at bounding box center [316, 271] width 56 height 14
click at [371, 174] on div "Equal" at bounding box center [298, 171] width 180 height 26
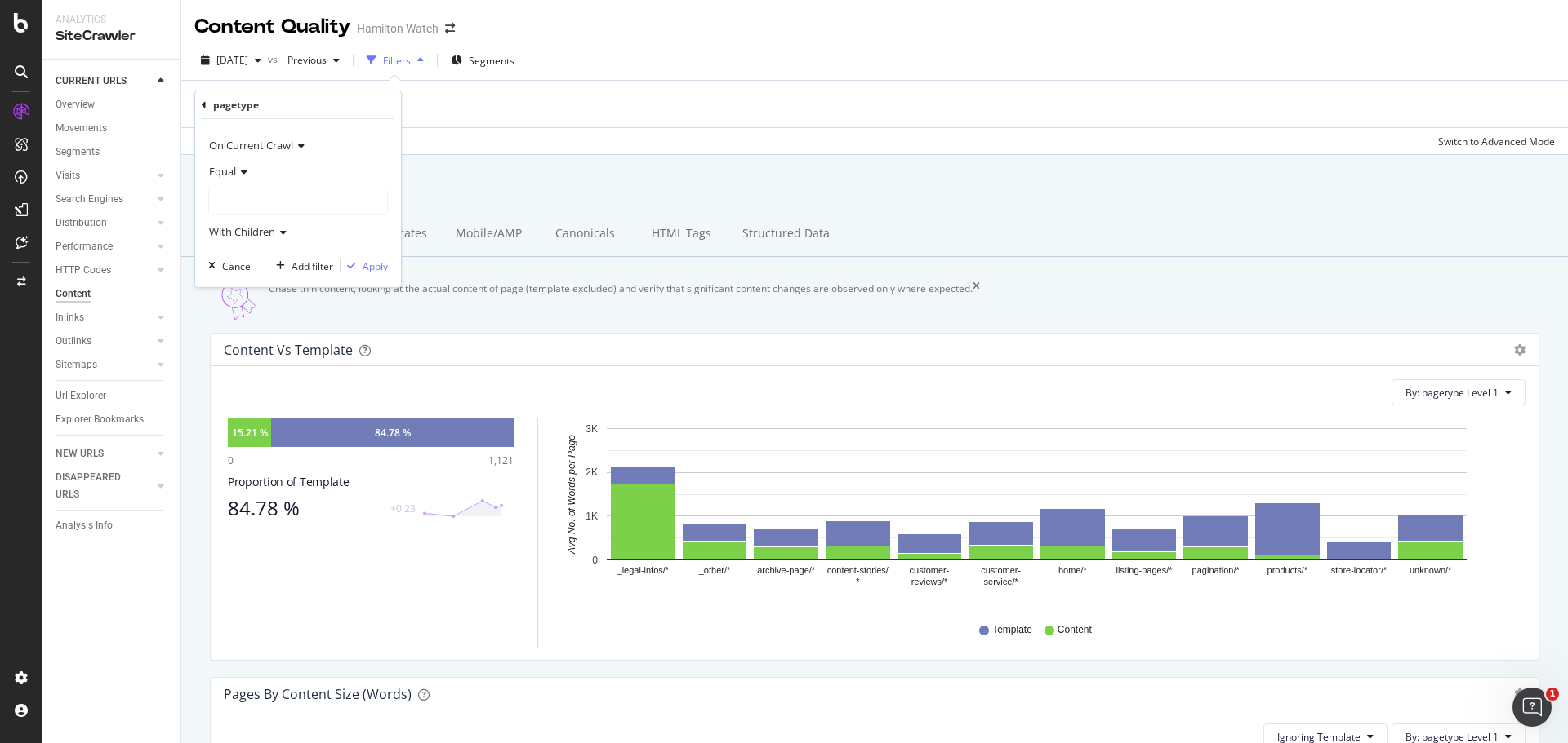
click at [383, 156] on div "On Current Crawl" at bounding box center [298, 145] width 180 height 26
click at [384, 159] on div "On Current Crawl On Compared Crawl Diff Between Crawls" at bounding box center [299, 200] width 183 height 85
click at [393, 197] on div "On Current Crawl On Current Crawl On Compared Crawl Diff Between Crawls Equal W…" at bounding box center [298, 202] width 206 height 168
click at [342, 138] on div "On Current Crawl" at bounding box center [298, 145] width 180 height 26
click at [286, 187] on div "Equal With Children" at bounding box center [298, 202] width 180 height 87
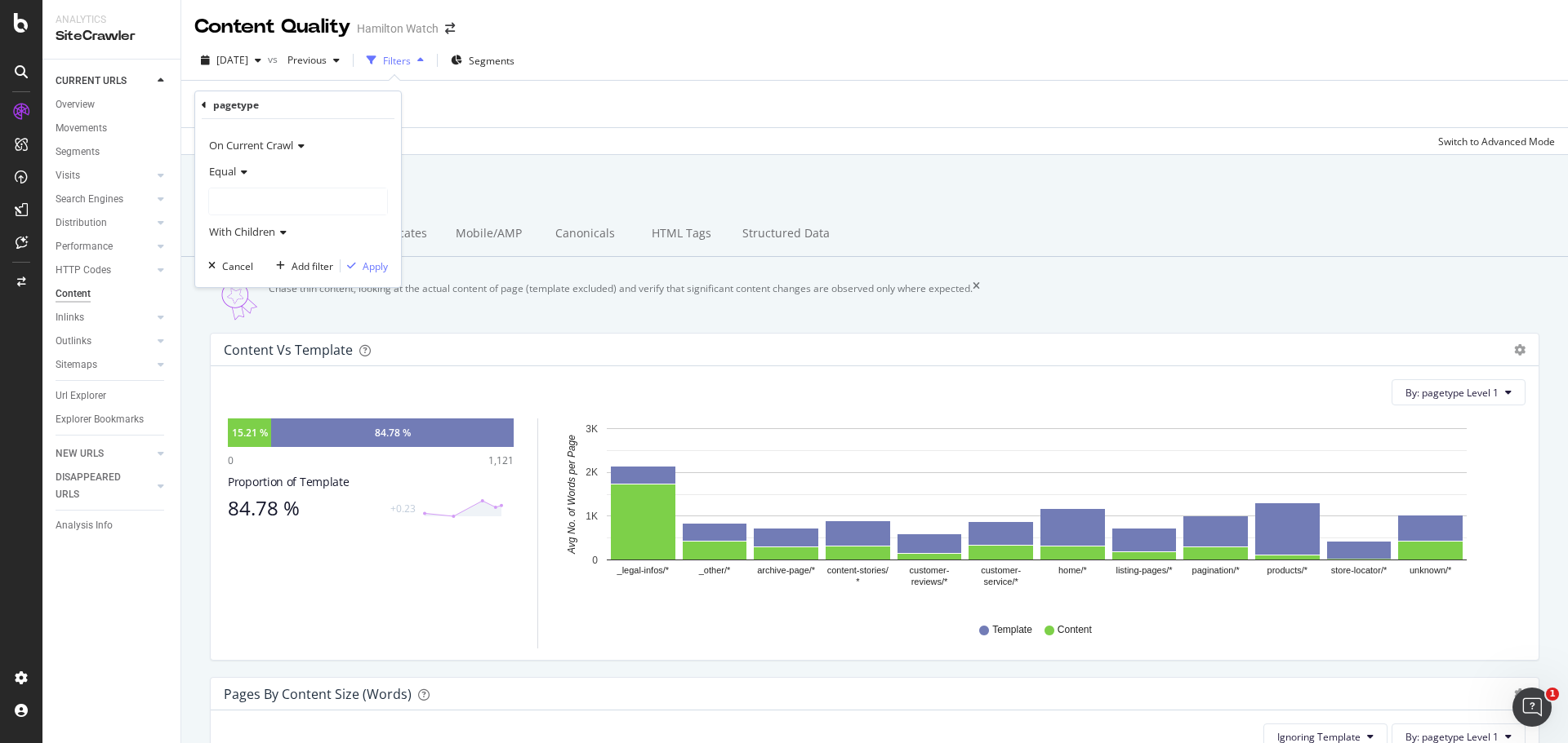
click at [278, 191] on div at bounding box center [298, 202] width 178 height 26
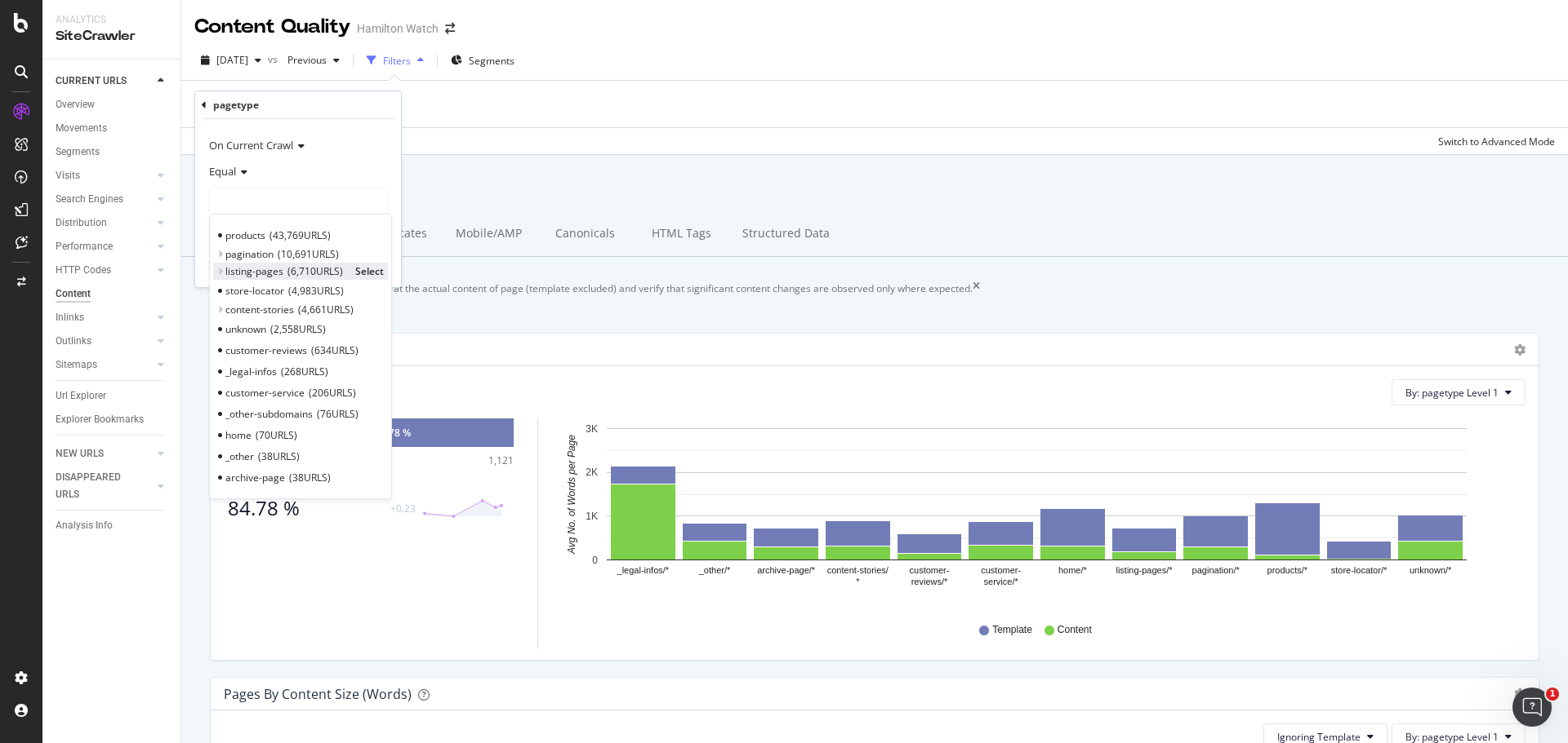
click at [376, 273] on span "Select" at bounding box center [369, 271] width 29 height 14
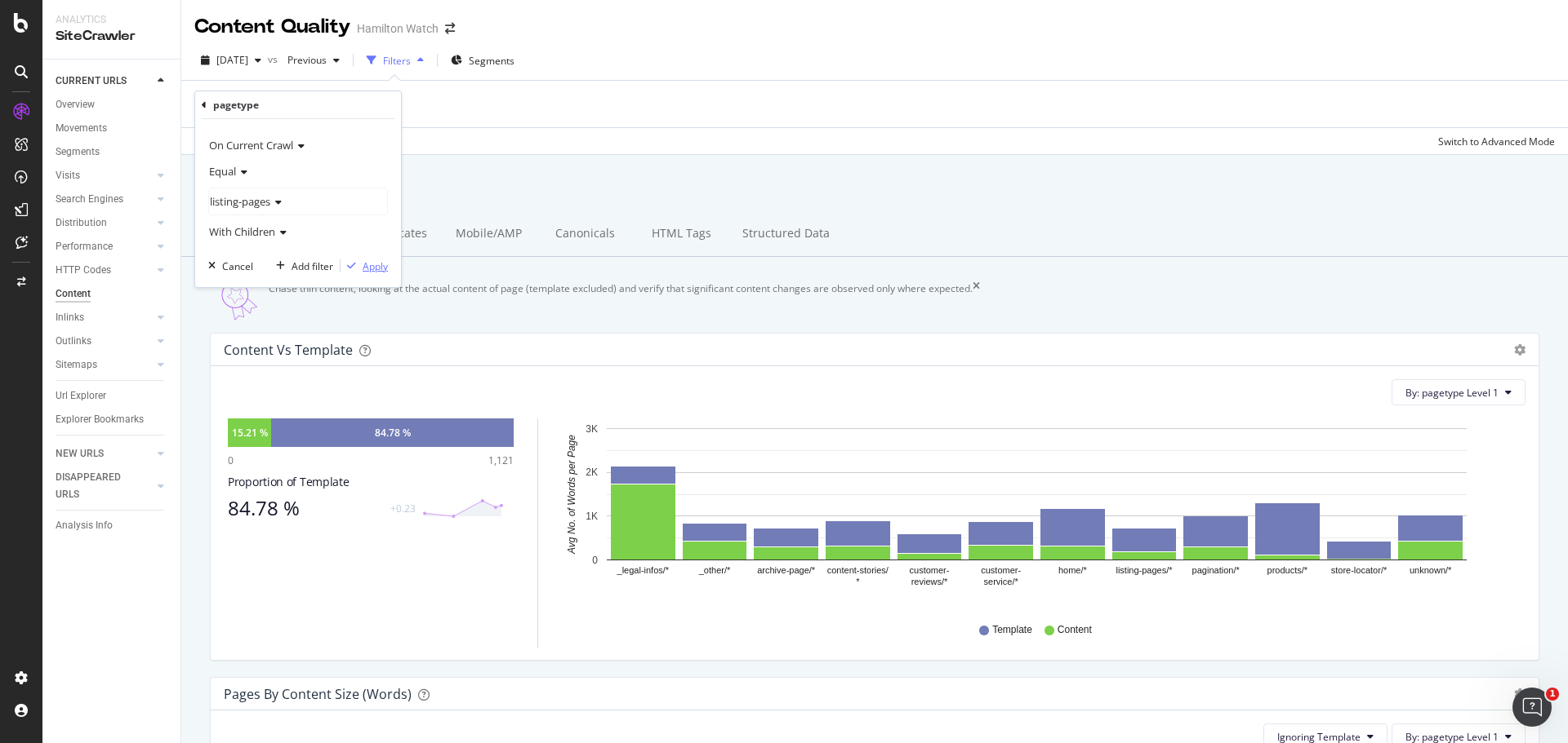
click at [377, 272] on div "Apply" at bounding box center [375, 266] width 25 height 14
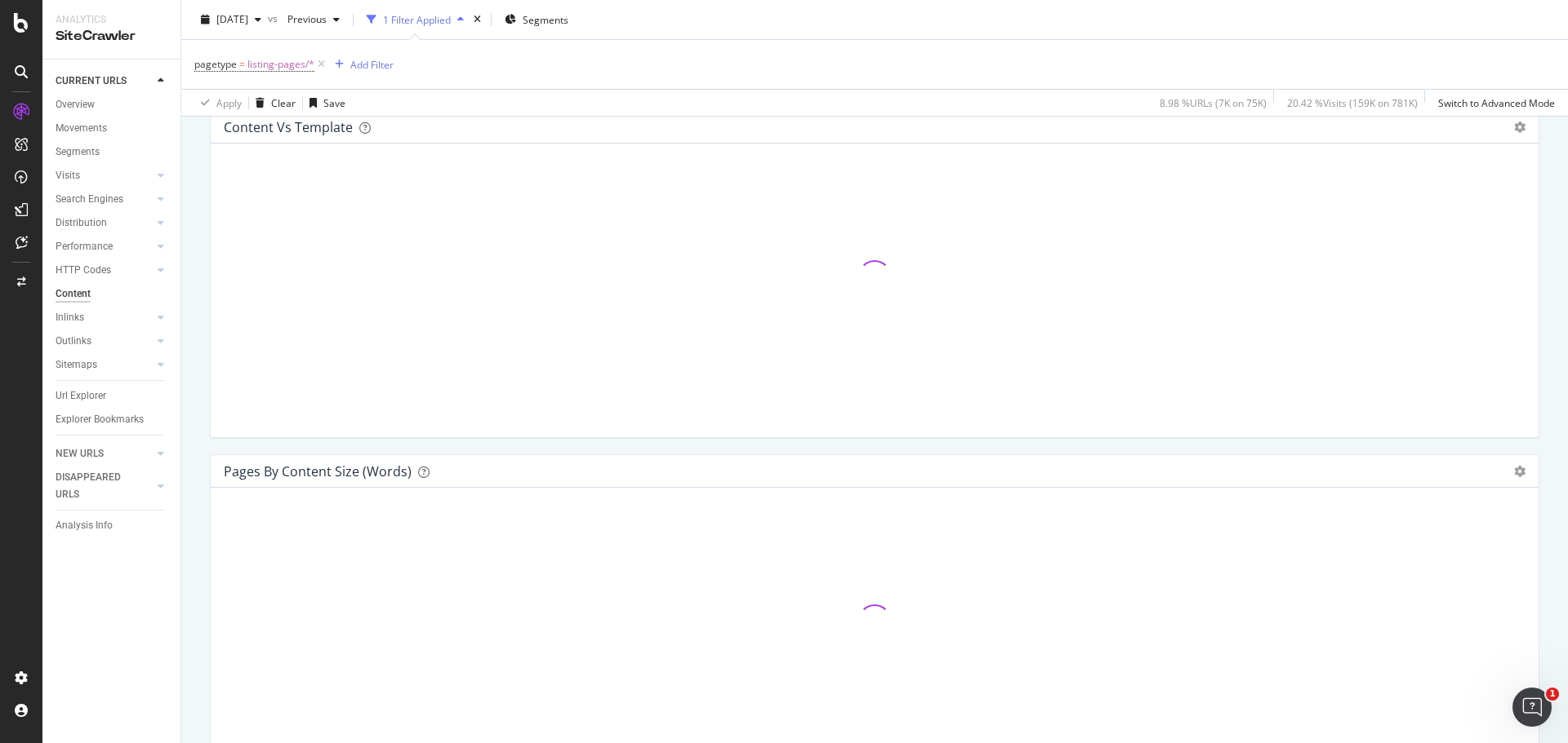
scroll to position [245, 0]
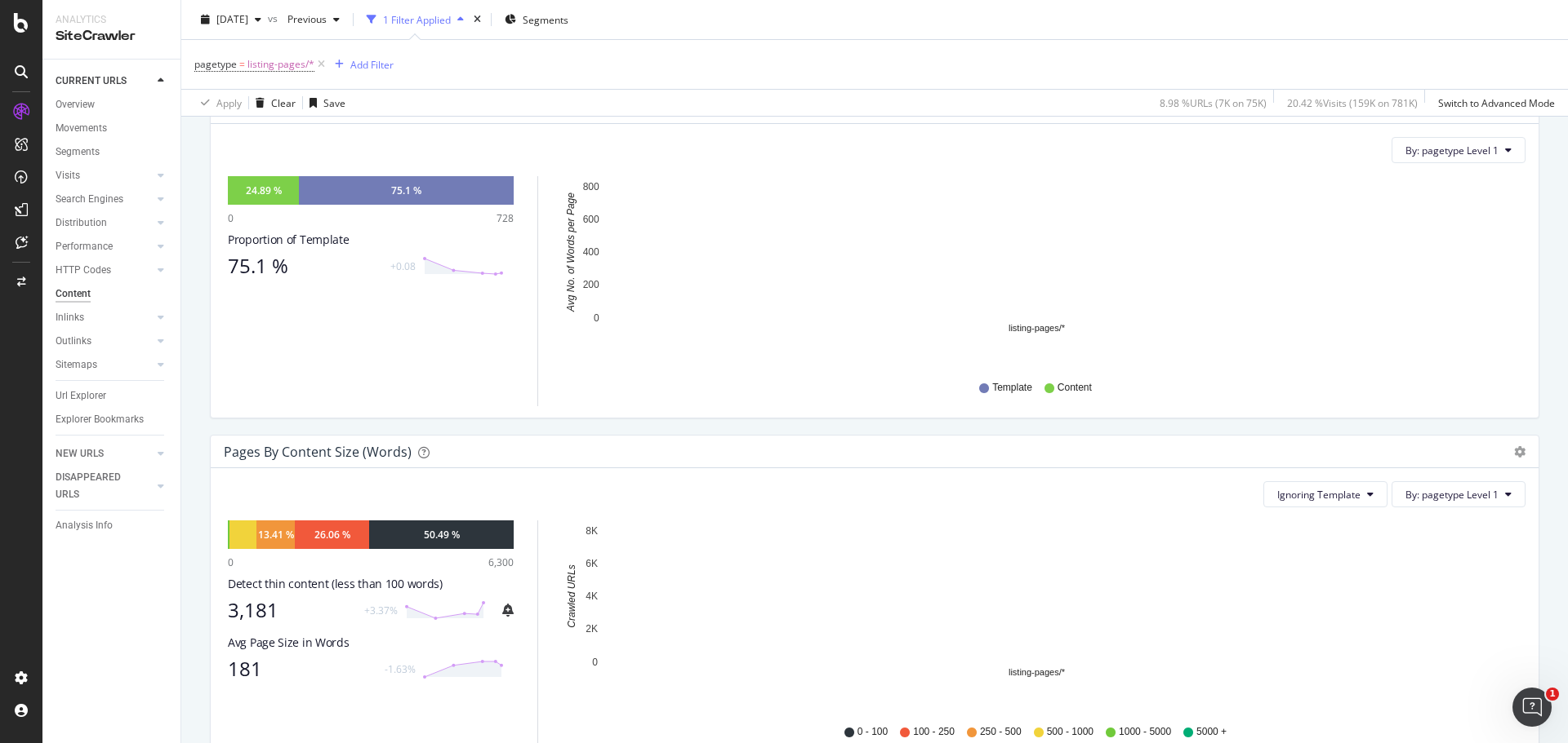
click at [535, 435] on div "Content vs Template Pie Chart (by Percentage) Table Export as CSV Add to Custom…" at bounding box center [875, 263] width 1354 height 344
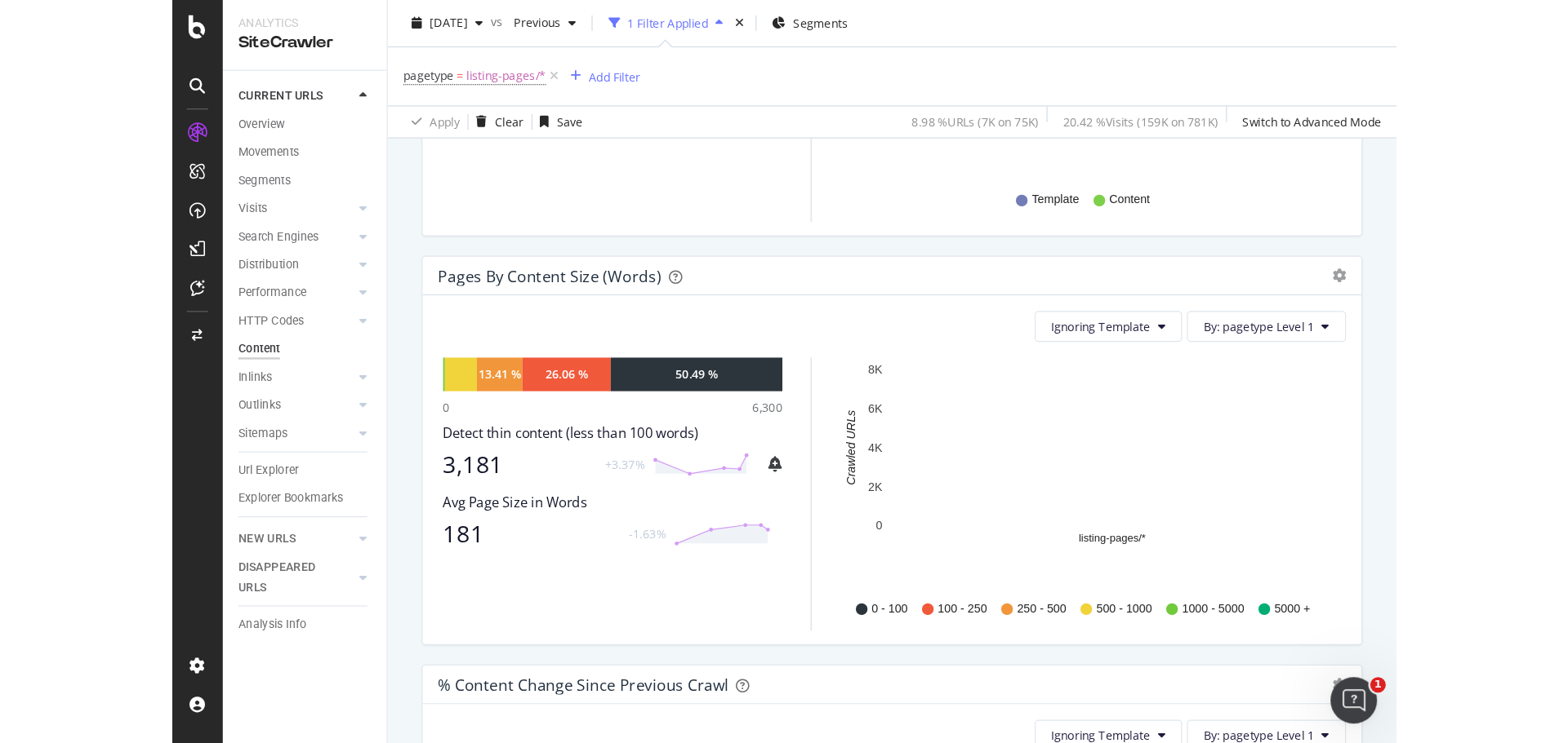
scroll to position [455, 0]
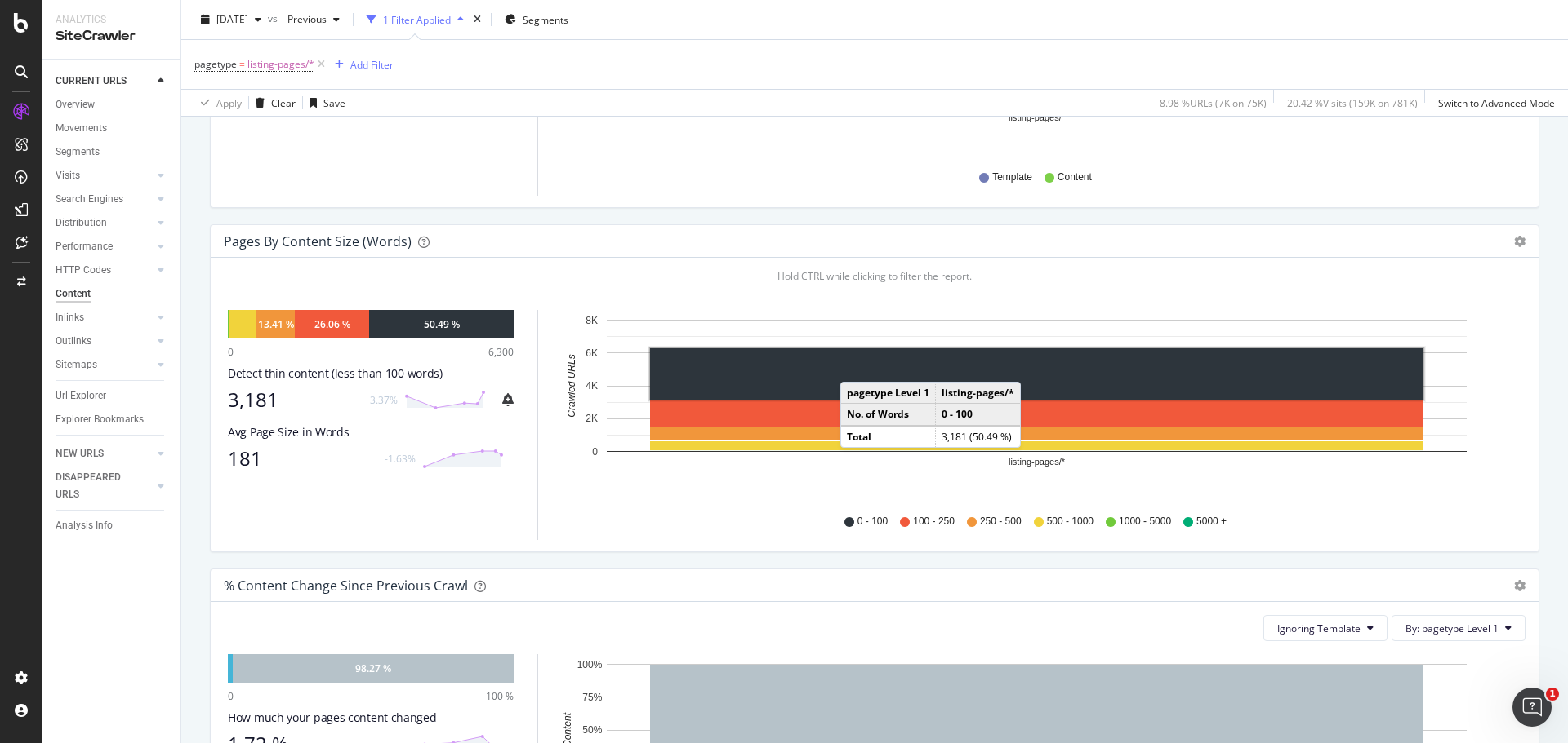
click at [857, 378] on rect "A chart." at bounding box center [1036, 374] width 773 height 52
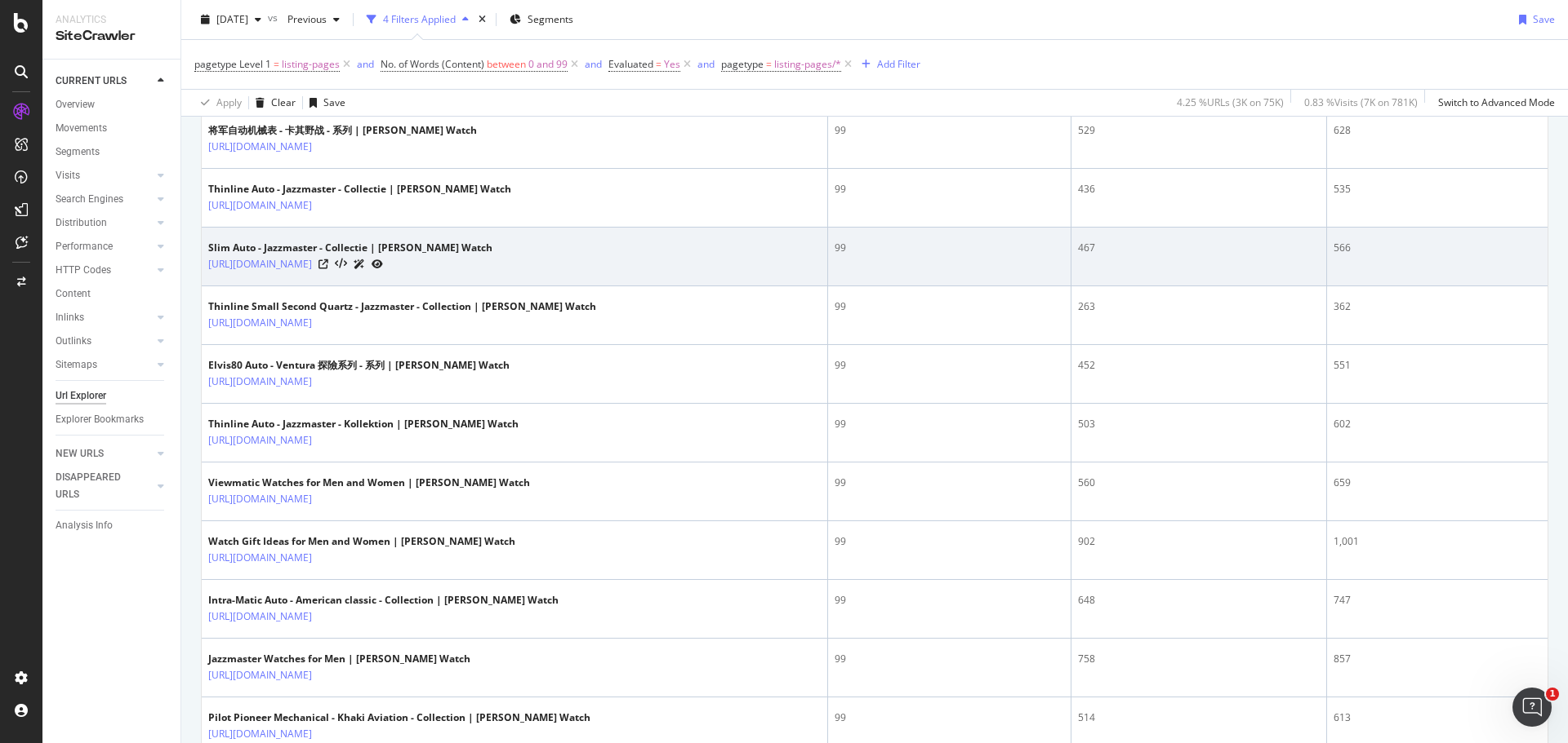
scroll to position [245, 0]
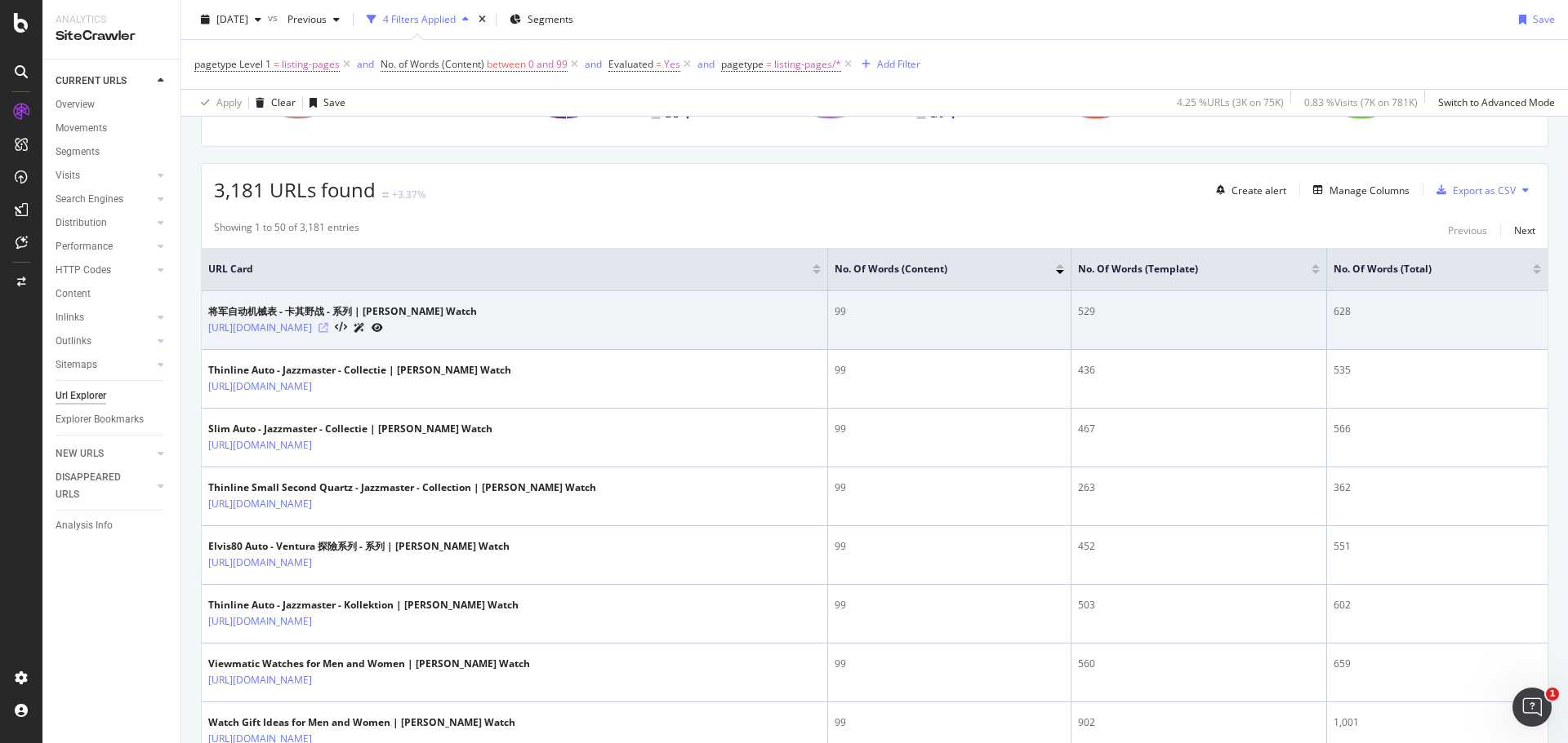
click at [328, 325] on icon at bounding box center [323, 328] width 10 height 10
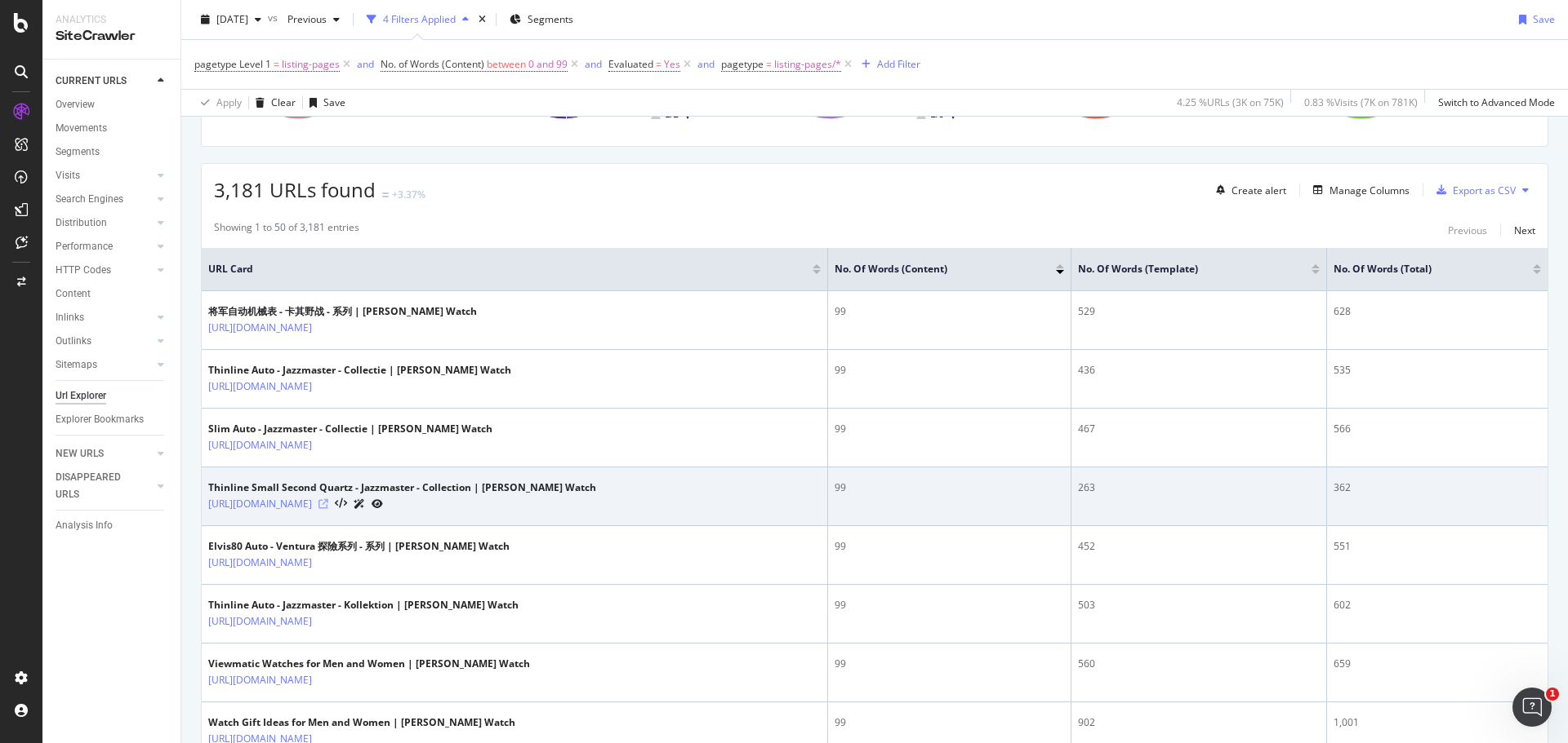
click at [328, 505] on icon at bounding box center [323, 505] width 10 height 10
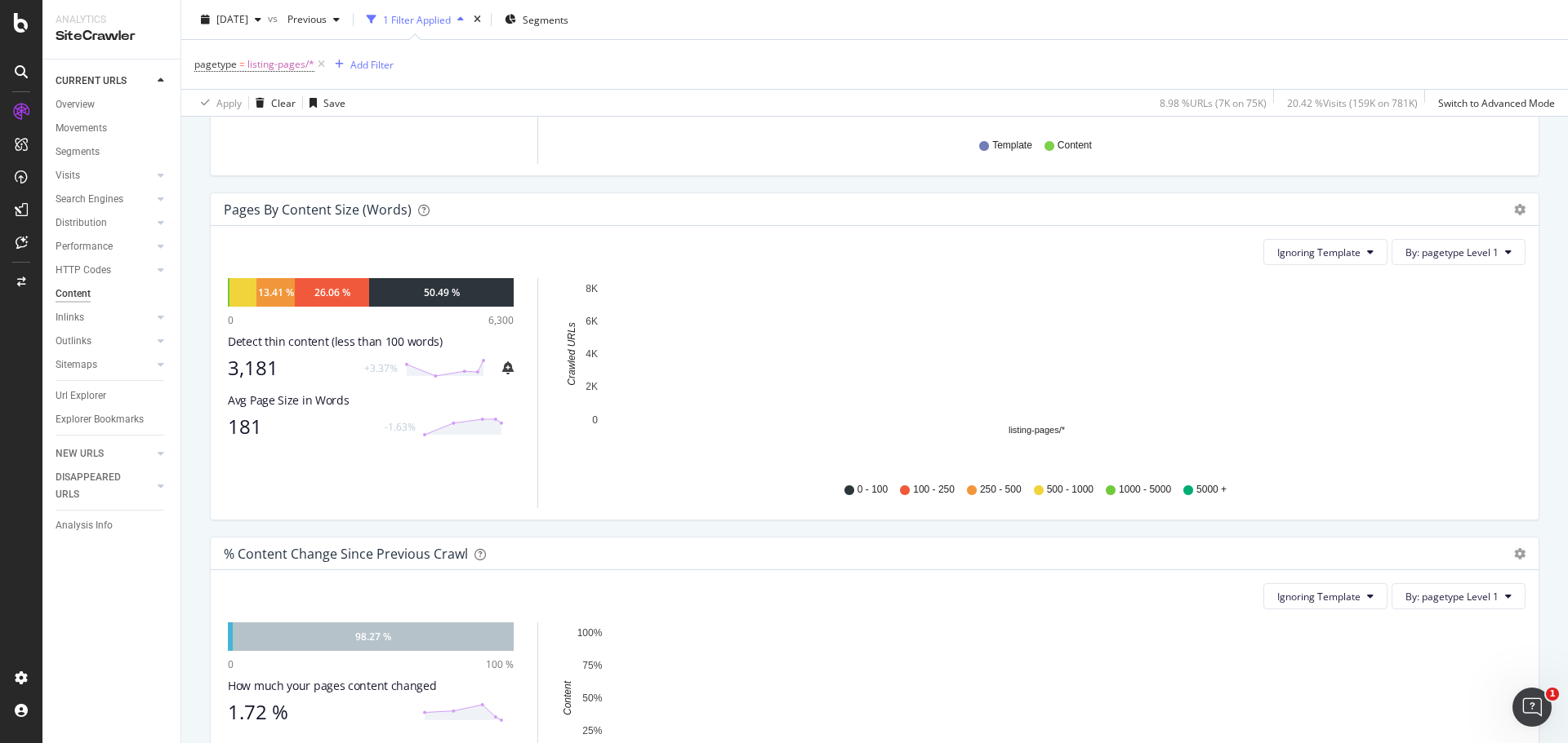
scroll to position [490, 0]
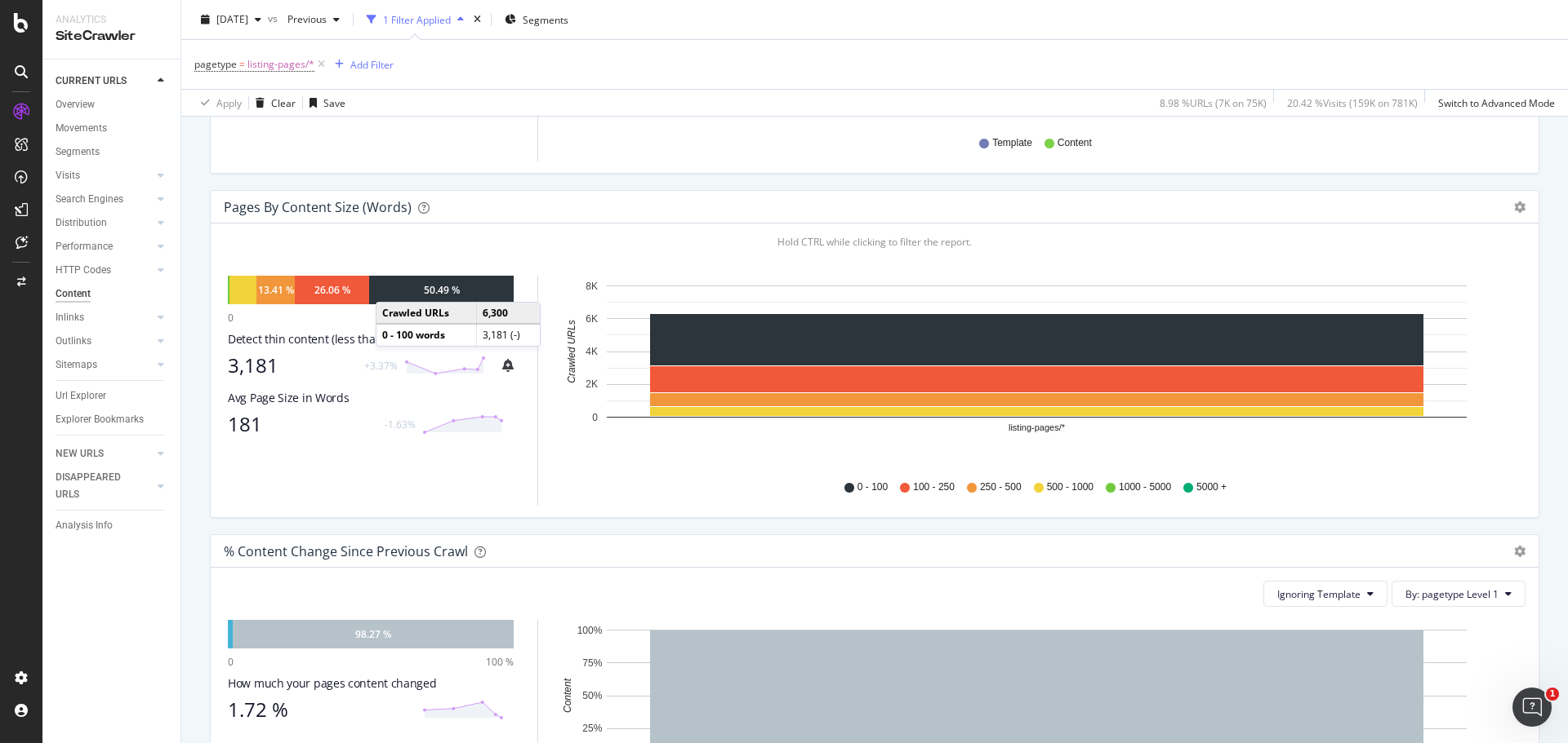
click at [392, 299] on div "50.49 %" at bounding box center [441, 290] width 144 height 29
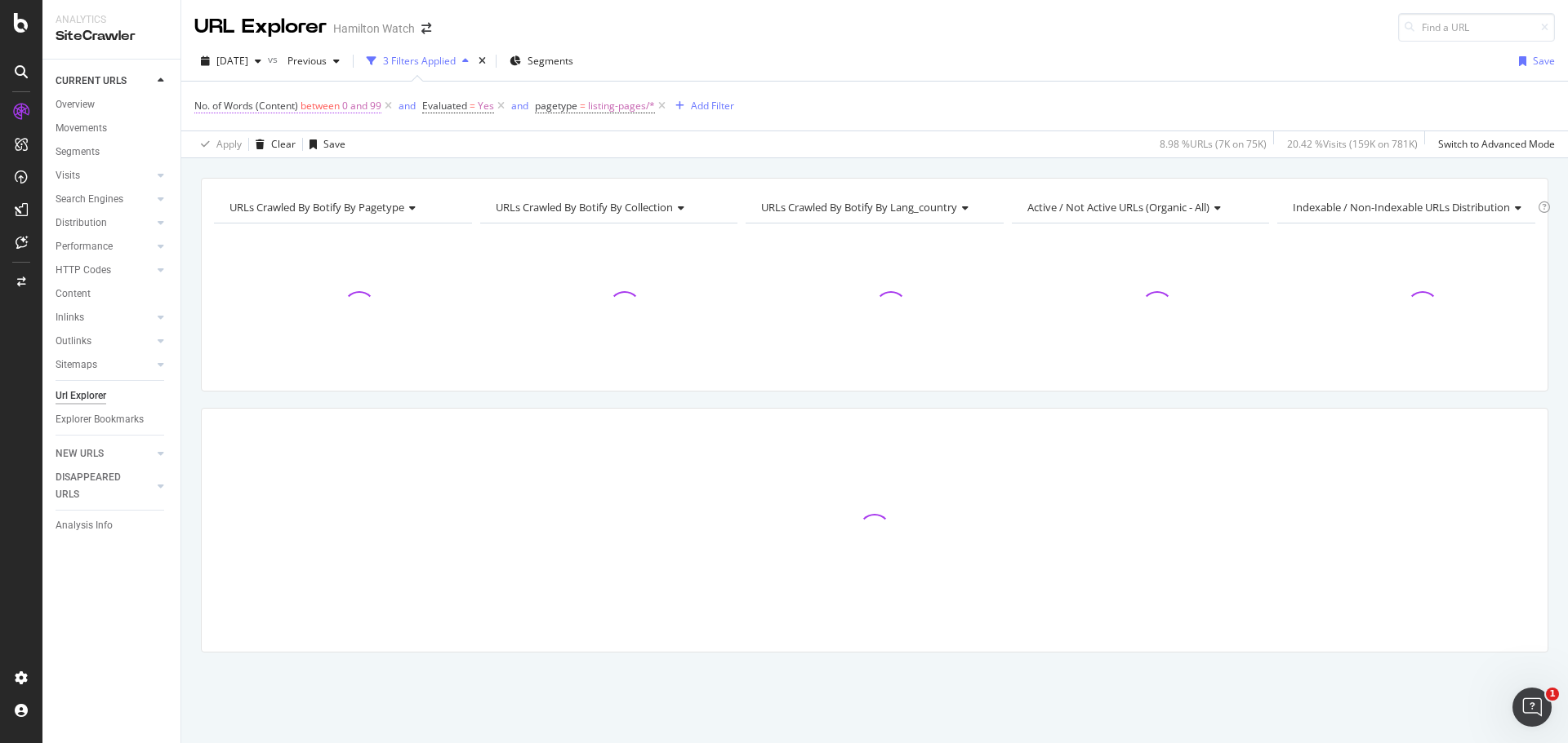
click at [316, 104] on span "between" at bounding box center [320, 106] width 39 height 14
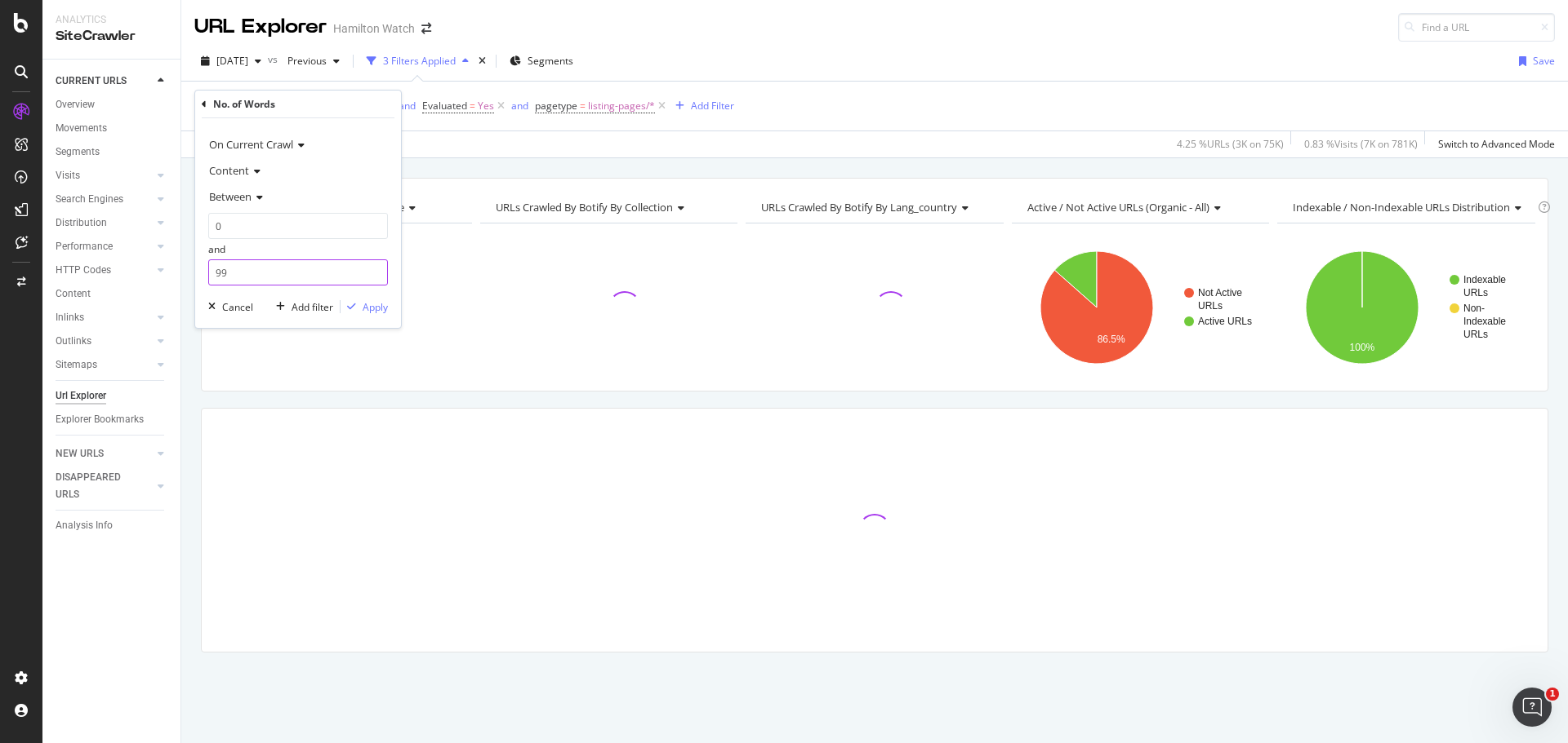
drag, startPoint x: 234, startPoint y: 277, endPoint x: 215, endPoint y: 269, distance: 20.6
click at [215, 269] on input "99" at bounding box center [298, 273] width 180 height 26
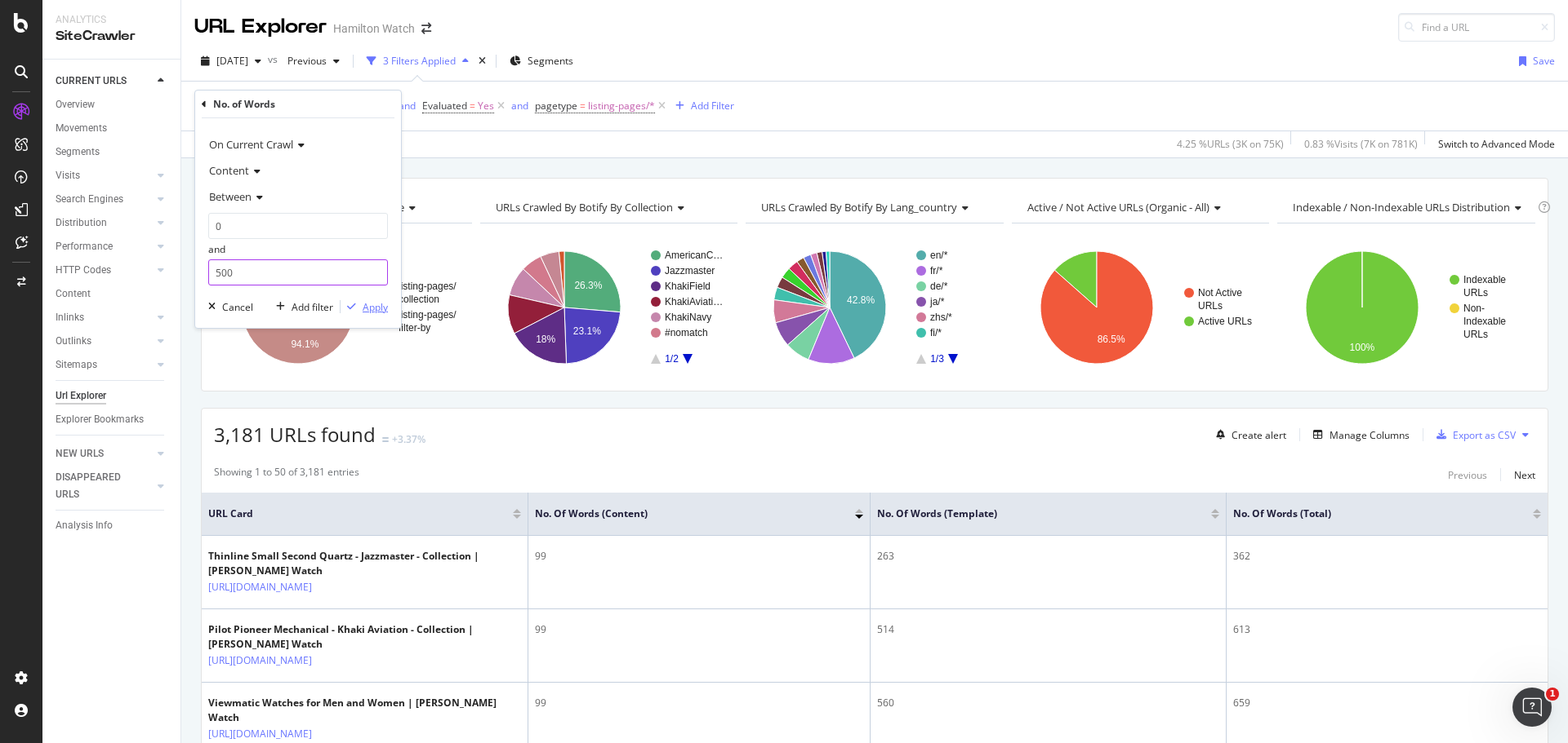
type input "500"
click at [370, 310] on div "Apply" at bounding box center [375, 307] width 25 height 14
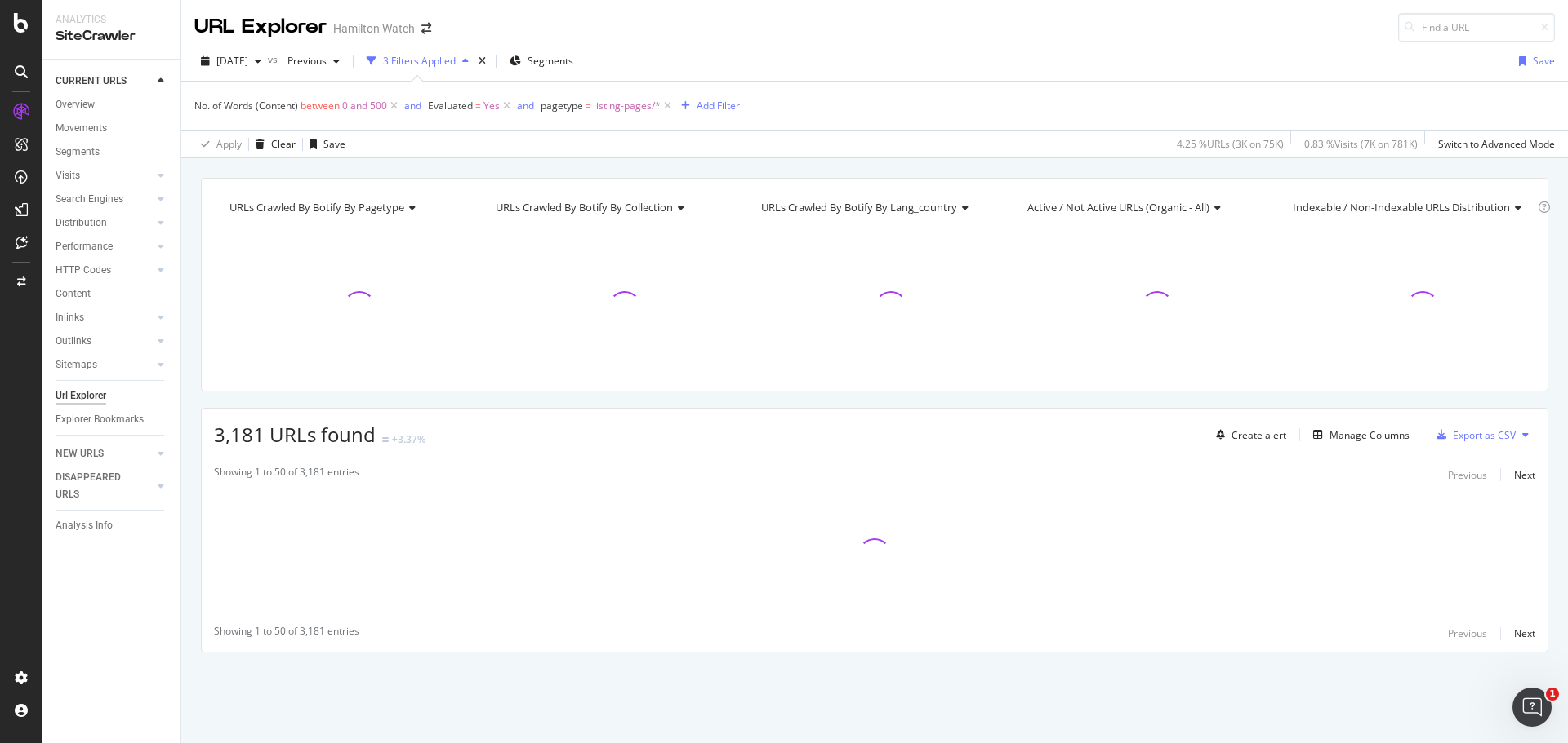
click at [601, 170] on div "URLs Crawled By Botify By pagetype Chart (by Value) Table Expand Export as CSV …" at bounding box center [874, 178] width 1386 height 39
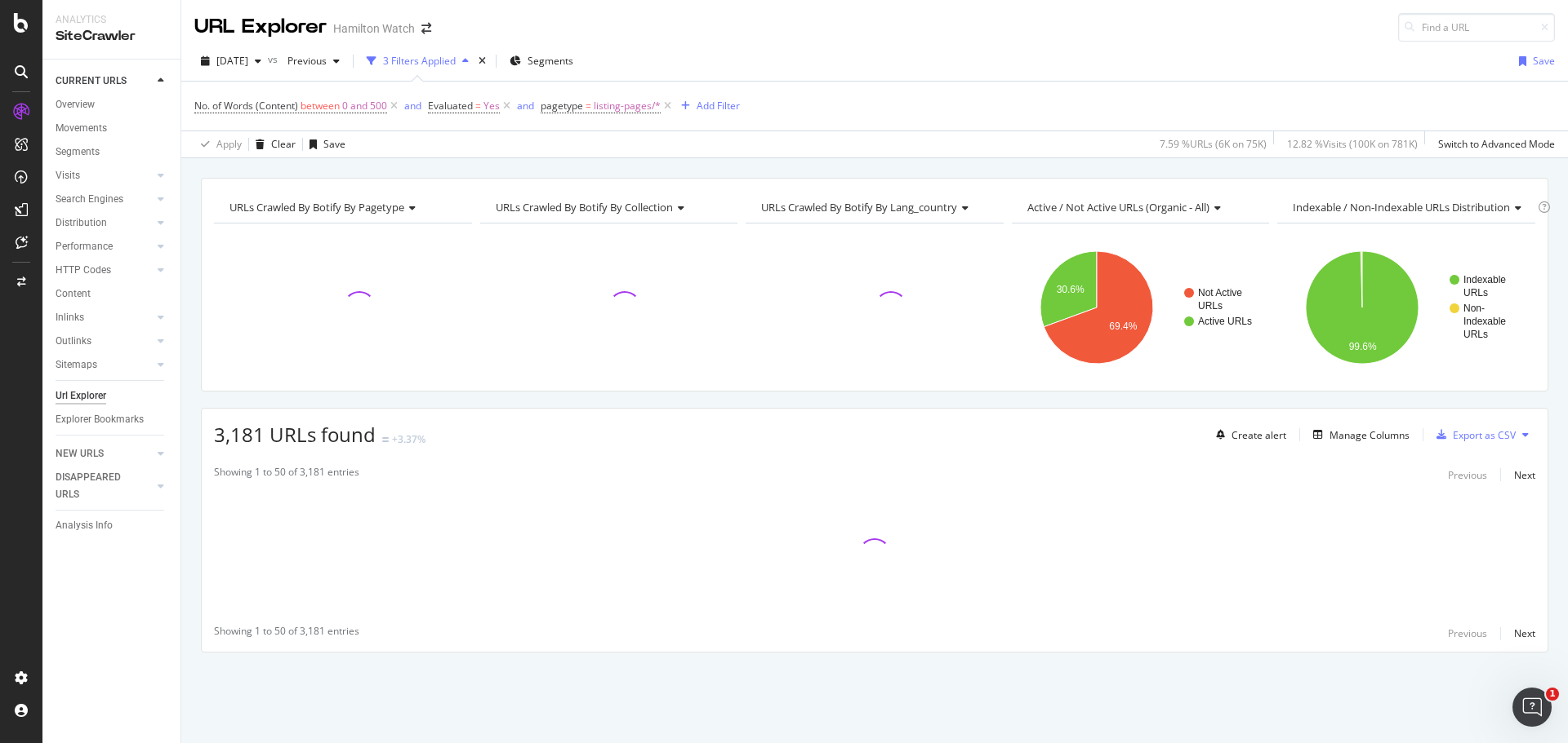
click at [529, 405] on div "URLs Crawled By Botify By pagetype Chart (by Value) Table Expand Export as CSV …" at bounding box center [874, 443] width 1386 height 532
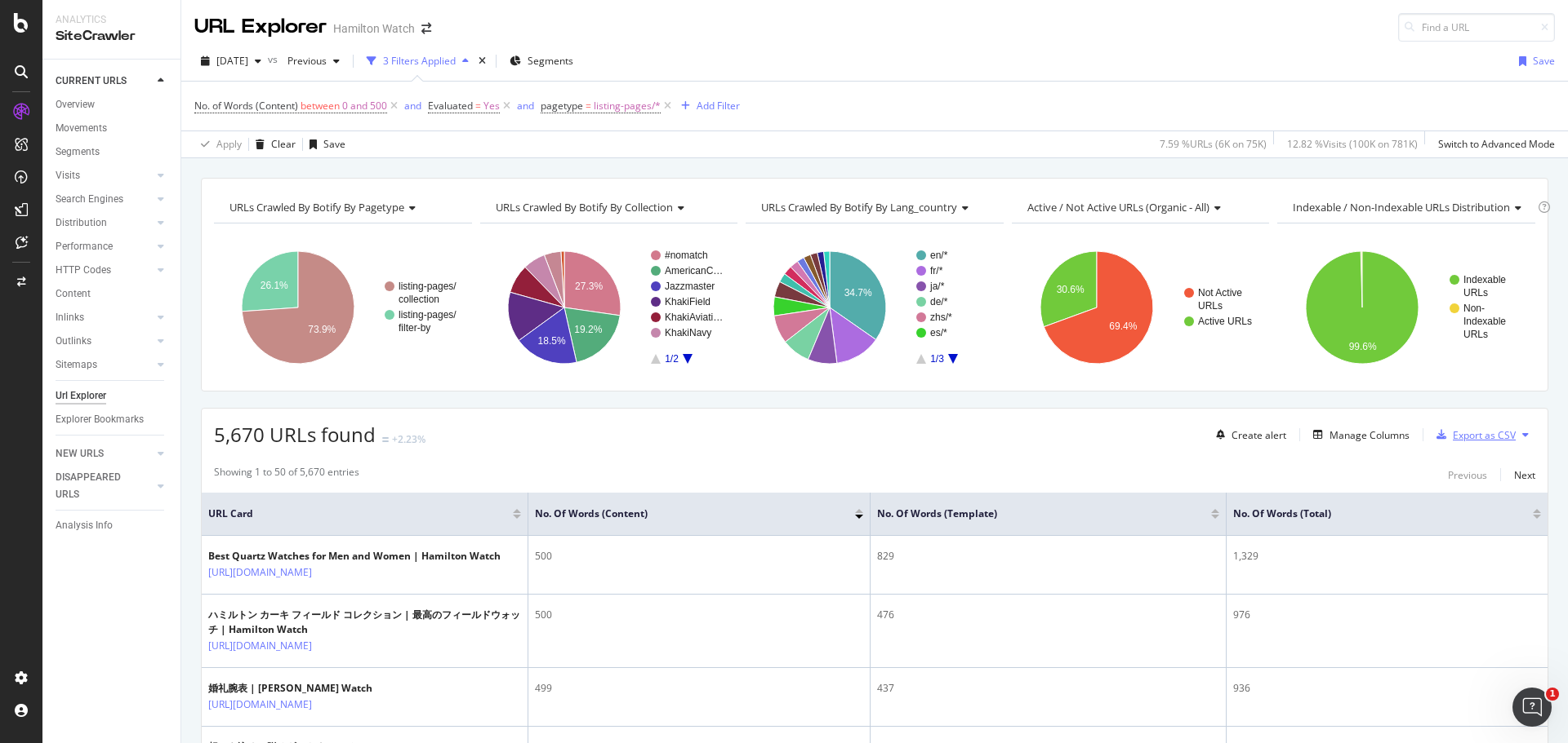
click at [1452, 441] on div "Export as CSV" at bounding box center [1484, 435] width 63 height 14
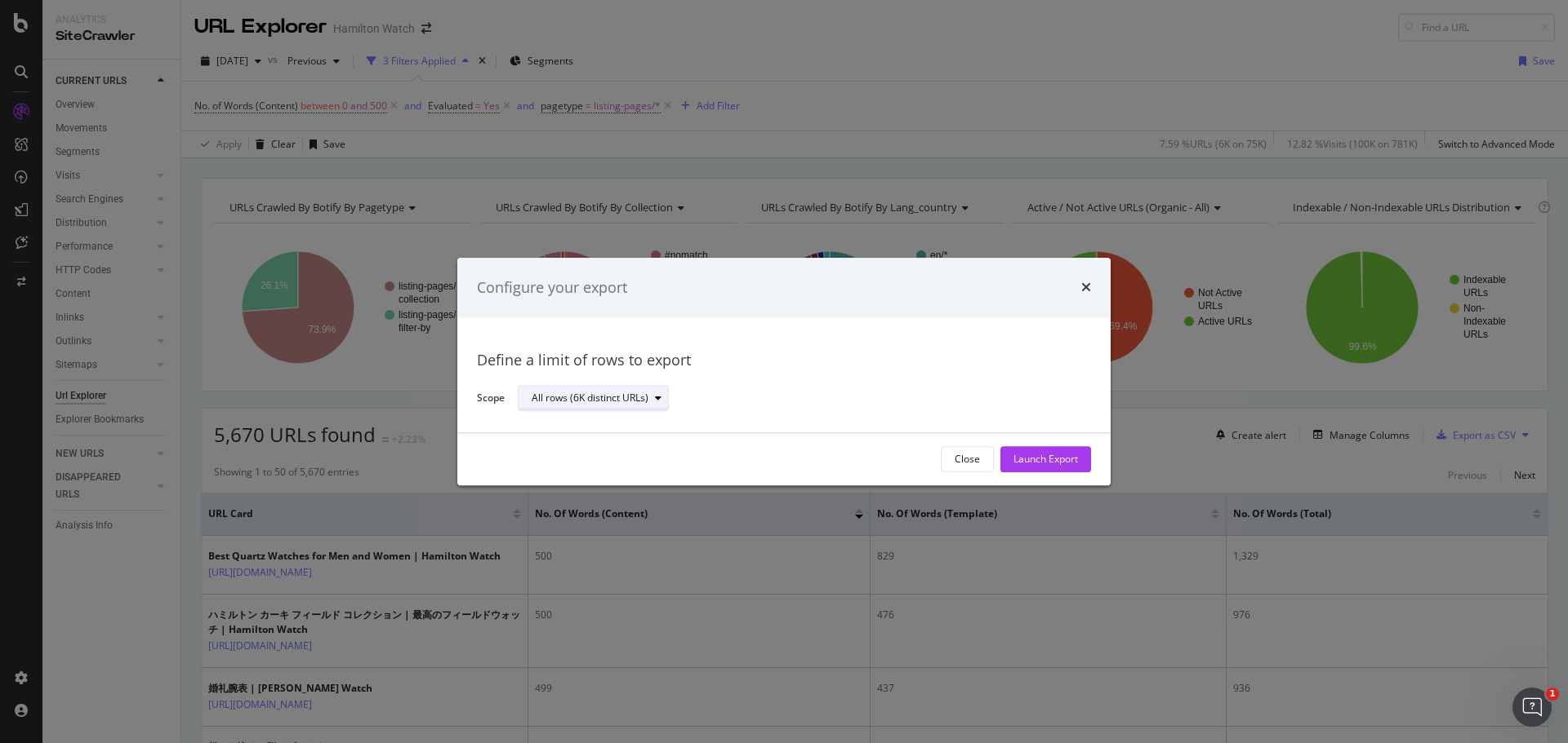
click at [583, 396] on div "All rows (6K distinct URLs)" at bounding box center [589, 399] width 116 height 10
click at [591, 431] on div "All rows (6K distinct URLs)" at bounding box center [601, 426] width 126 height 14
click at [1052, 466] on div "Launch Export" at bounding box center [1045, 460] width 65 height 14
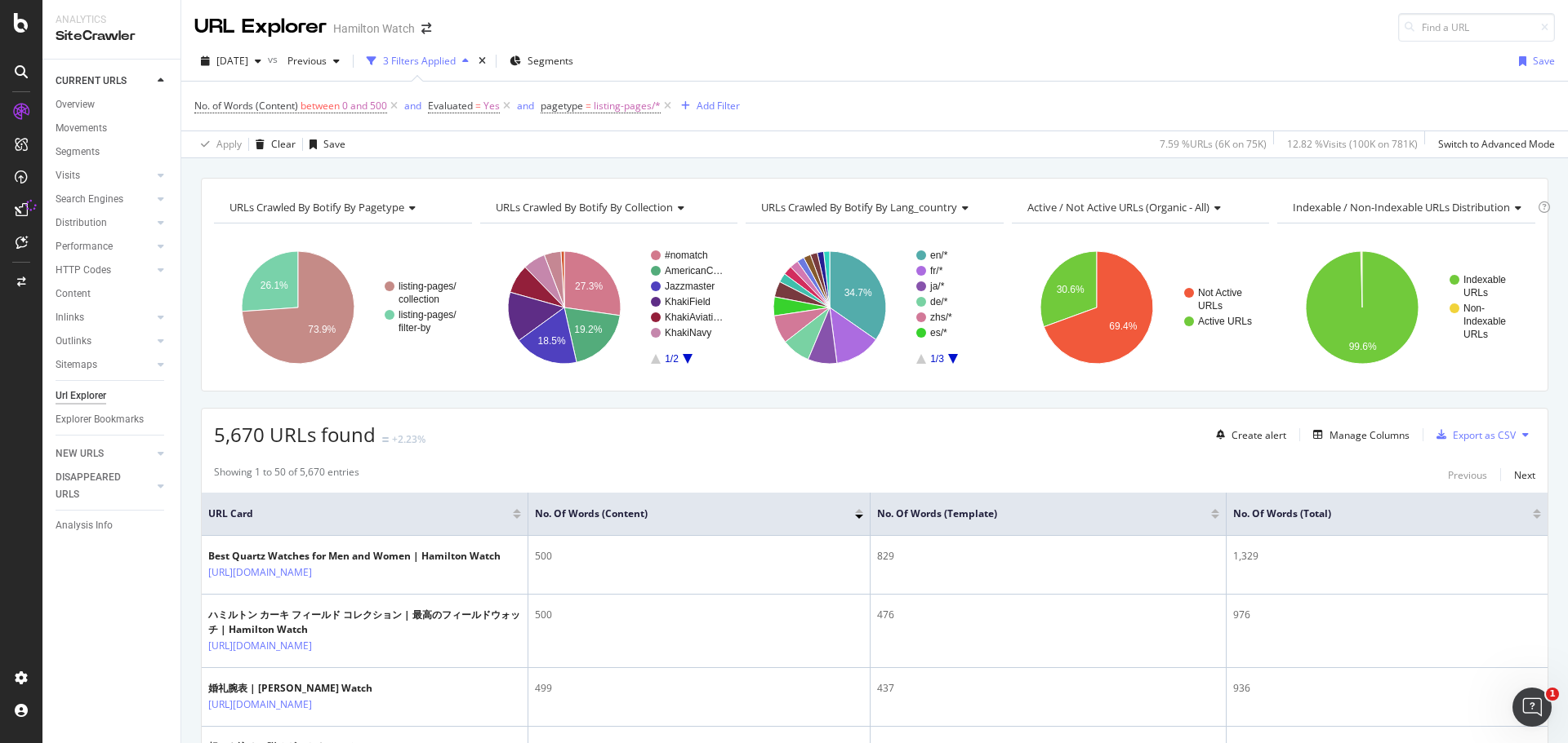
click at [802, 165] on div "URLs Crawled By Botify By pagetype Chart (by Value) Table Expand Export as CSV …" at bounding box center [874, 178] width 1386 height 39
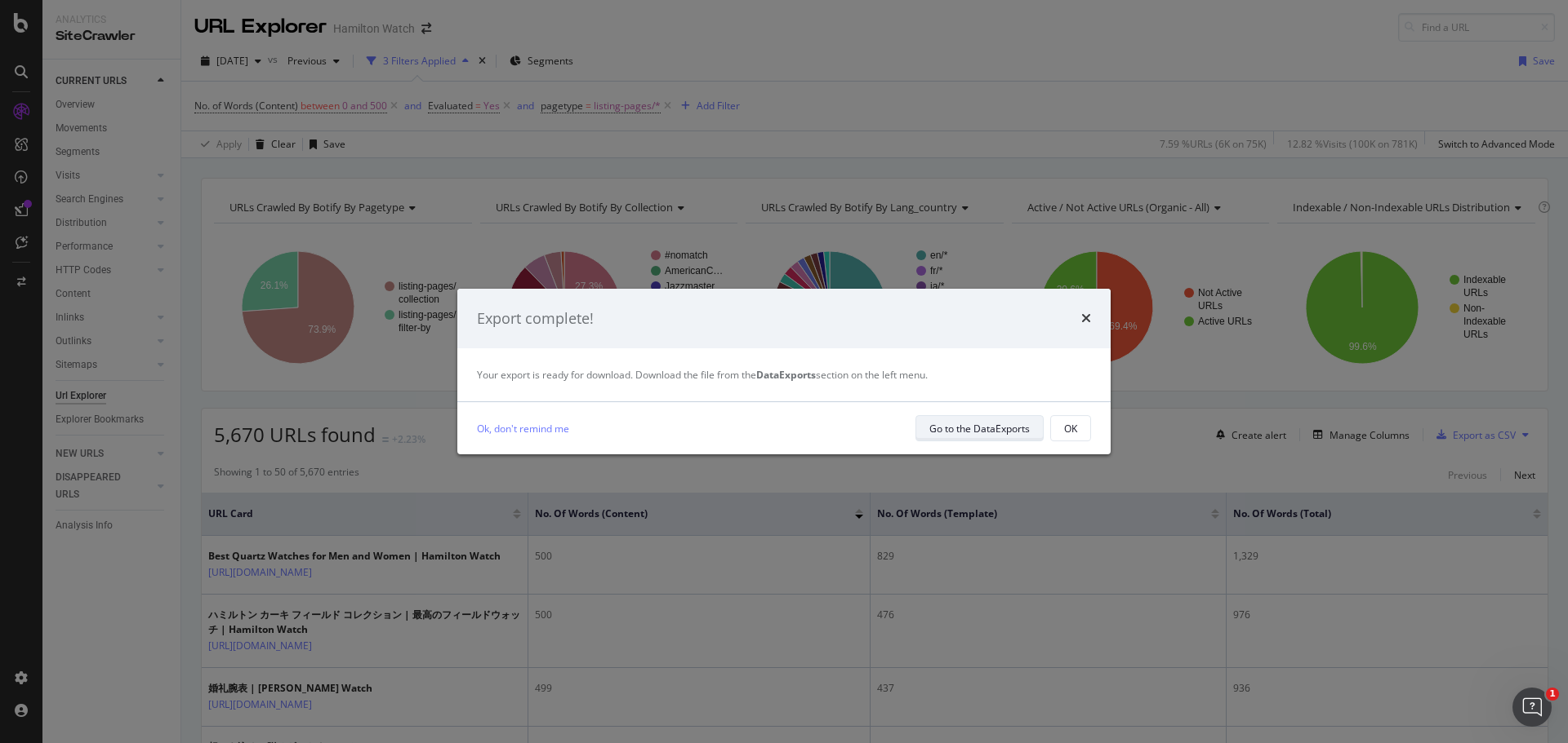
click at [1037, 432] on button "Go to the DataExports" at bounding box center [979, 428] width 128 height 26
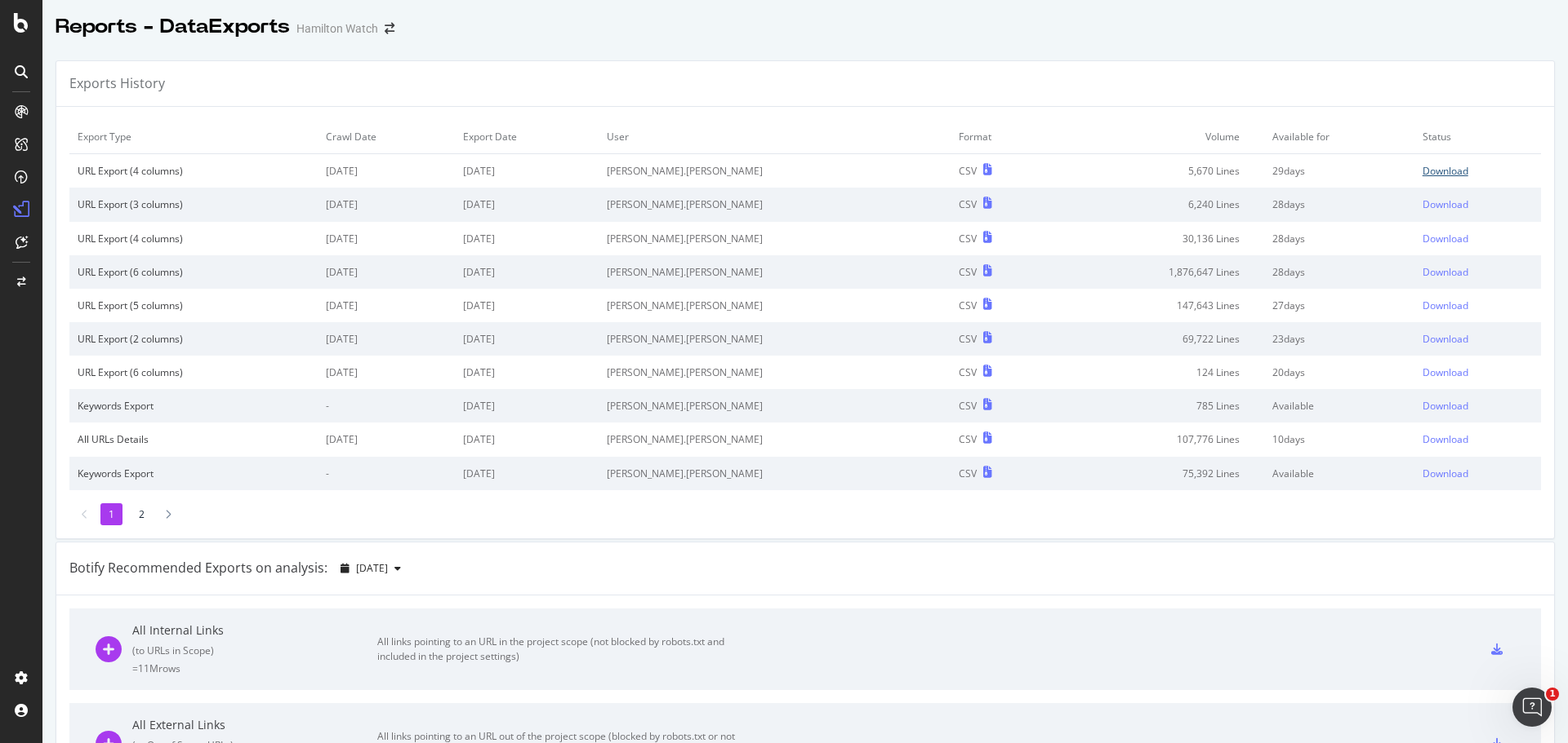
click at [1422, 169] on div "Download" at bounding box center [1445, 170] width 46 height 14
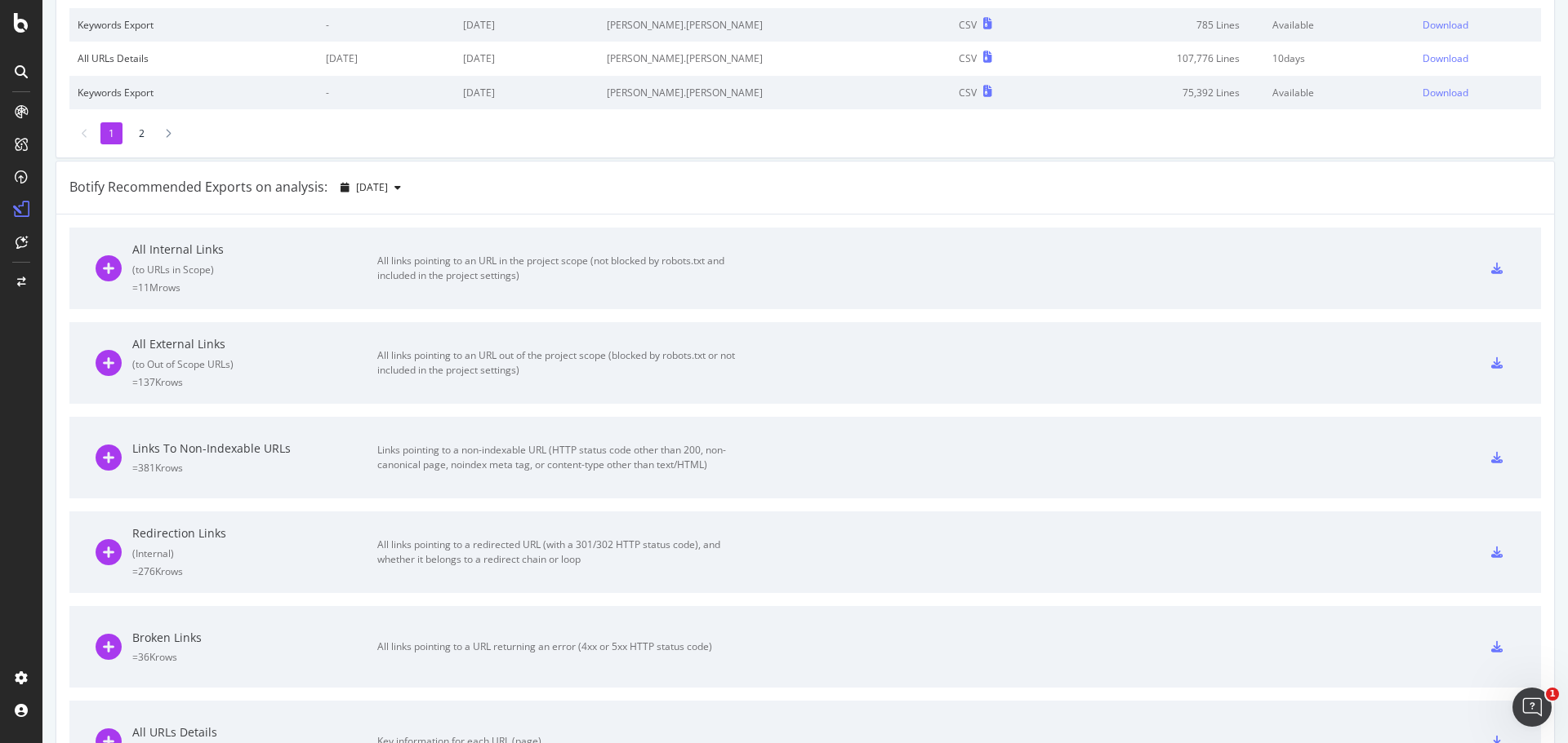
scroll to position [408, 0]
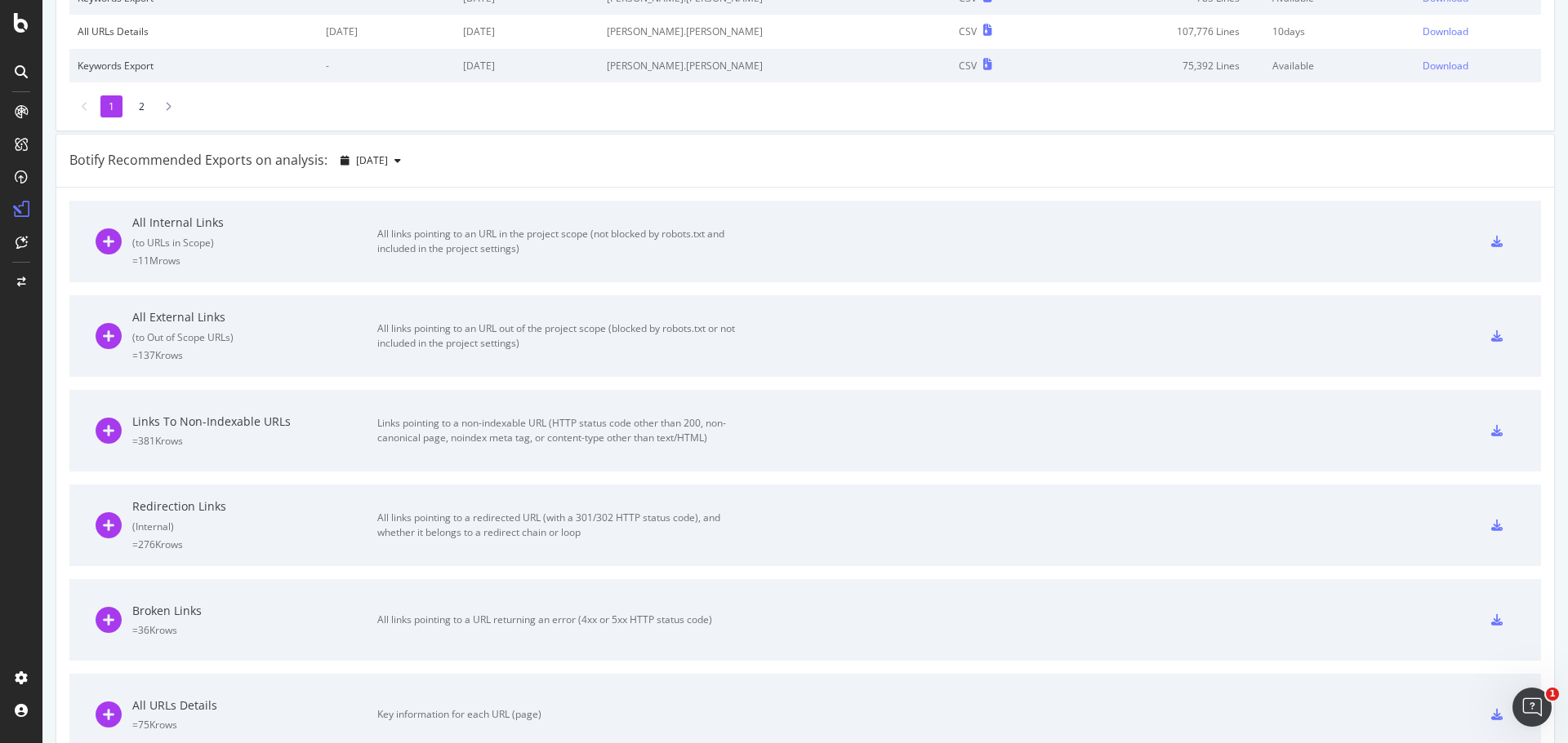
click at [1491, 247] on icon at bounding box center [1497, 242] width 11 height 11
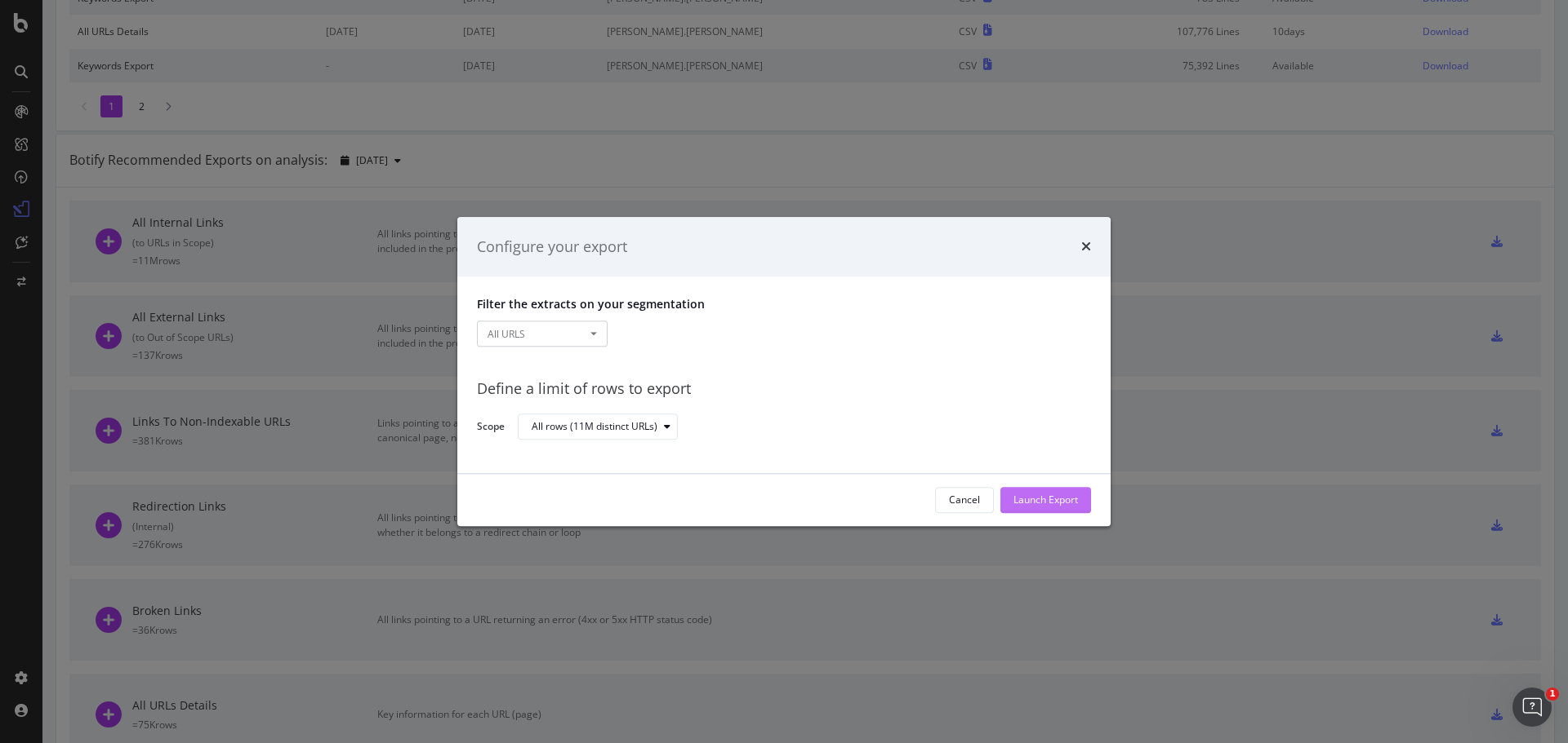
click at [1039, 494] on div "Launch Export" at bounding box center [1045, 501] width 65 height 14
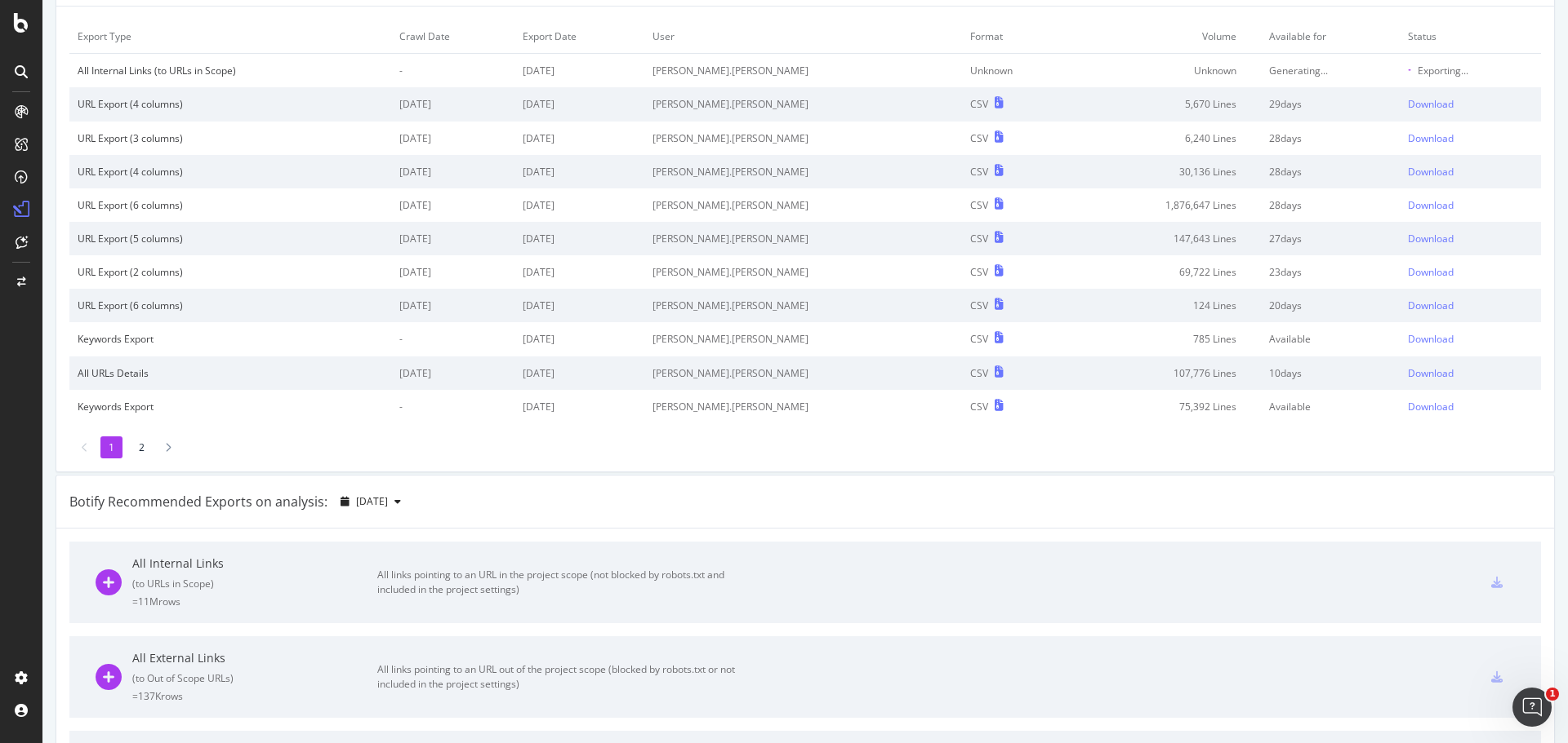
scroll to position [0, 0]
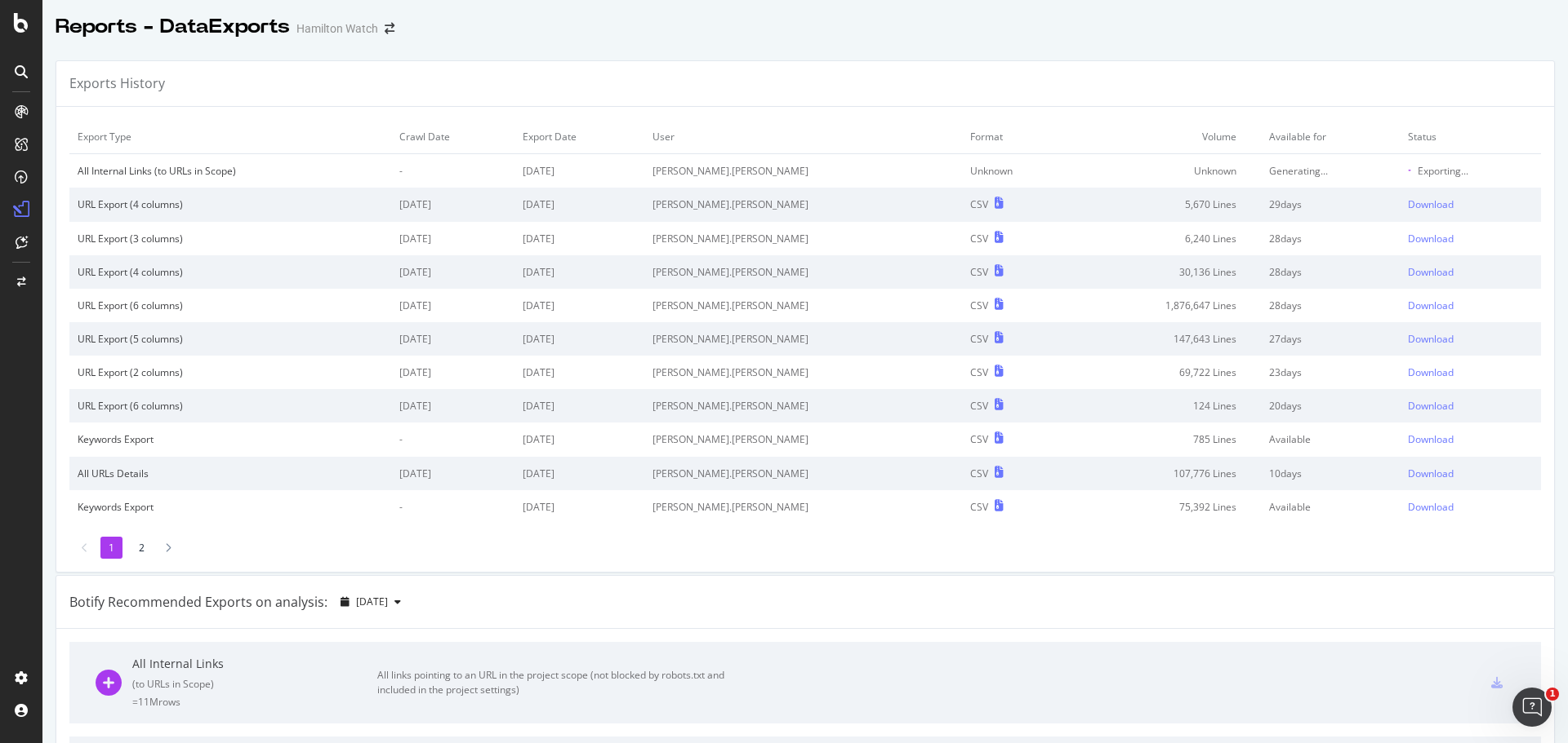
click at [904, 70] on div "Exports History" at bounding box center [805, 84] width 1498 height 46
